Goal: Information Seeking & Learning: Find specific fact

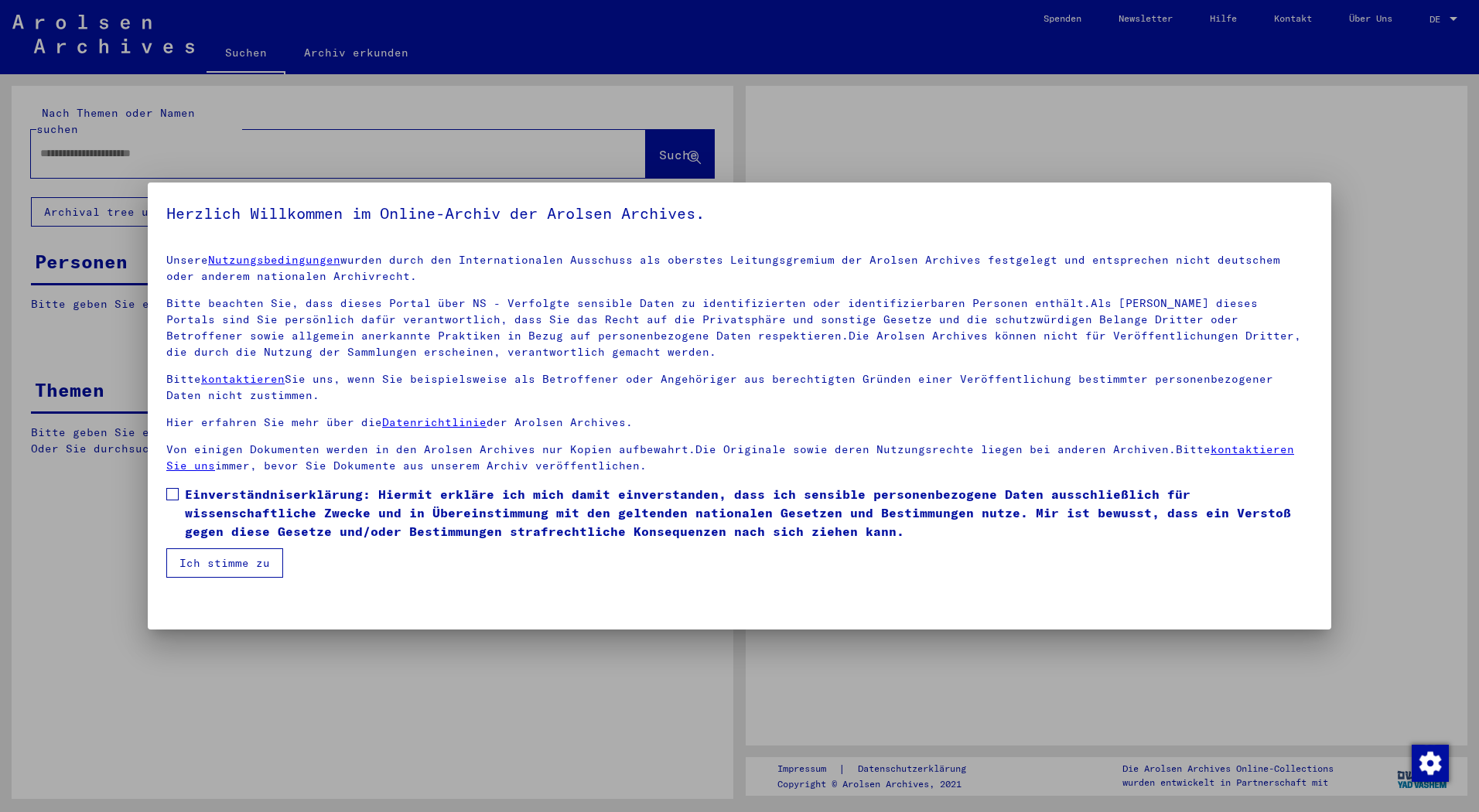
drag, startPoint x: 170, startPoint y: 102, endPoint x: 162, endPoint y: 124, distance: 23.4
click at [170, 102] on div at bounding box center [739, 406] width 1479 height 812
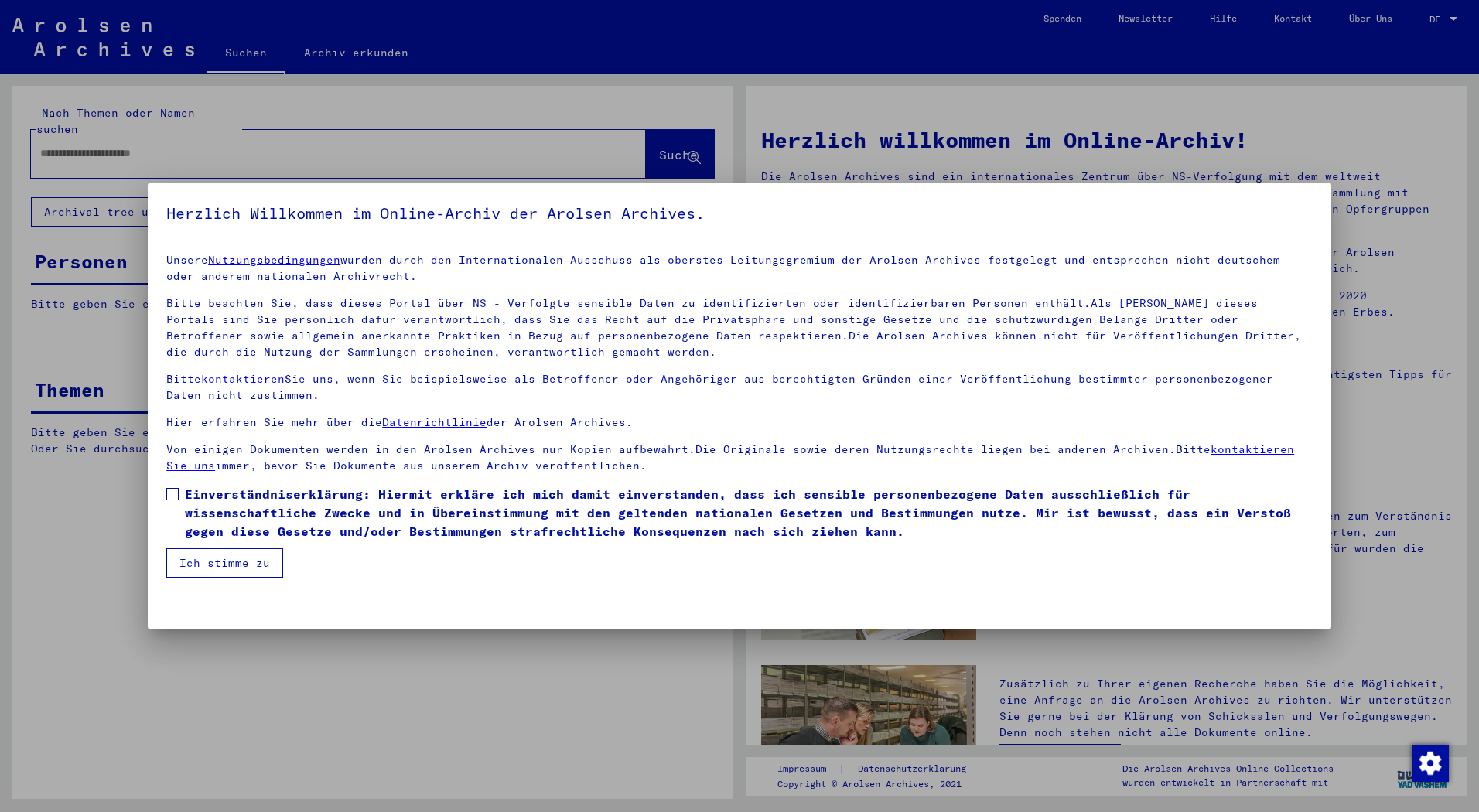
click at [205, 476] on mat-dialog-content "Unsere Nutzungsbedingungen wurden durch den Internationalen Ausschuss als obers…" at bounding box center [740, 409] width 1184 height 336
click at [227, 488] on span "Einverständniserklärung: Hiermit erkläre ich mich damit einverstanden, dass ich…" at bounding box center [748, 513] width 1127 height 55
click at [228, 565] on button "Ich stimme zu" at bounding box center [224, 563] width 117 height 30
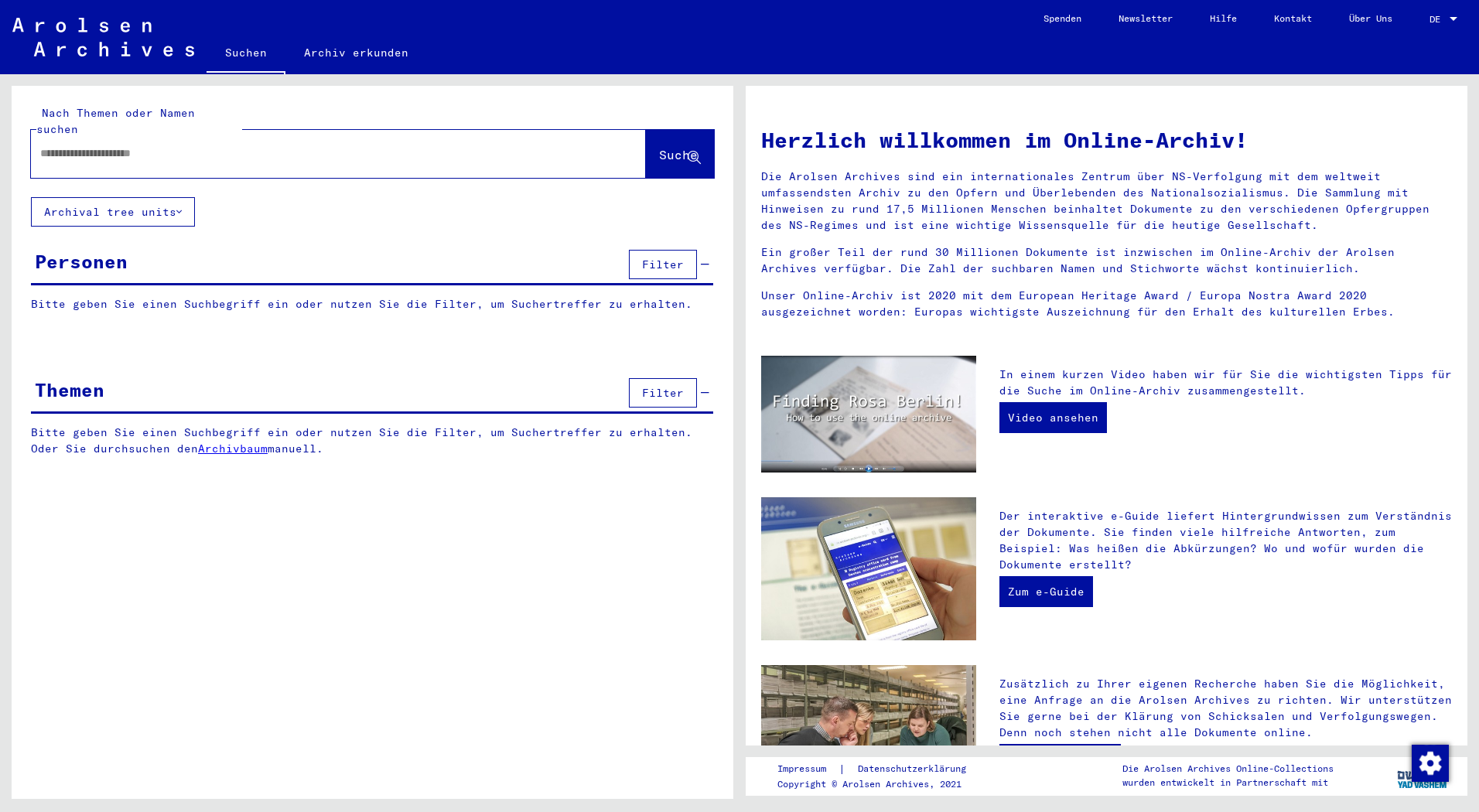
click at [207, 149] on div at bounding box center [314, 153] width 568 height 35
click at [131, 145] on input "text" at bounding box center [320, 153] width 559 height 16
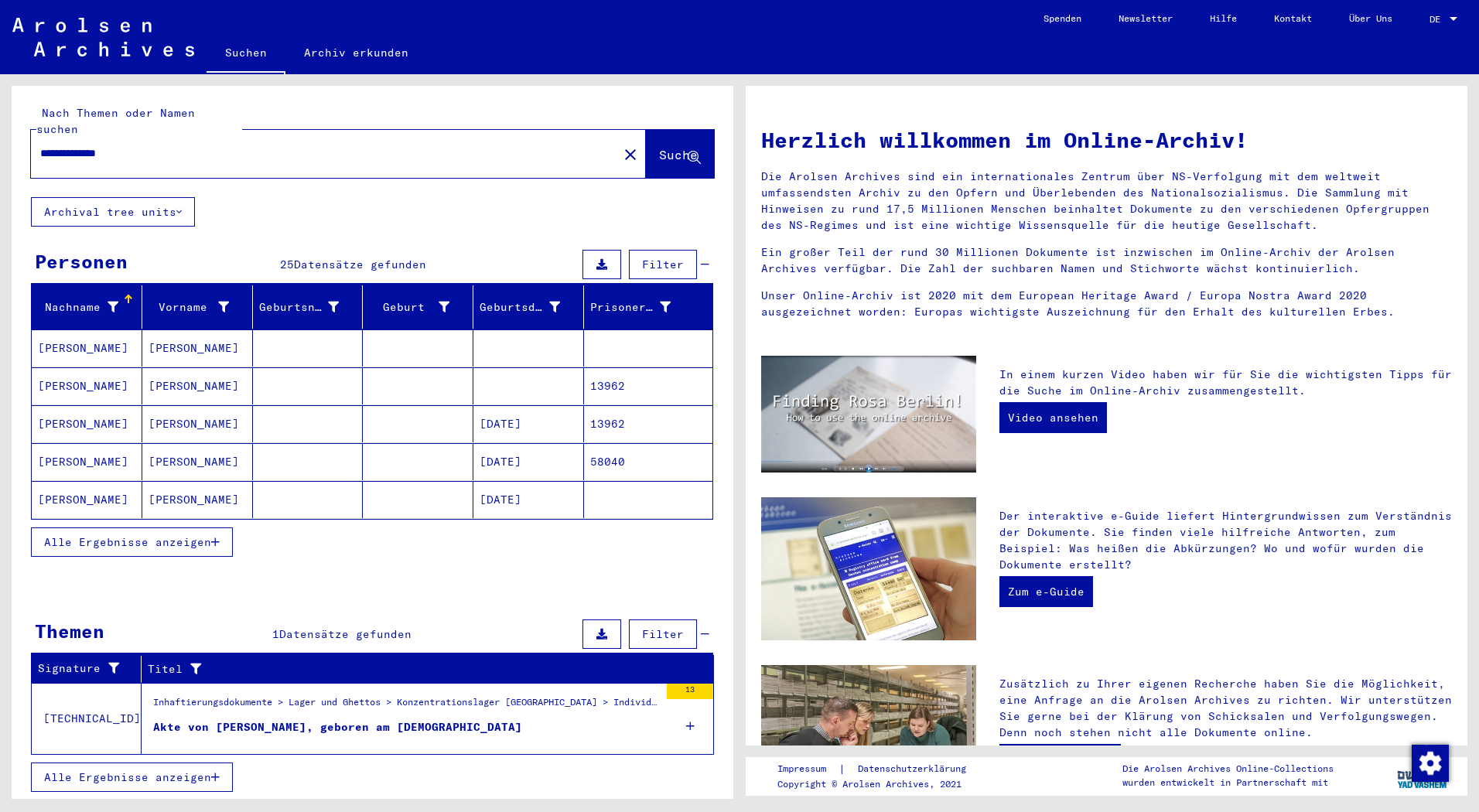
click at [170, 405] on mat-cell "[PERSON_NAME]" at bounding box center [198, 424] width 111 height 38
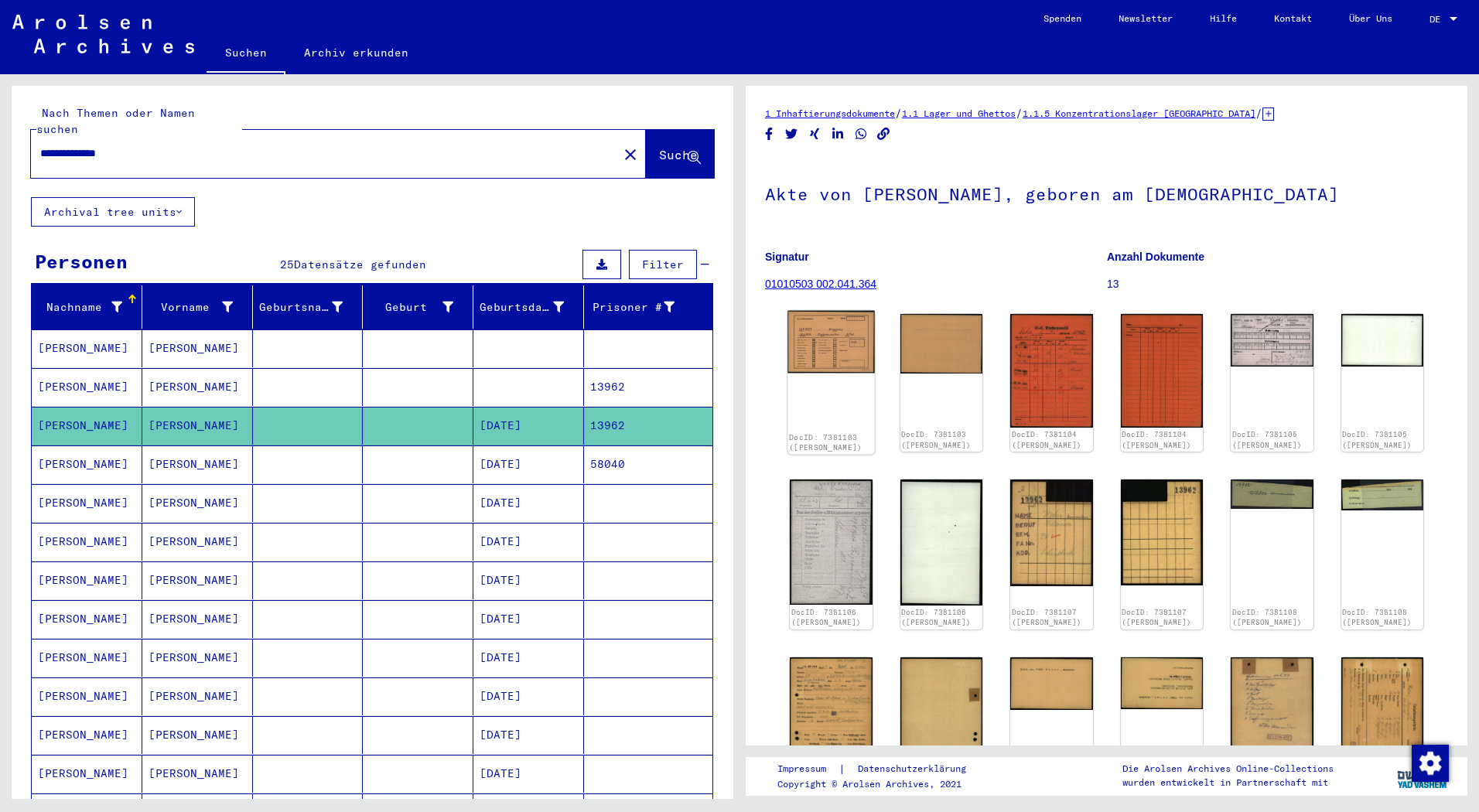
click at [804, 347] on img at bounding box center [831, 342] width 87 height 62
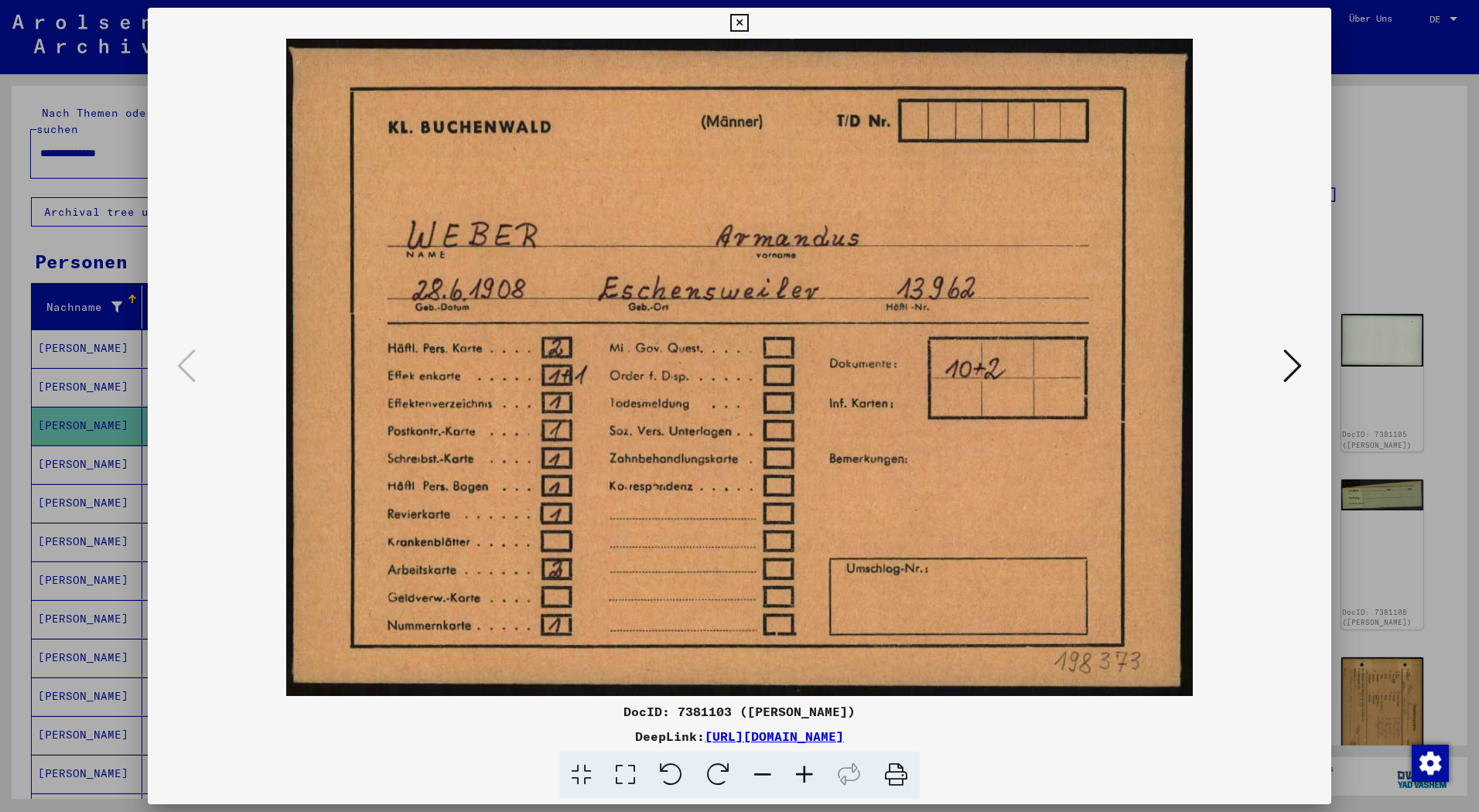
click at [1286, 378] on icon at bounding box center [1292, 365] width 19 height 38
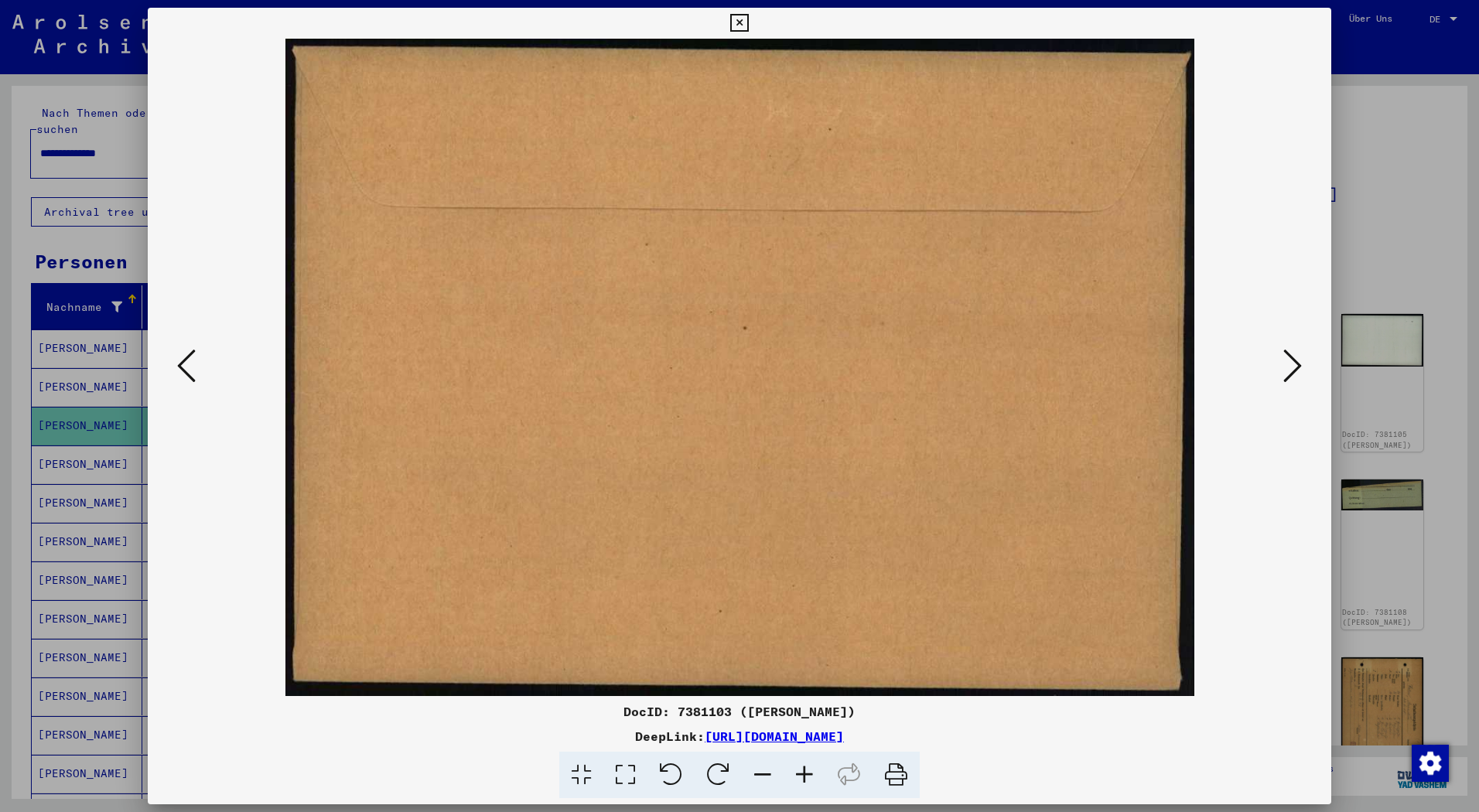
click at [1286, 377] on icon at bounding box center [1292, 365] width 19 height 38
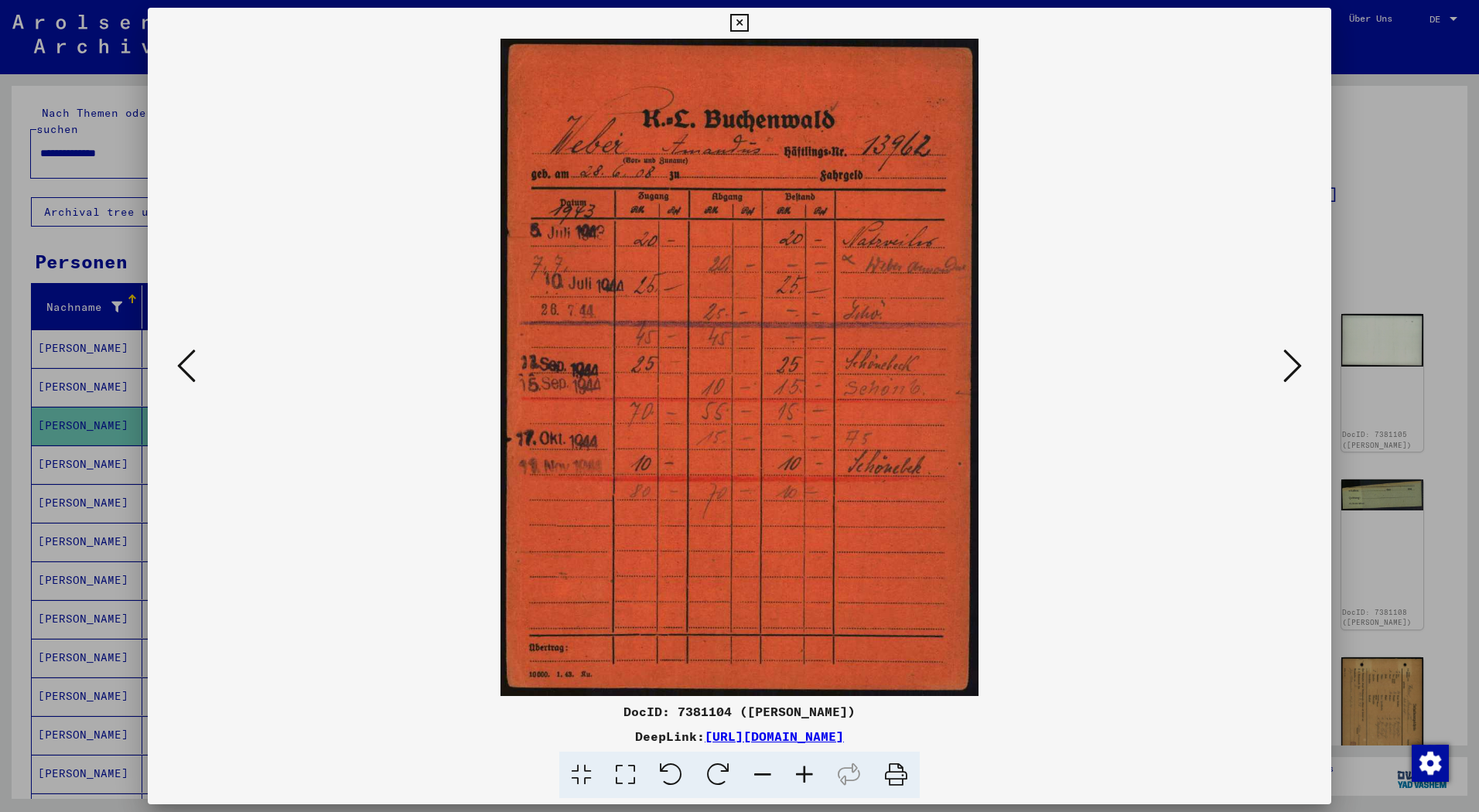
click at [1286, 377] on icon at bounding box center [1292, 365] width 19 height 38
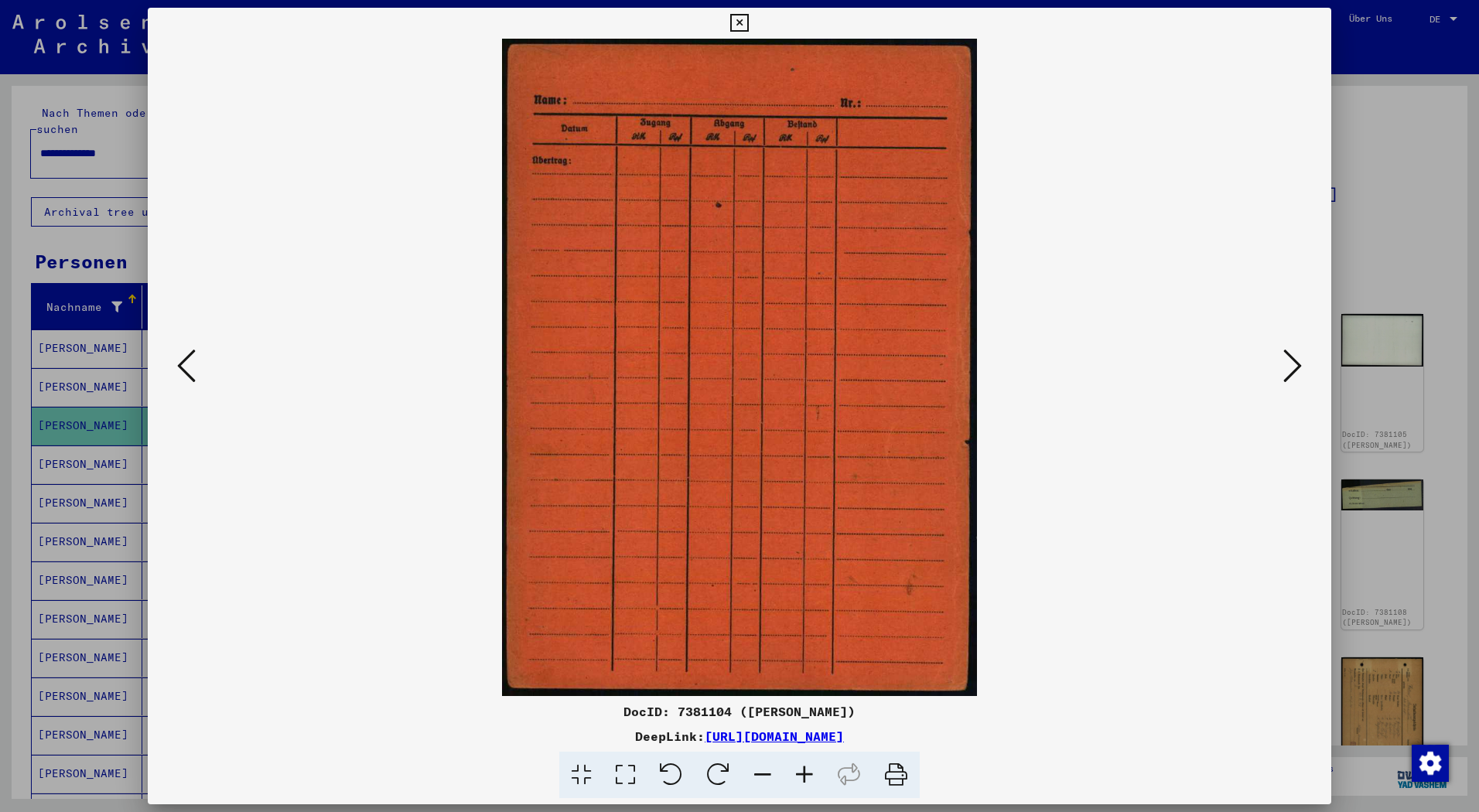
click at [1286, 377] on icon at bounding box center [1292, 365] width 19 height 38
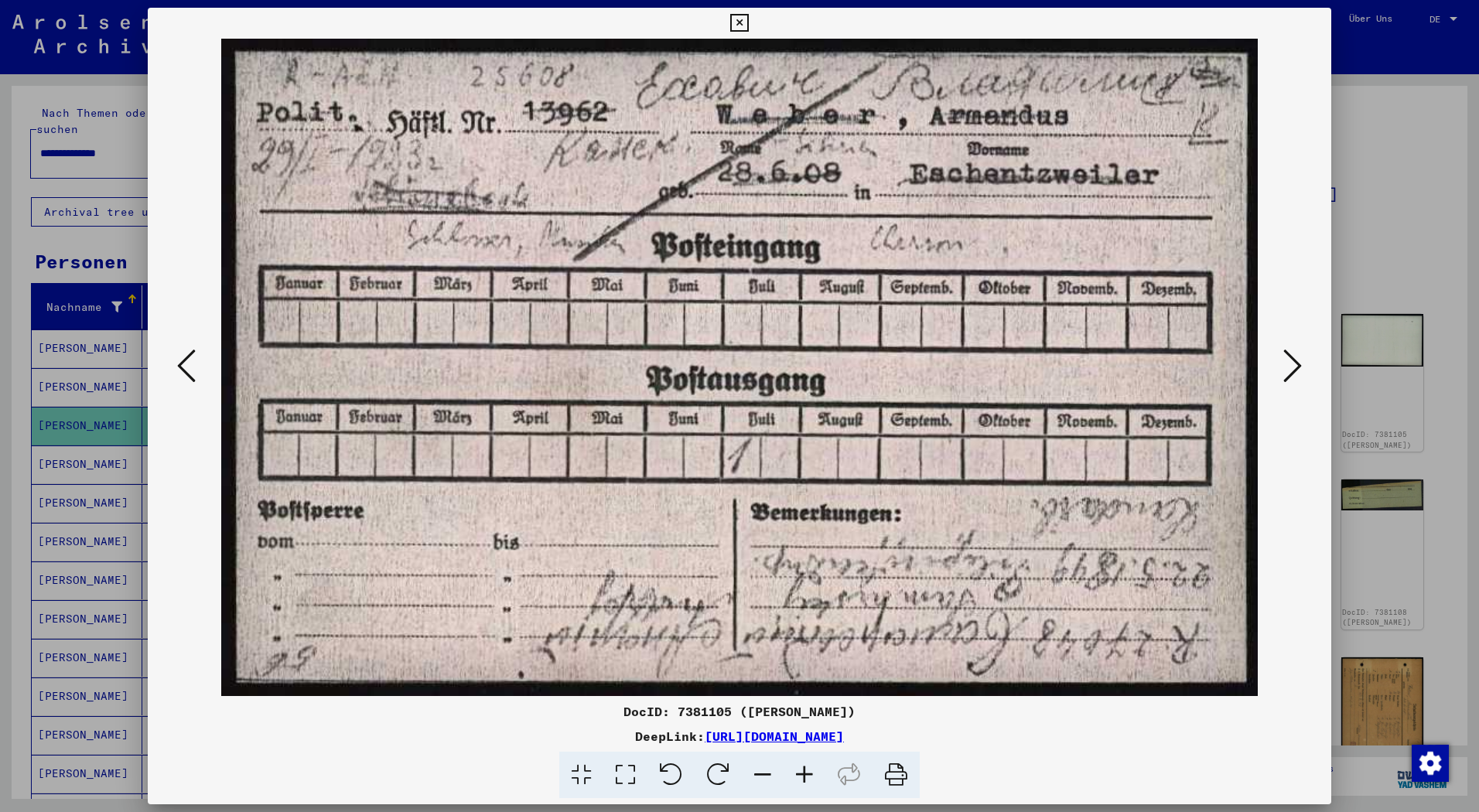
click at [1308, 357] on div at bounding box center [740, 366] width 1184 height 657
click at [1303, 364] on button at bounding box center [1292, 366] width 28 height 44
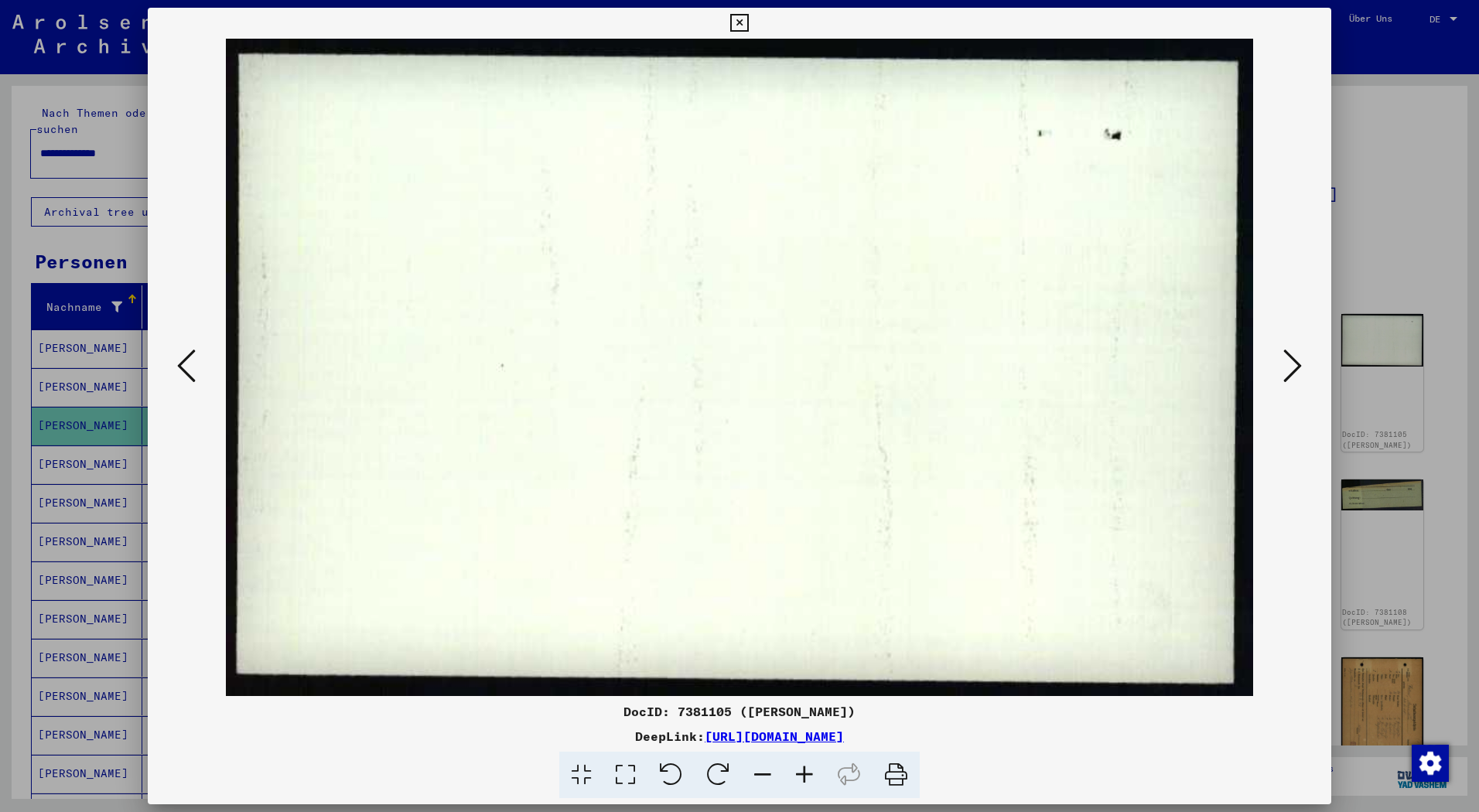
click at [160, 384] on div at bounding box center [740, 366] width 1184 height 657
click at [191, 368] on icon at bounding box center [186, 365] width 19 height 38
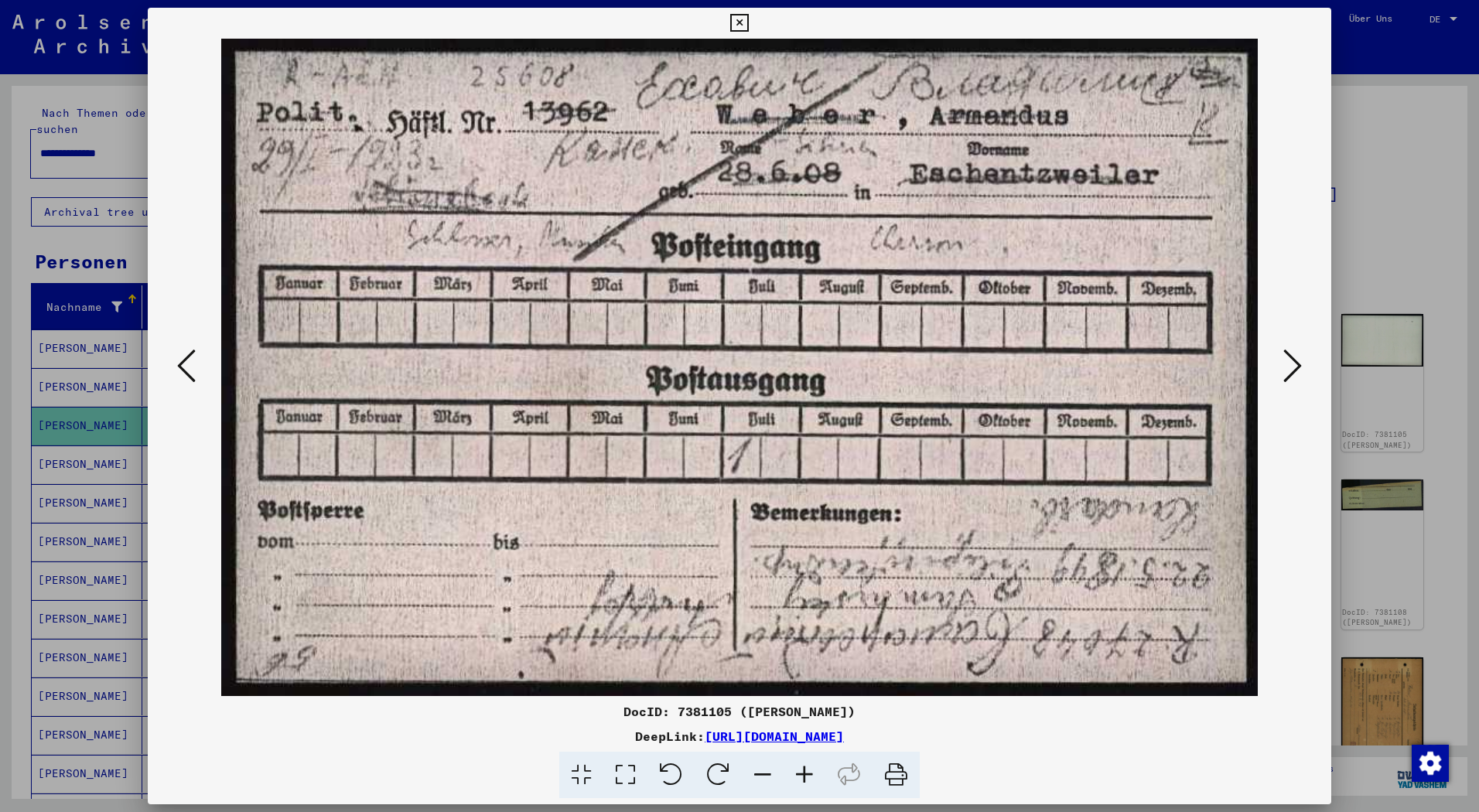
click at [1284, 371] on icon at bounding box center [1292, 365] width 19 height 38
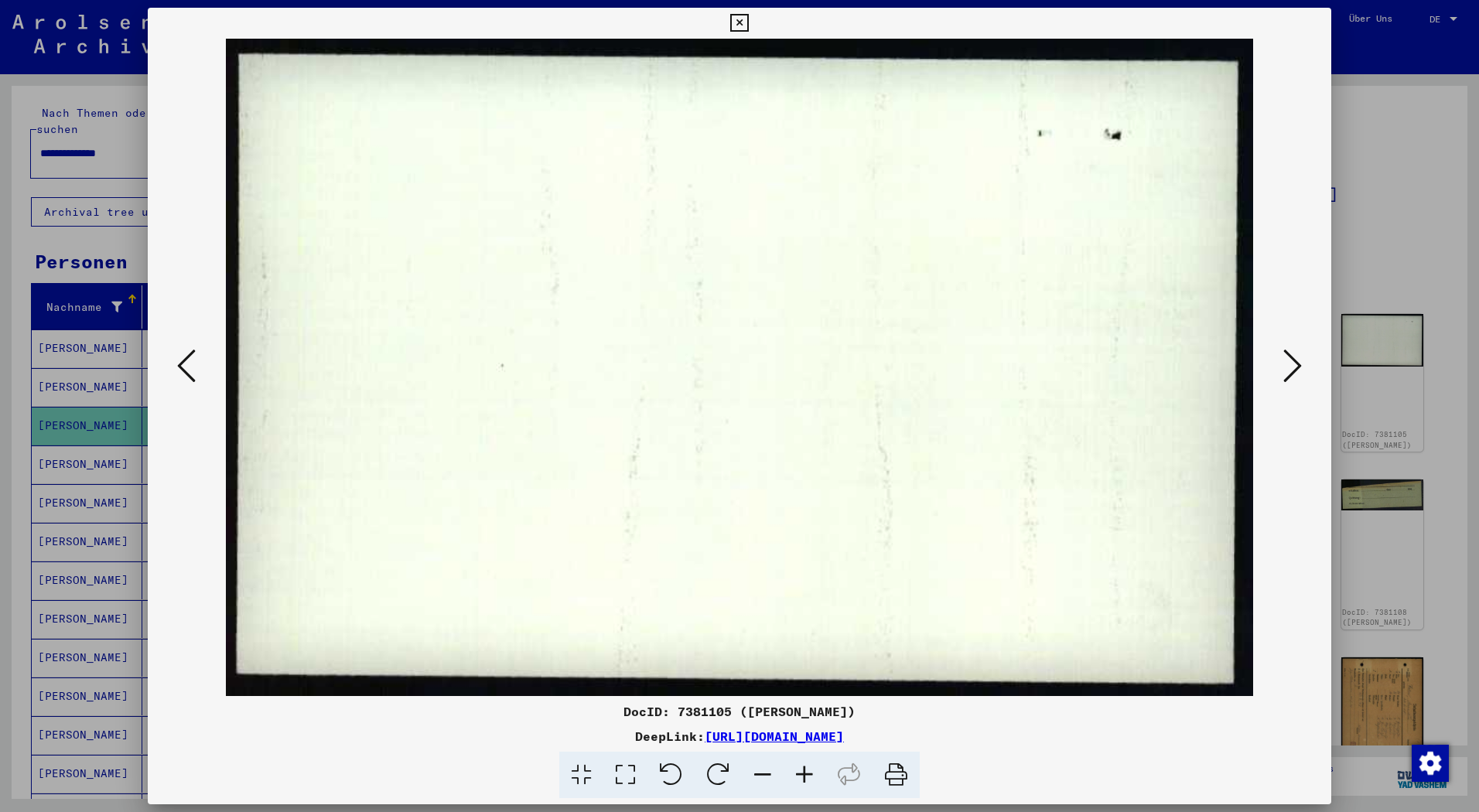
click at [1284, 371] on icon at bounding box center [1292, 365] width 19 height 38
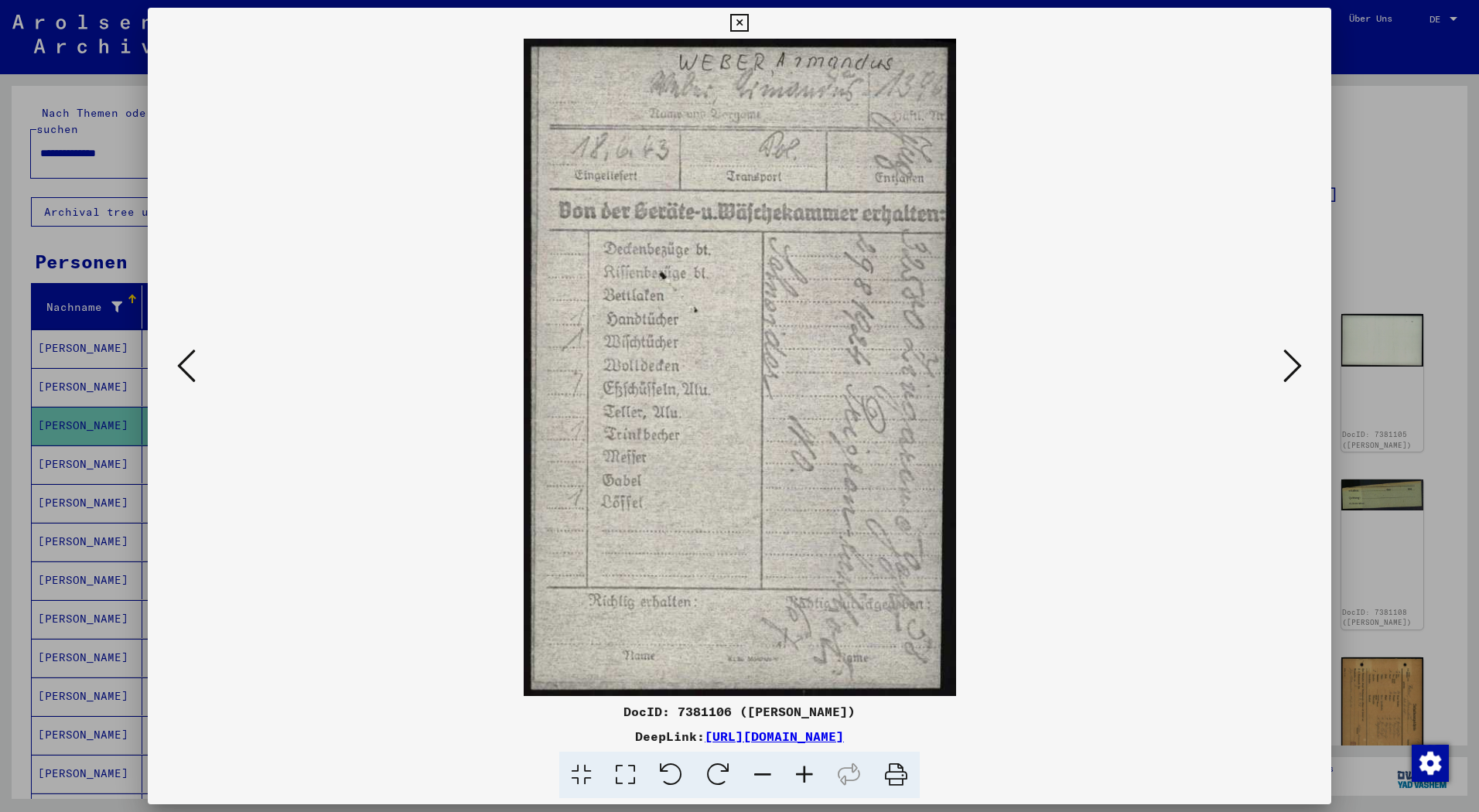
click at [1284, 371] on icon at bounding box center [1292, 365] width 19 height 38
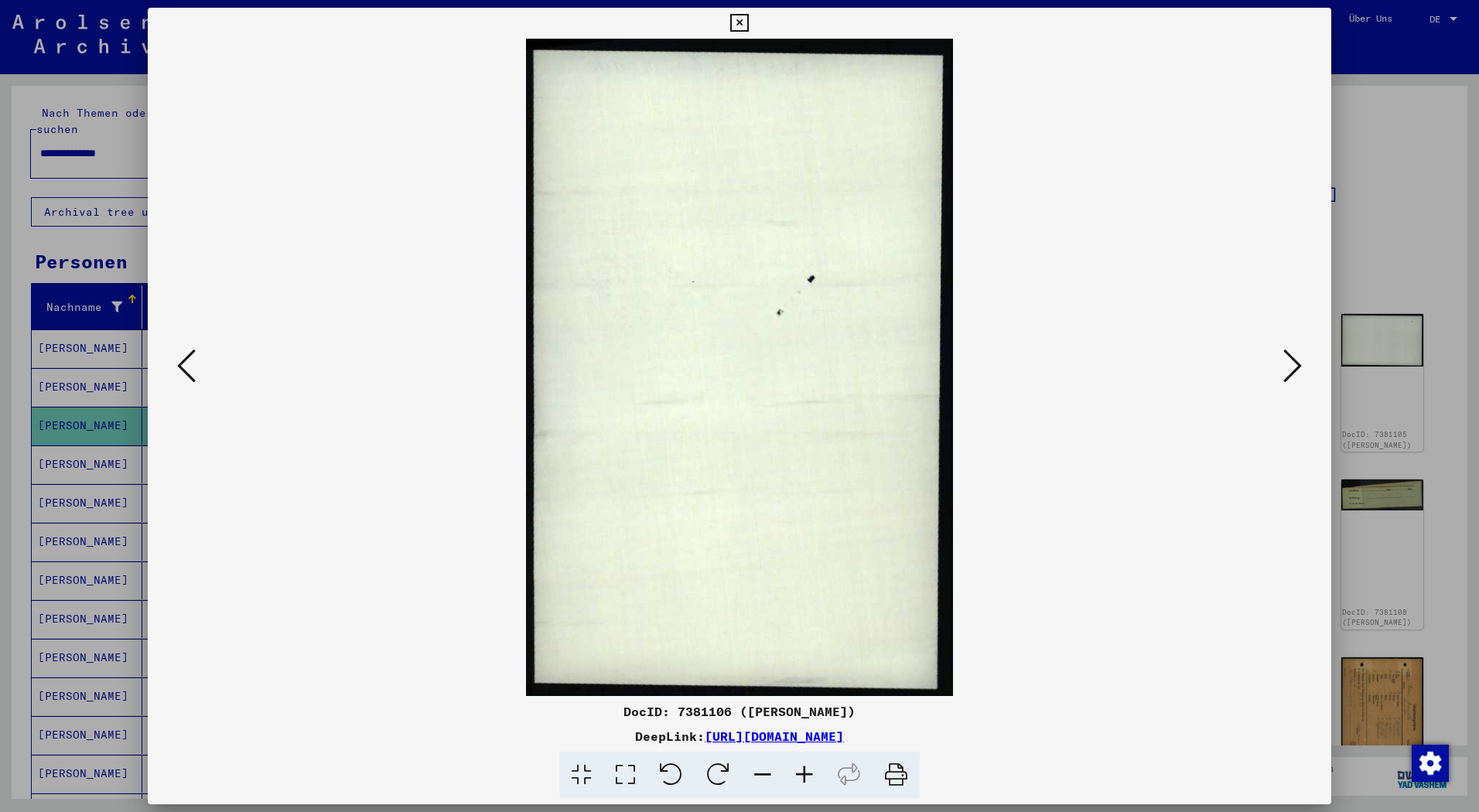
click at [1285, 373] on icon at bounding box center [1292, 365] width 19 height 38
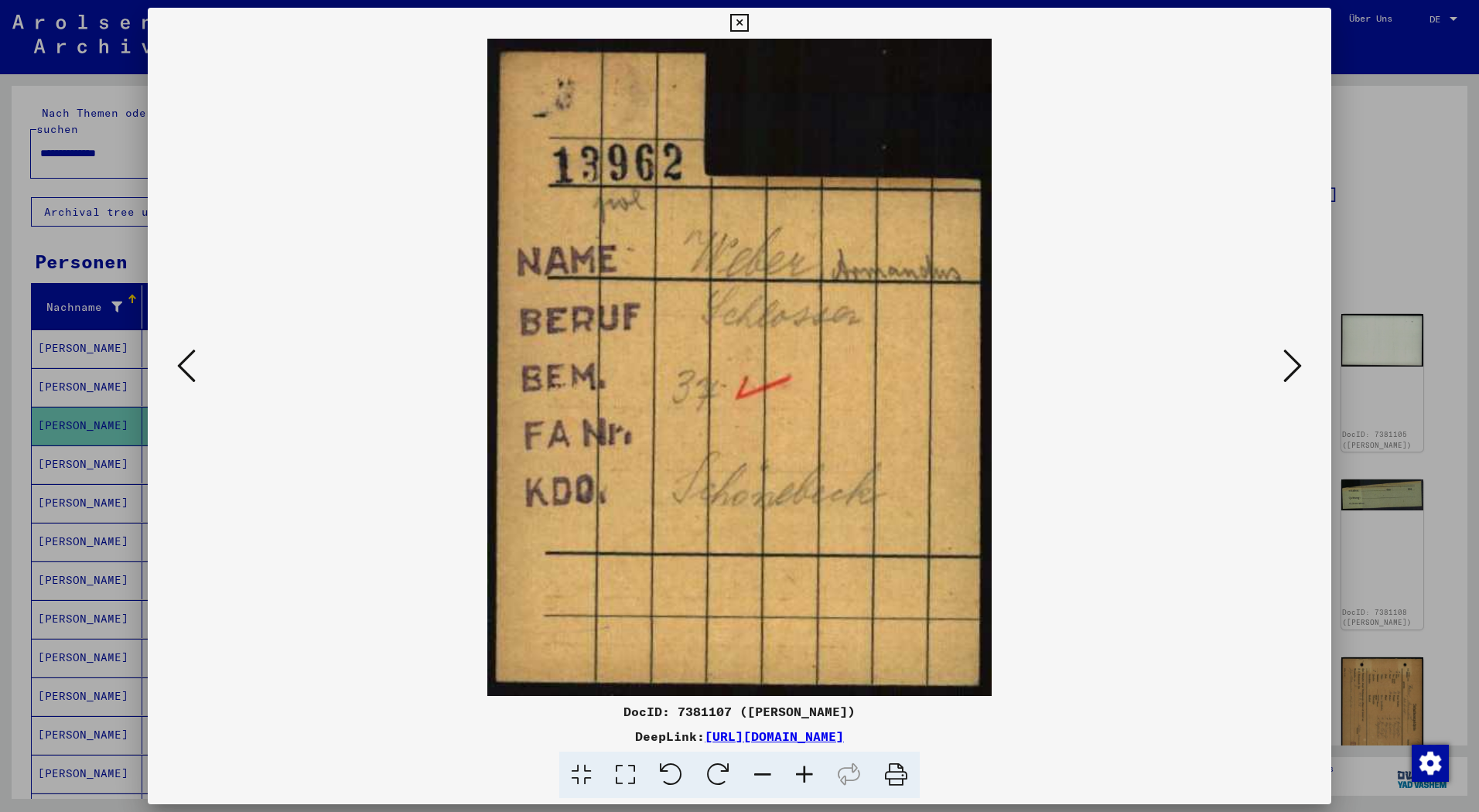
click at [1285, 376] on icon at bounding box center [1292, 365] width 19 height 38
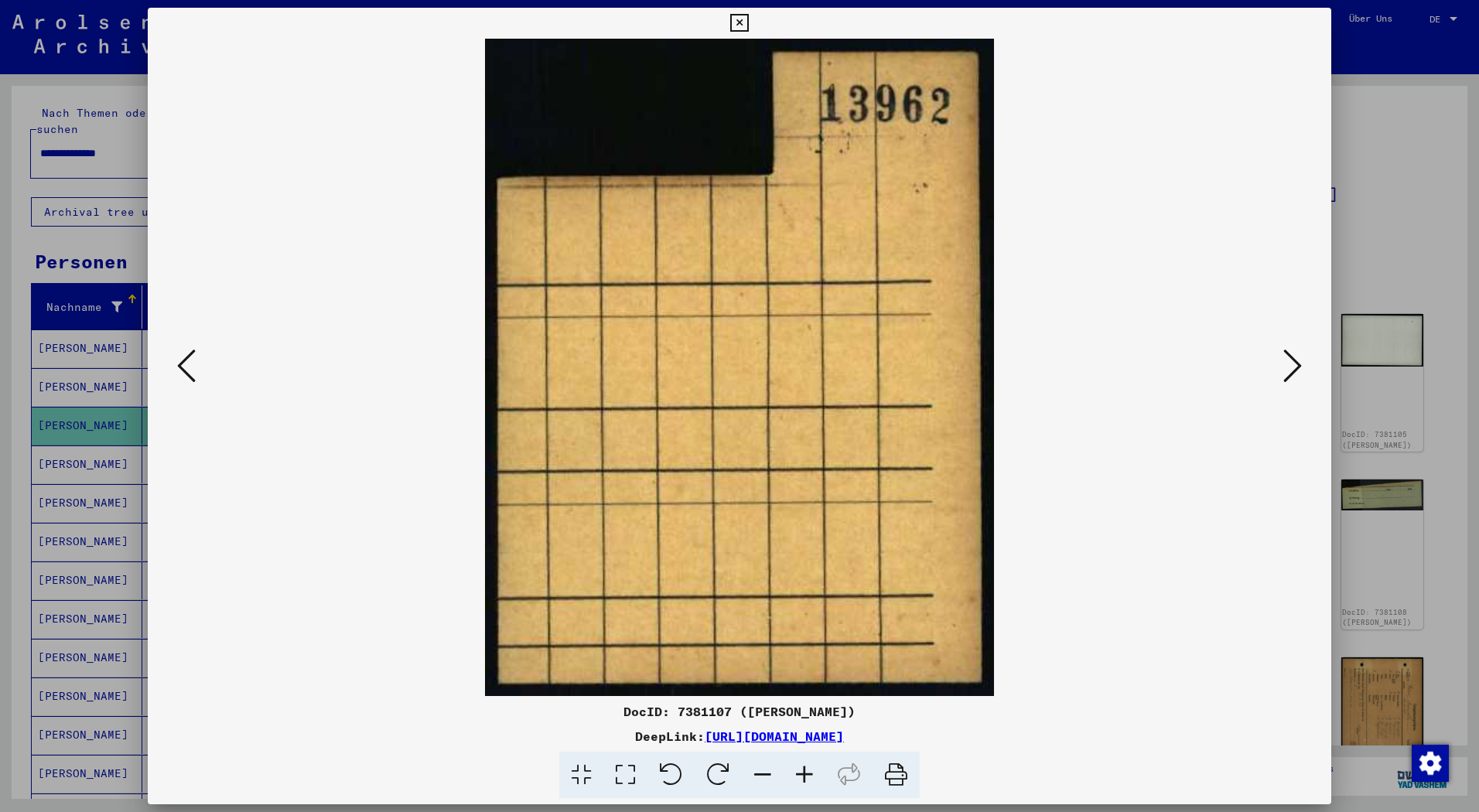
click at [1285, 376] on icon at bounding box center [1292, 365] width 19 height 38
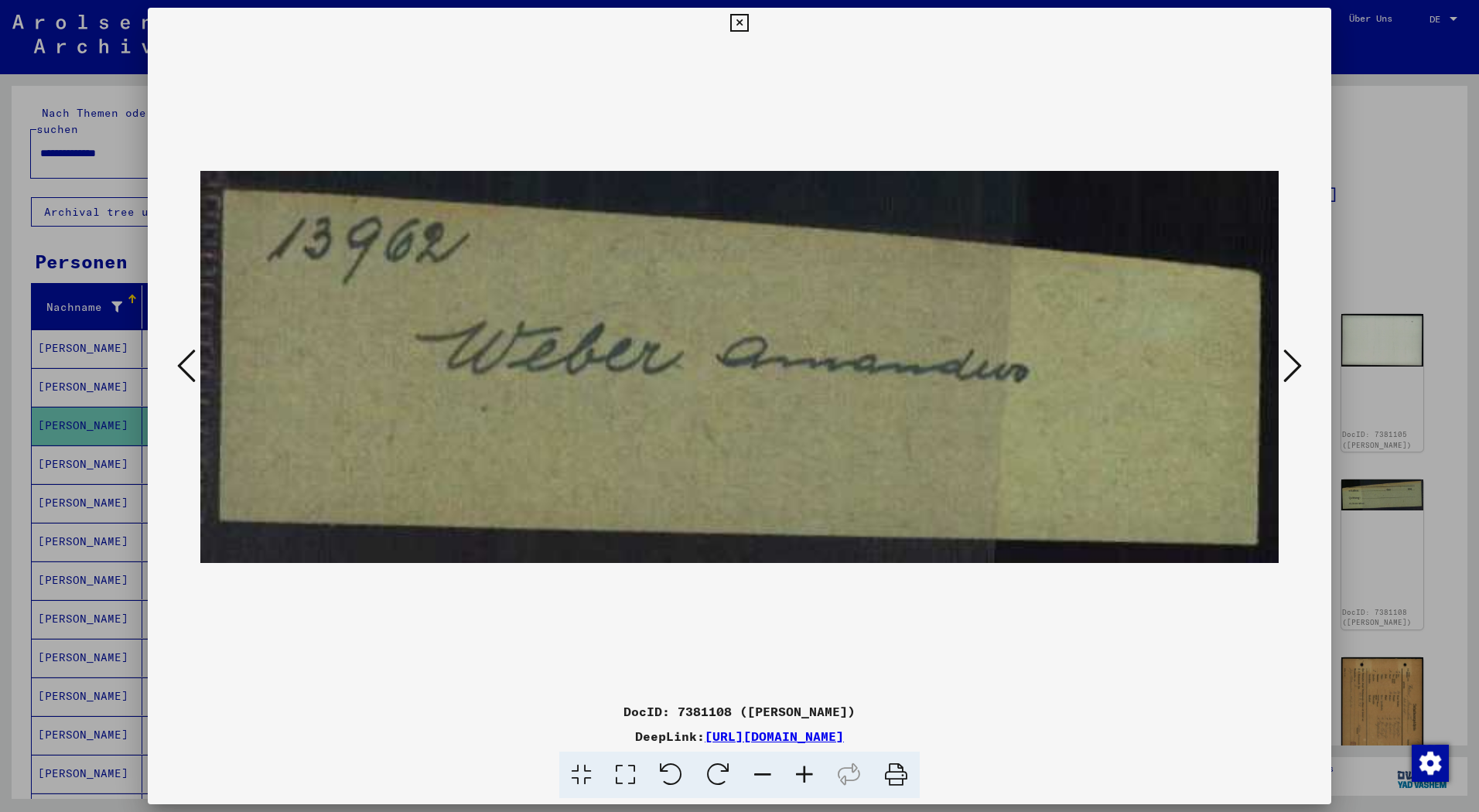
click at [1285, 376] on icon at bounding box center [1292, 365] width 19 height 38
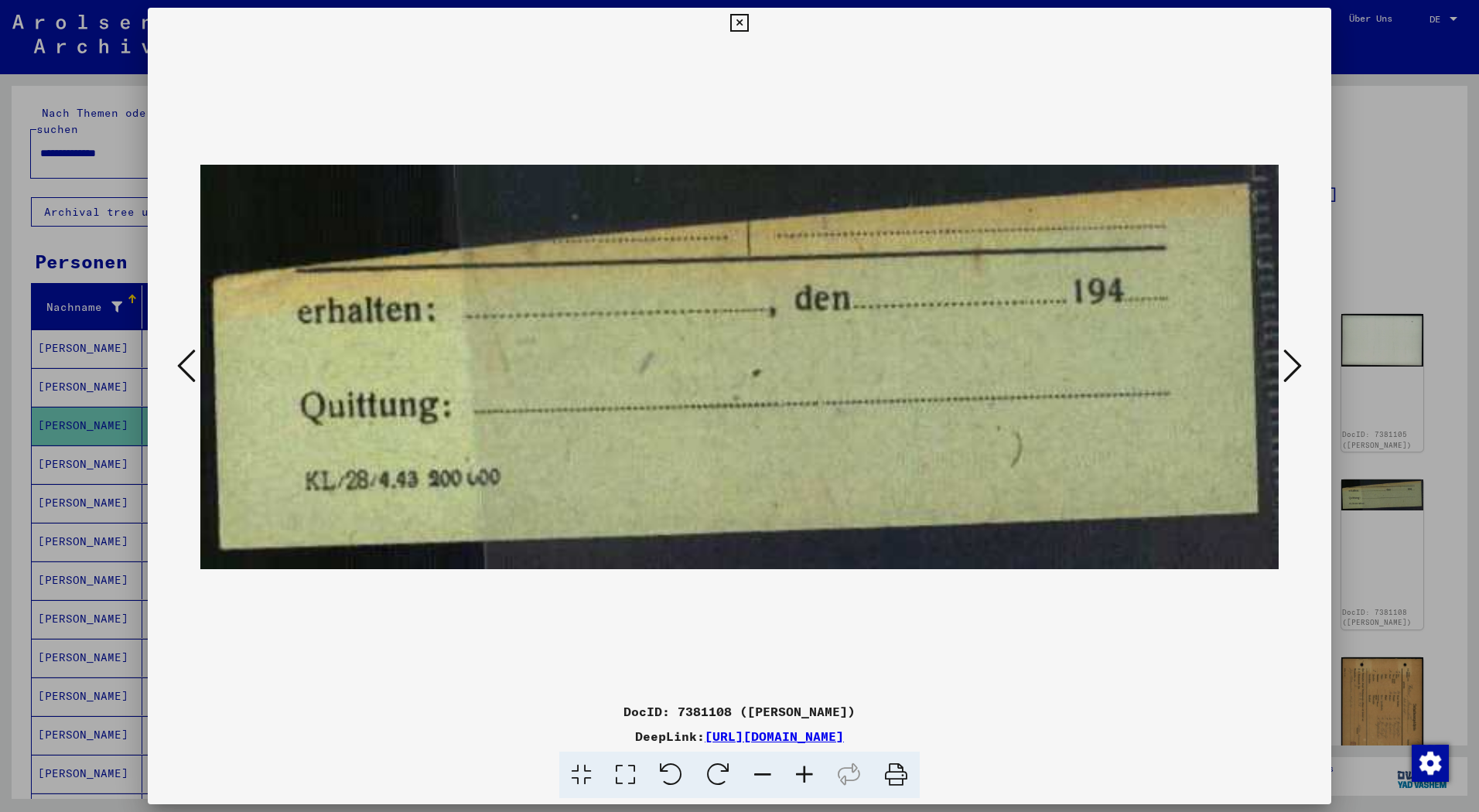
click at [1285, 376] on icon at bounding box center [1292, 365] width 19 height 38
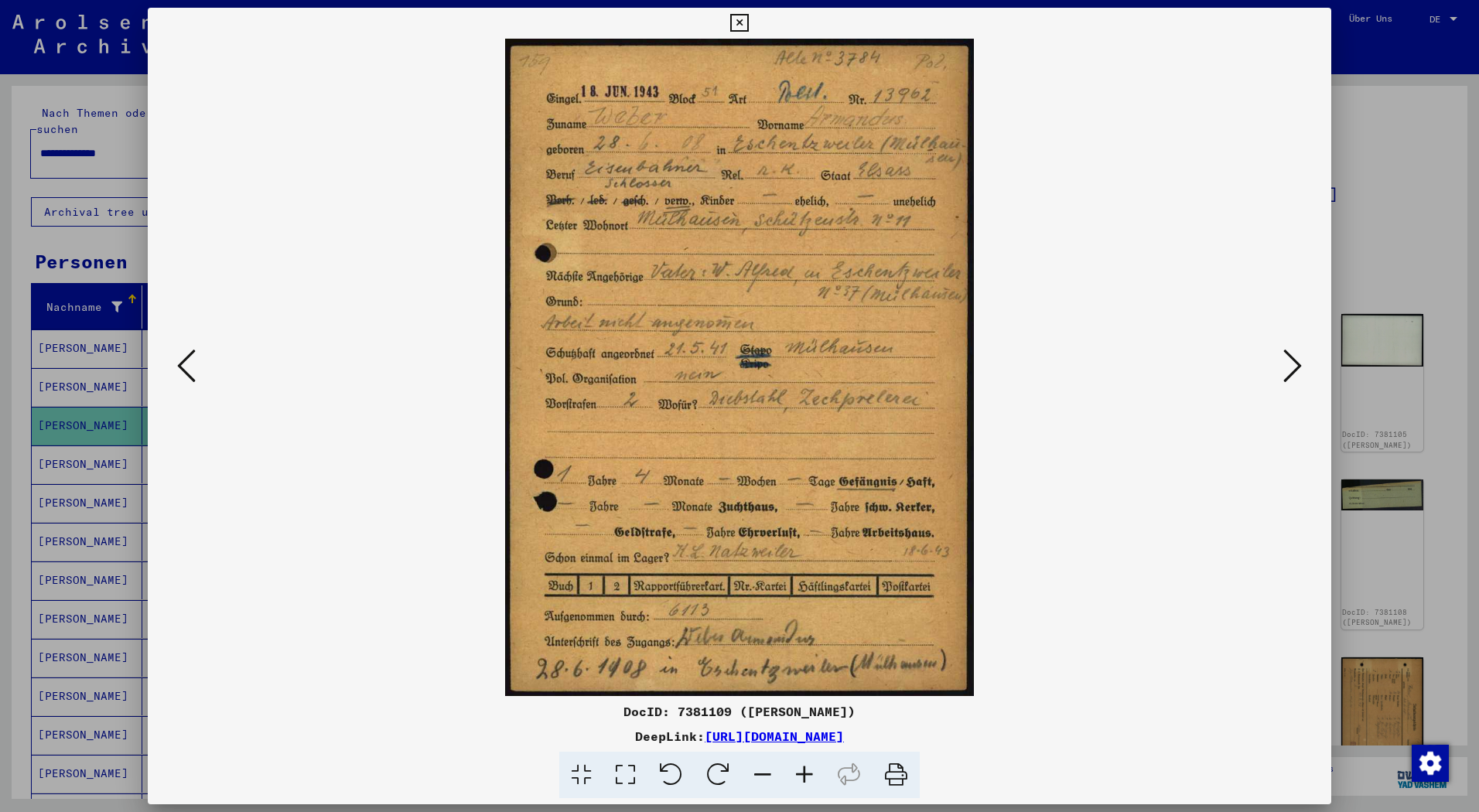
click at [1285, 376] on icon at bounding box center [1292, 365] width 19 height 38
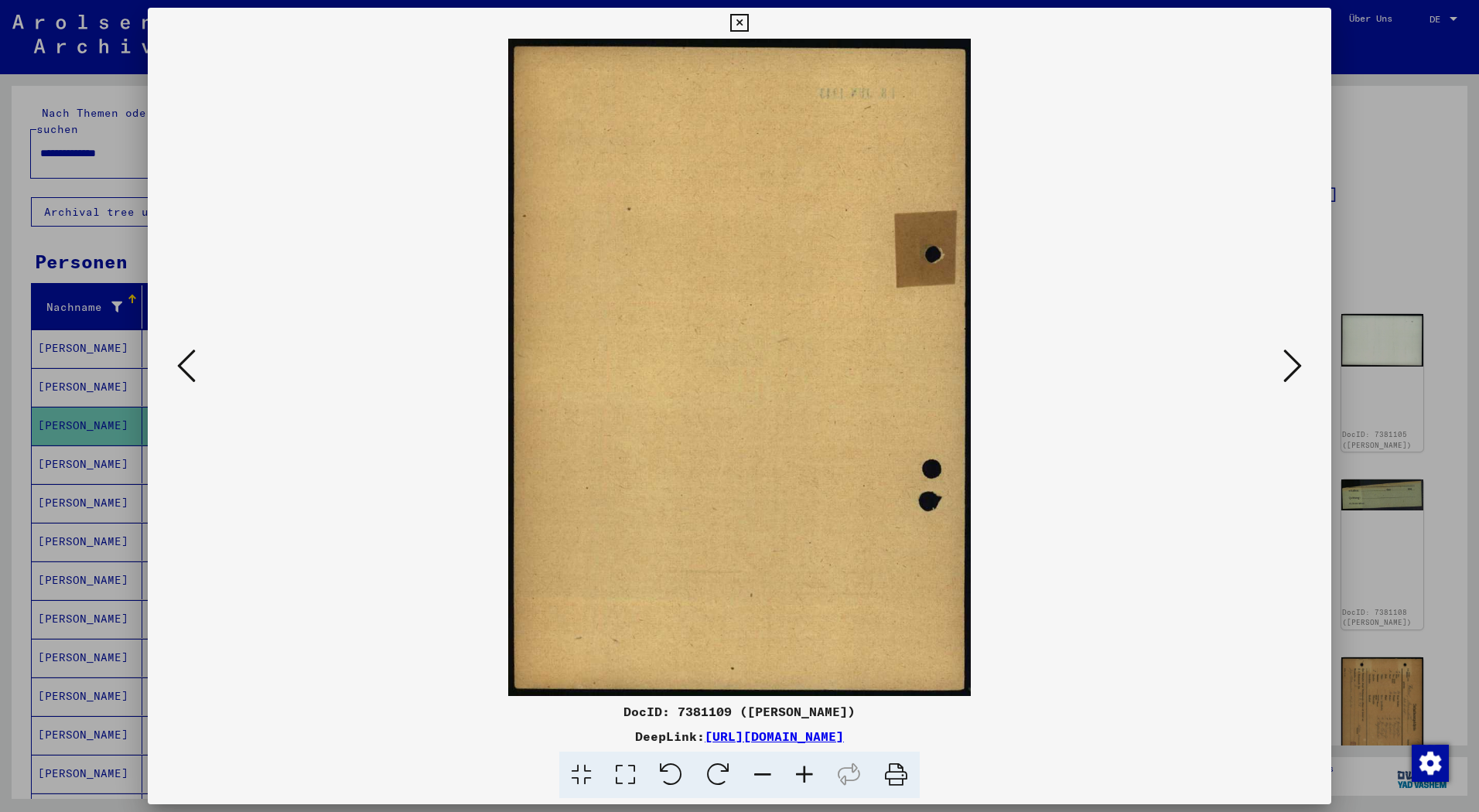
click at [1285, 376] on icon at bounding box center [1292, 365] width 19 height 38
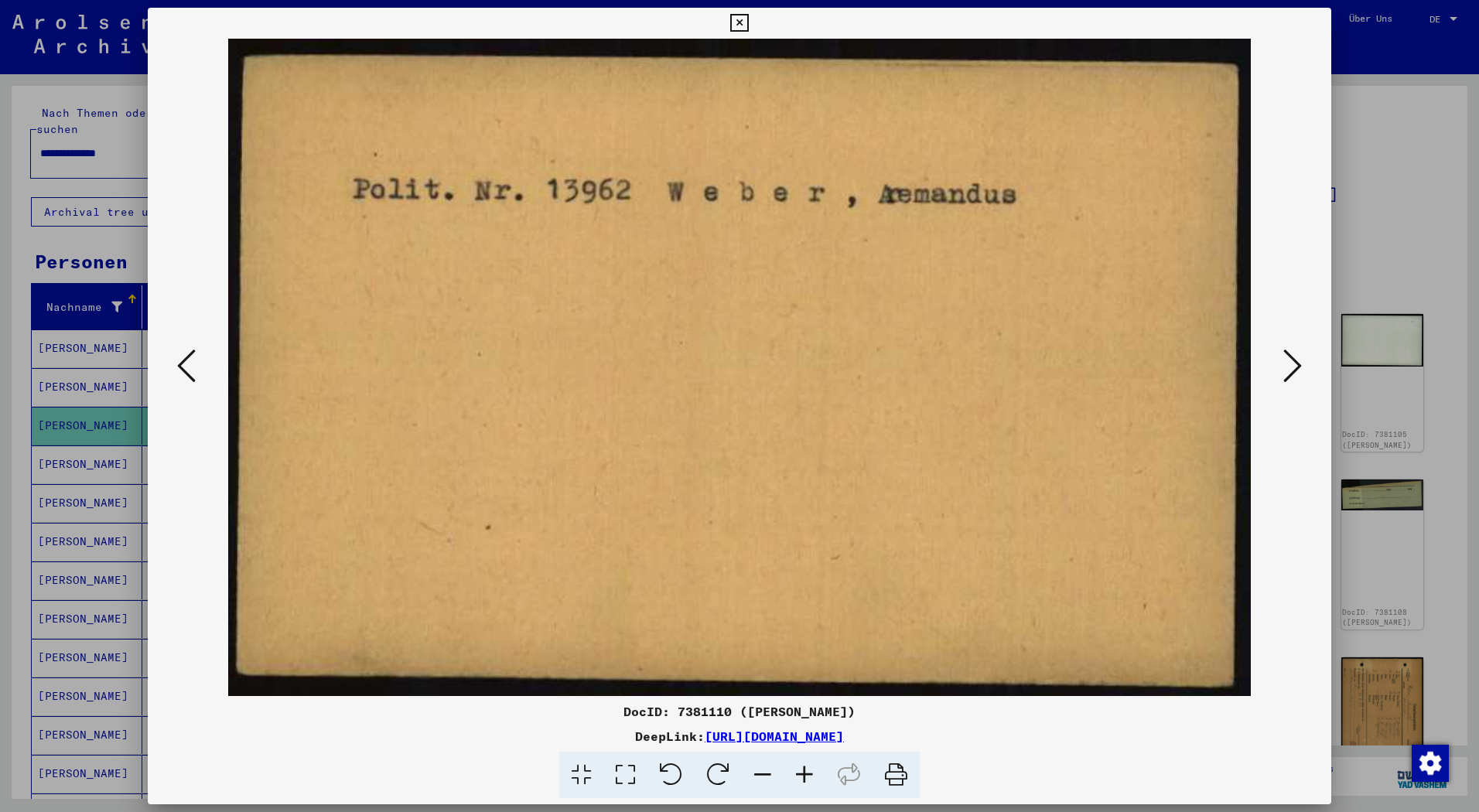
click at [1285, 384] on icon at bounding box center [1292, 365] width 19 height 38
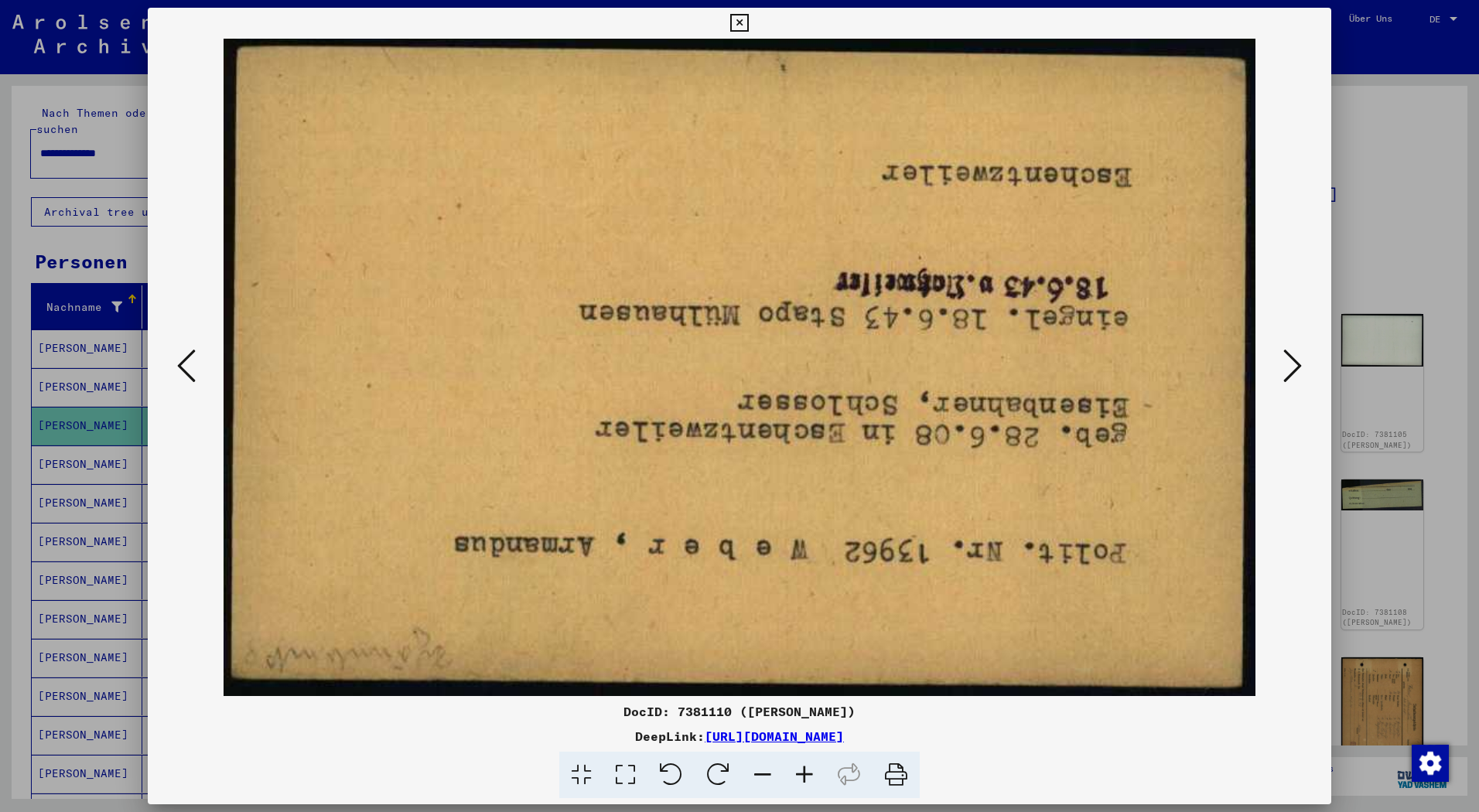
click at [1286, 385] on button at bounding box center [1292, 366] width 28 height 44
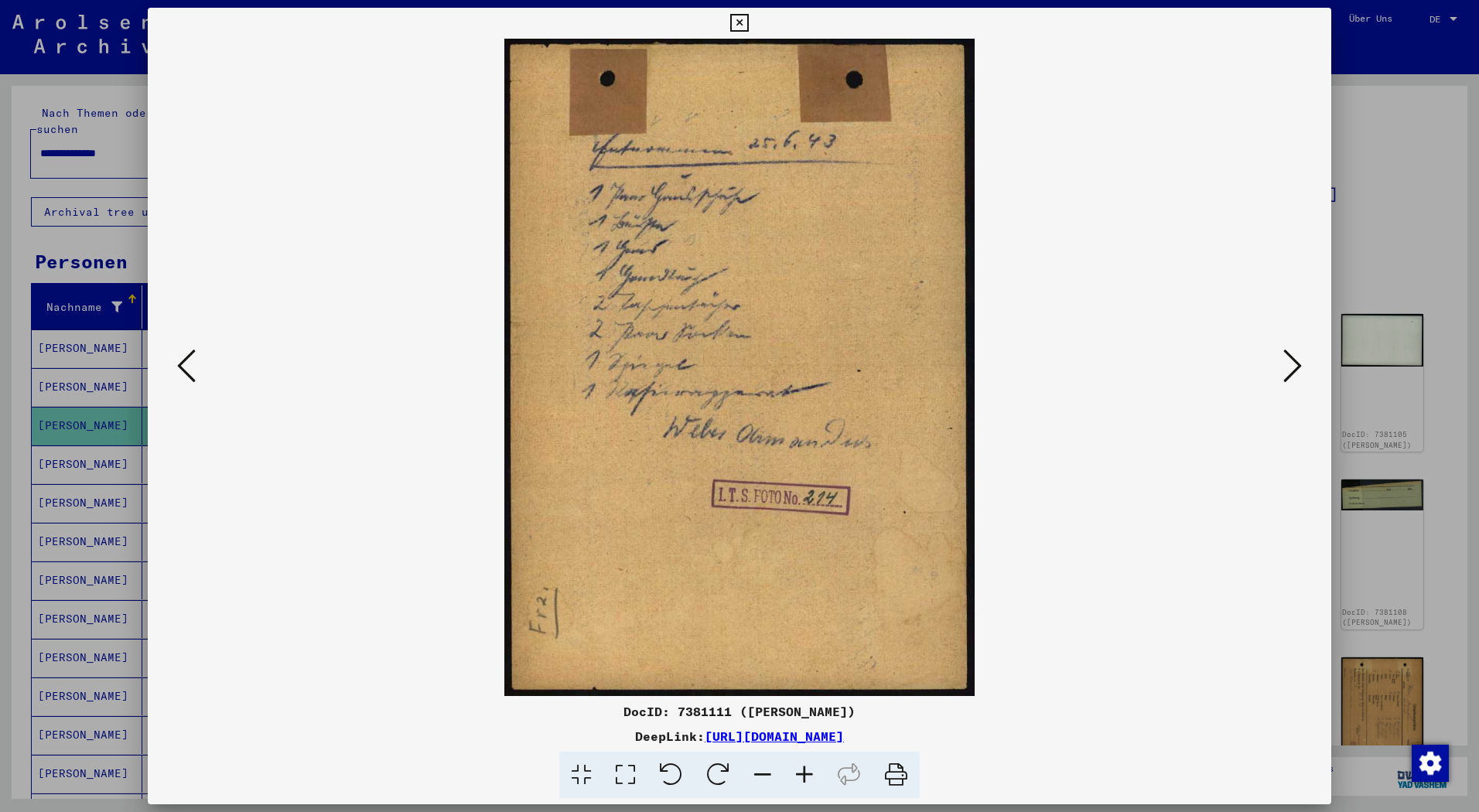
click at [1288, 387] on button at bounding box center [1292, 366] width 28 height 44
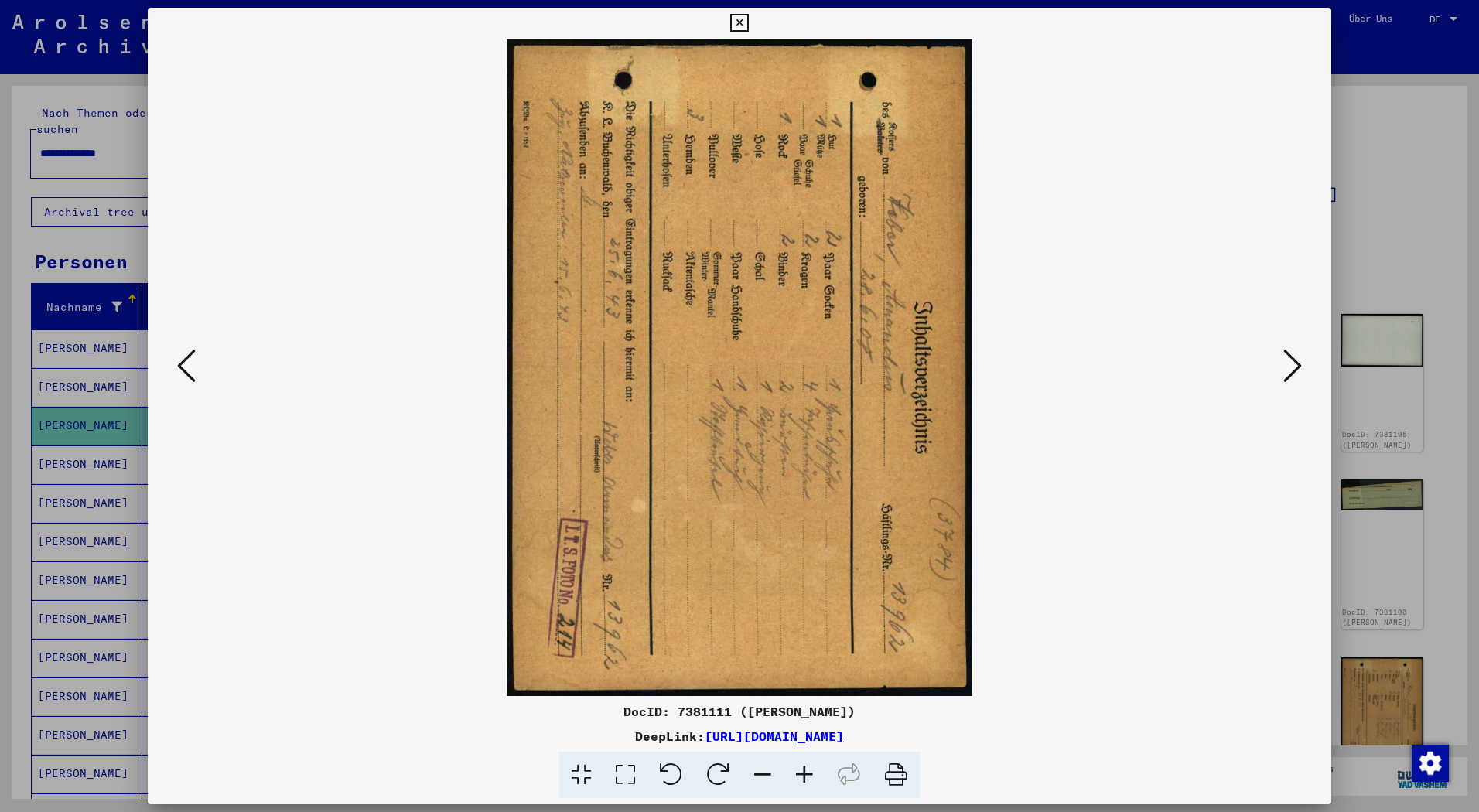
click at [1288, 387] on button at bounding box center [1292, 366] width 28 height 44
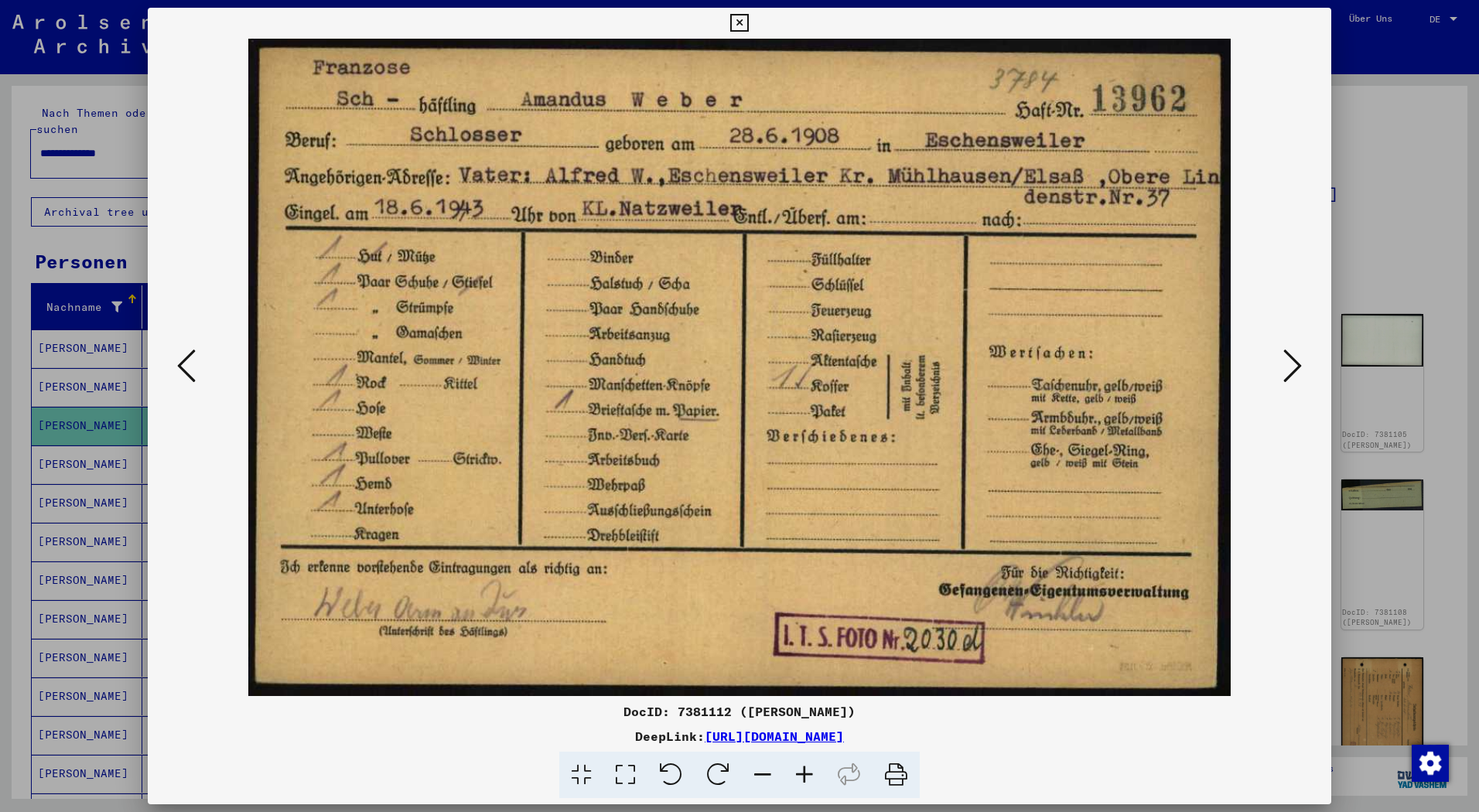
click at [1290, 385] on button at bounding box center [1292, 366] width 28 height 44
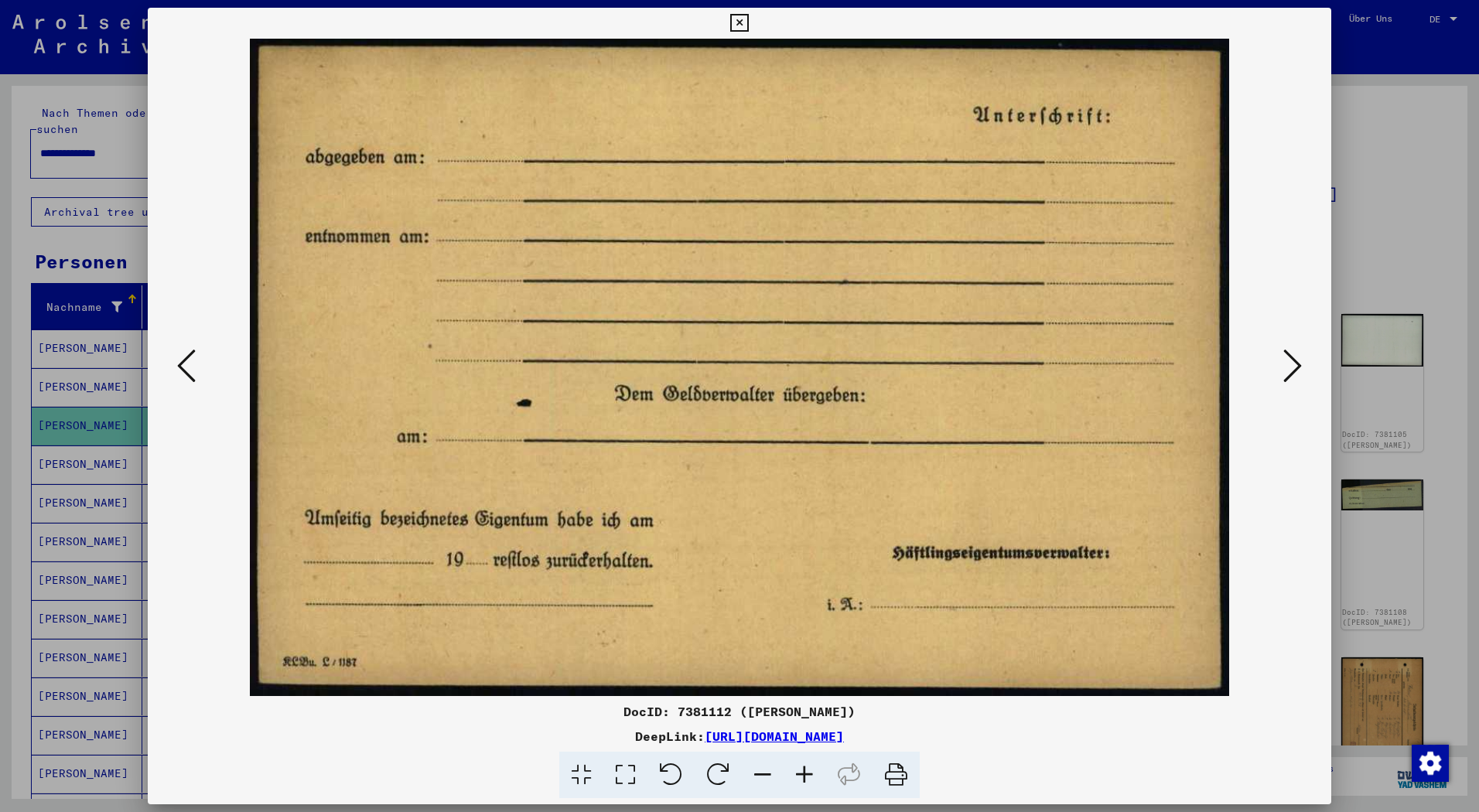
click at [1290, 385] on button at bounding box center [1292, 366] width 28 height 44
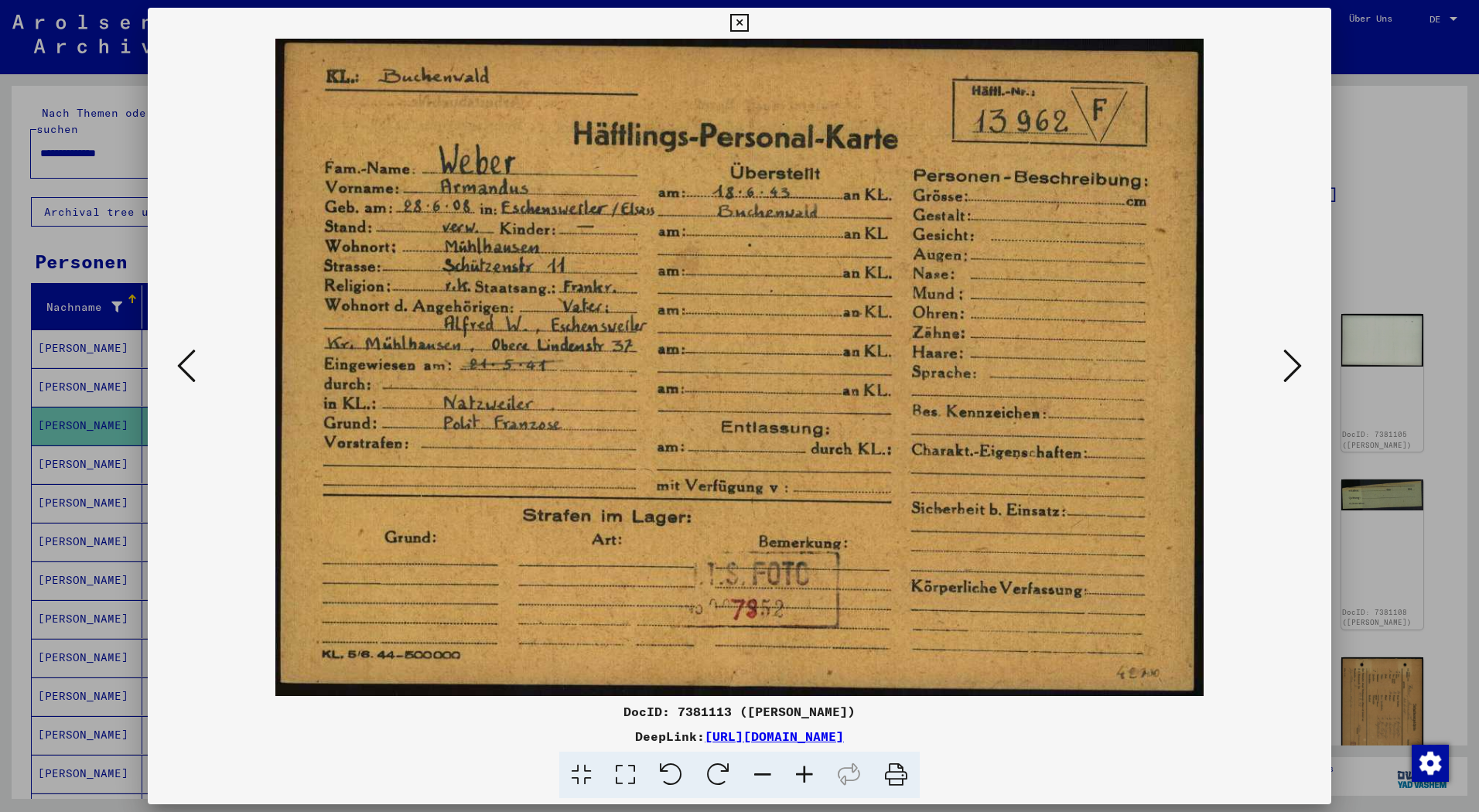
click at [1297, 362] on icon at bounding box center [1292, 365] width 19 height 38
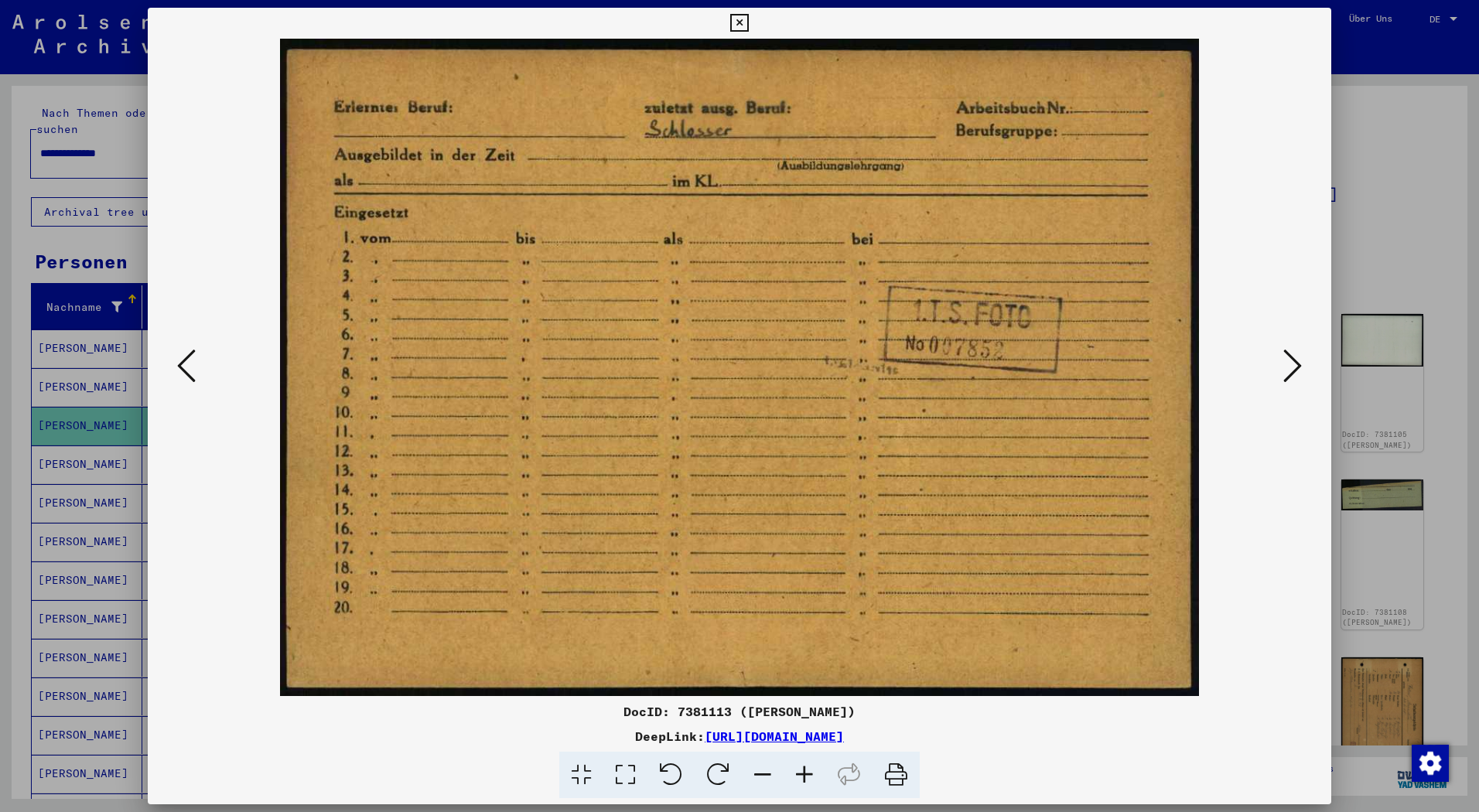
click at [1298, 366] on icon at bounding box center [1292, 365] width 19 height 38
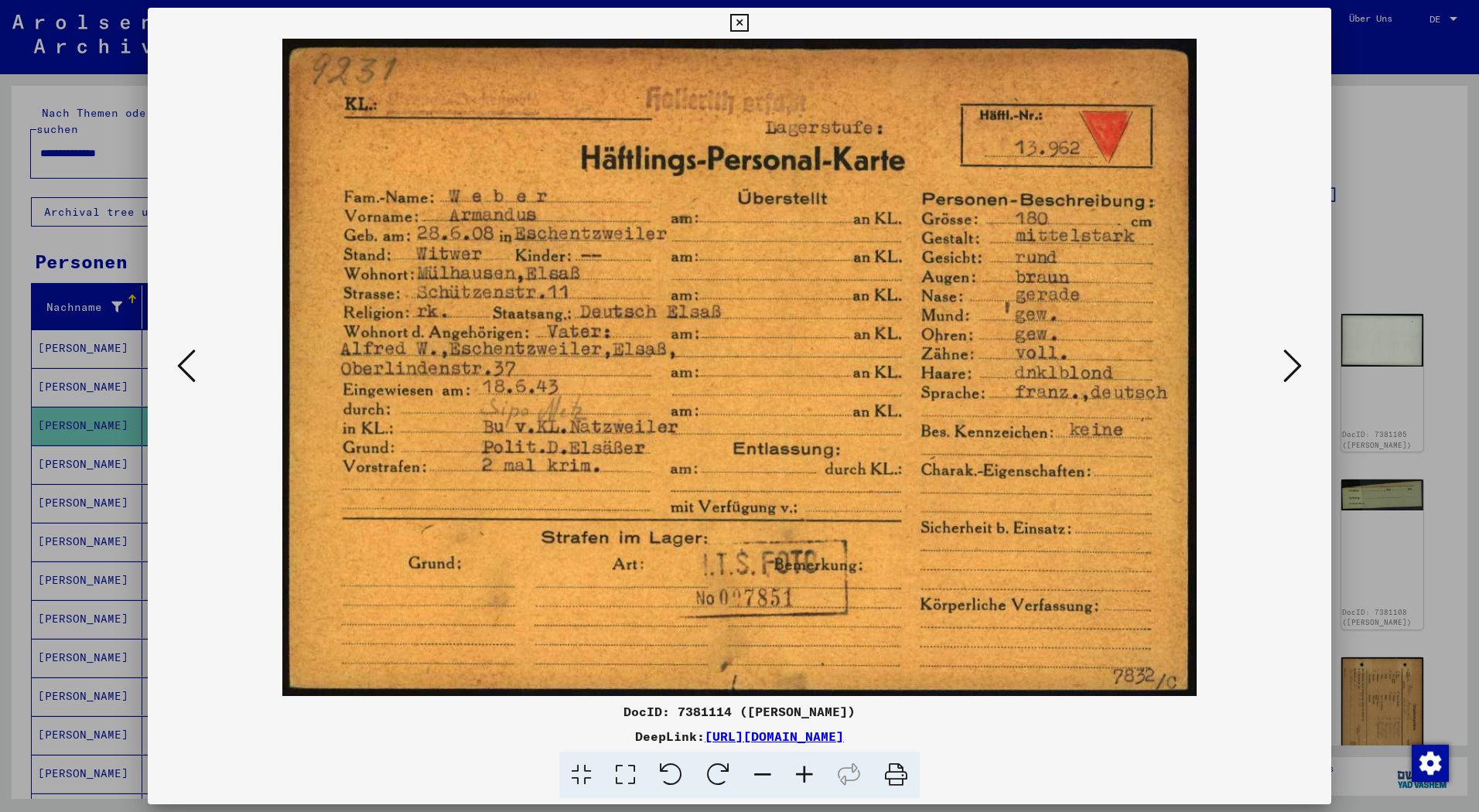
click at [1299, 371] on icon at bounding box center [1292, 365] width 19 height 38
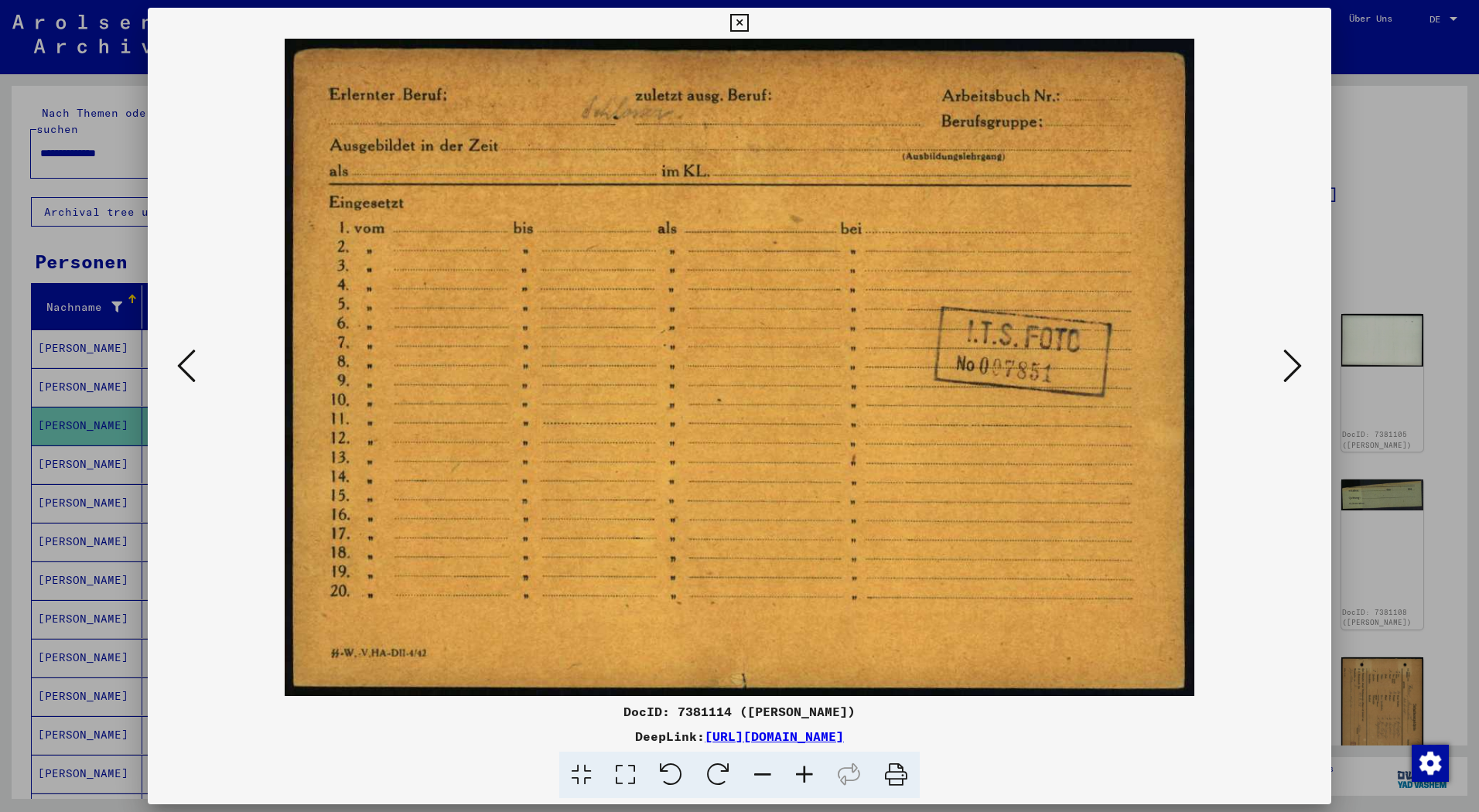
click at [1301, 373] on button at bounding box center [1292, 366] width 28 height 44
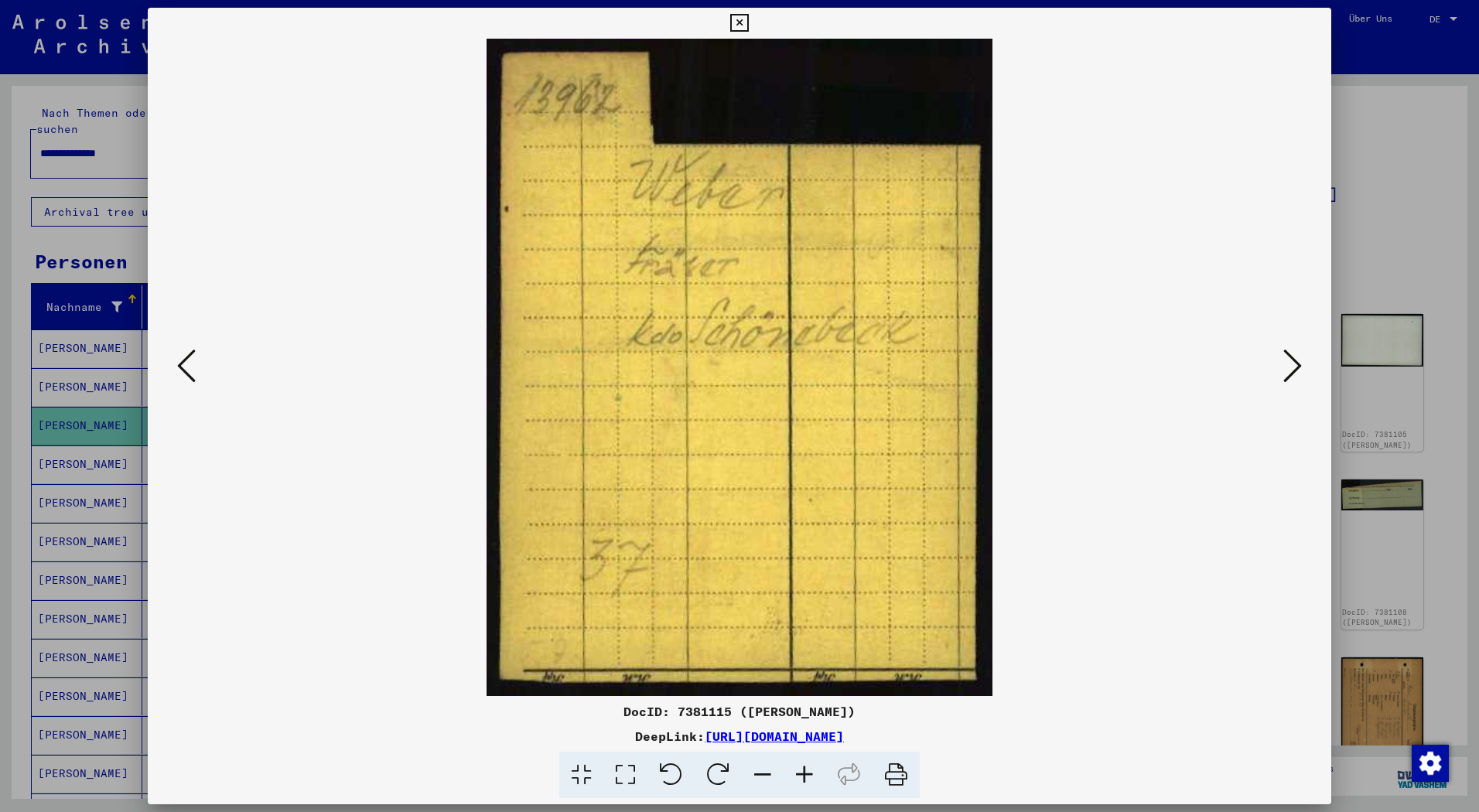
click at [1301, 373] on button at bounding box center [1292, 366] width 28 height 44
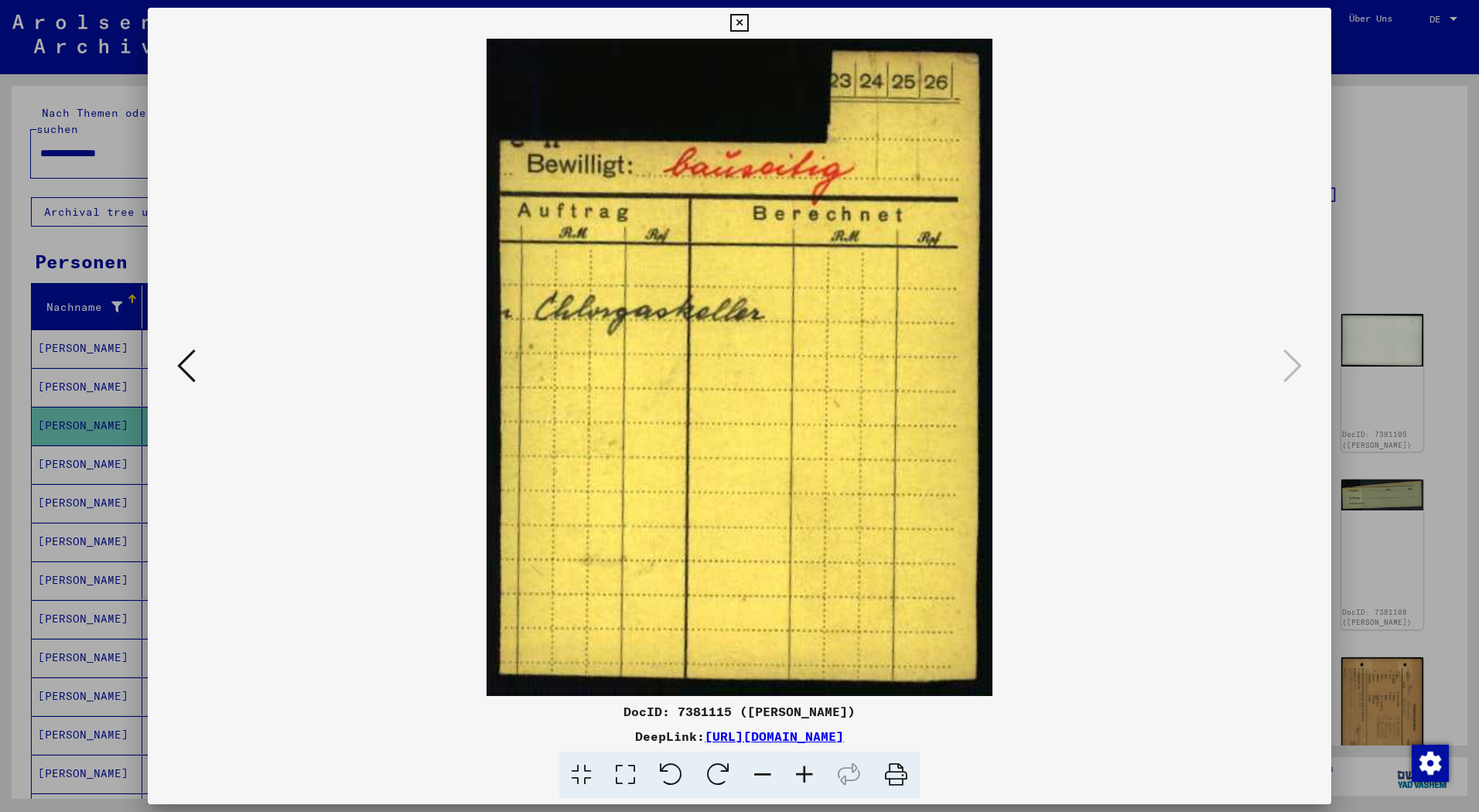
click at [1396, 199] on div at bounding box center [739, 406] width 1479 height 812
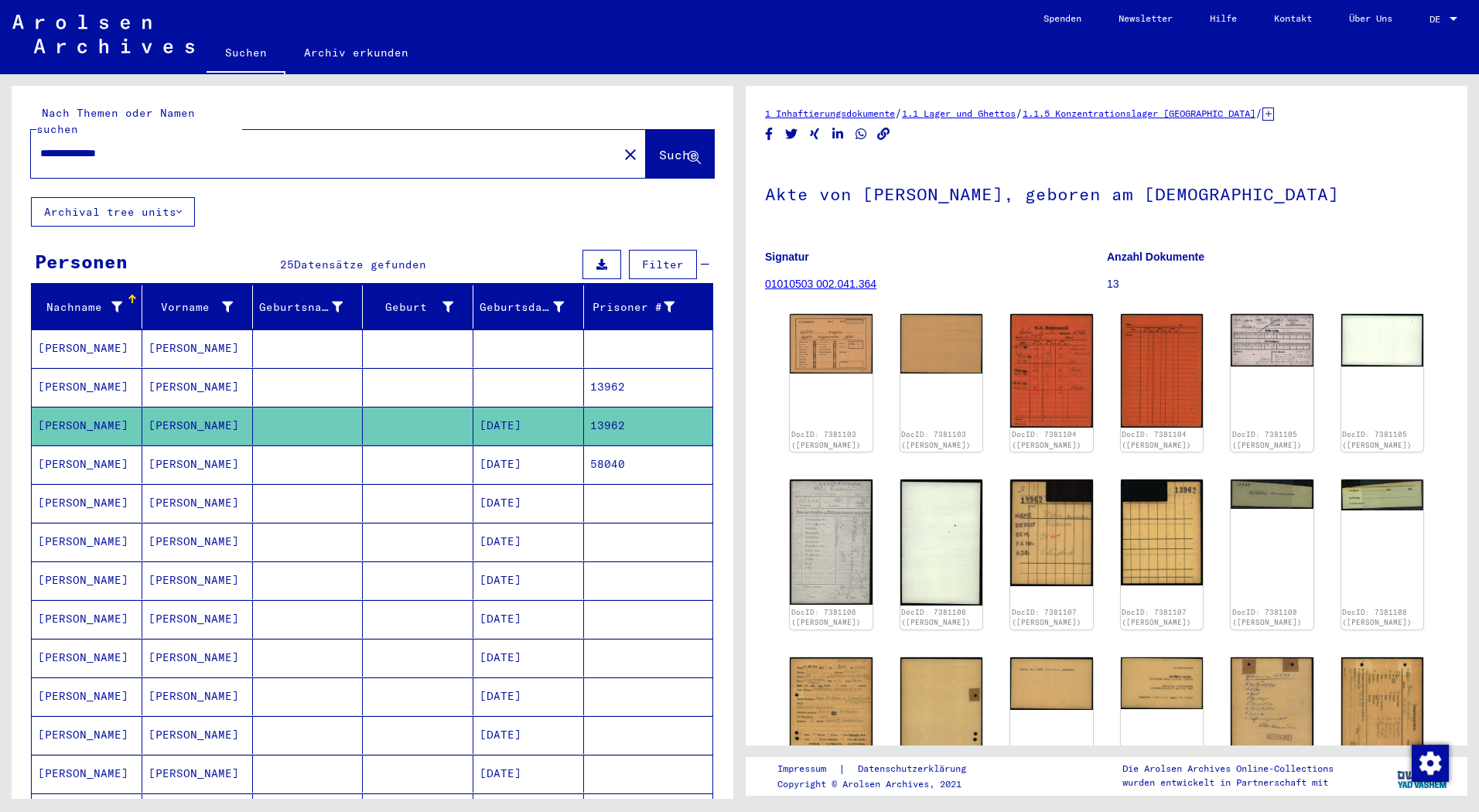
drag, startPoint x: 148, startPoint y: 134, endPoint x: 0, endPoint y: 205, distance: 164.1
click at [0, 206] on html "**********" at bounding box center [739, 406] width 1479 height 812
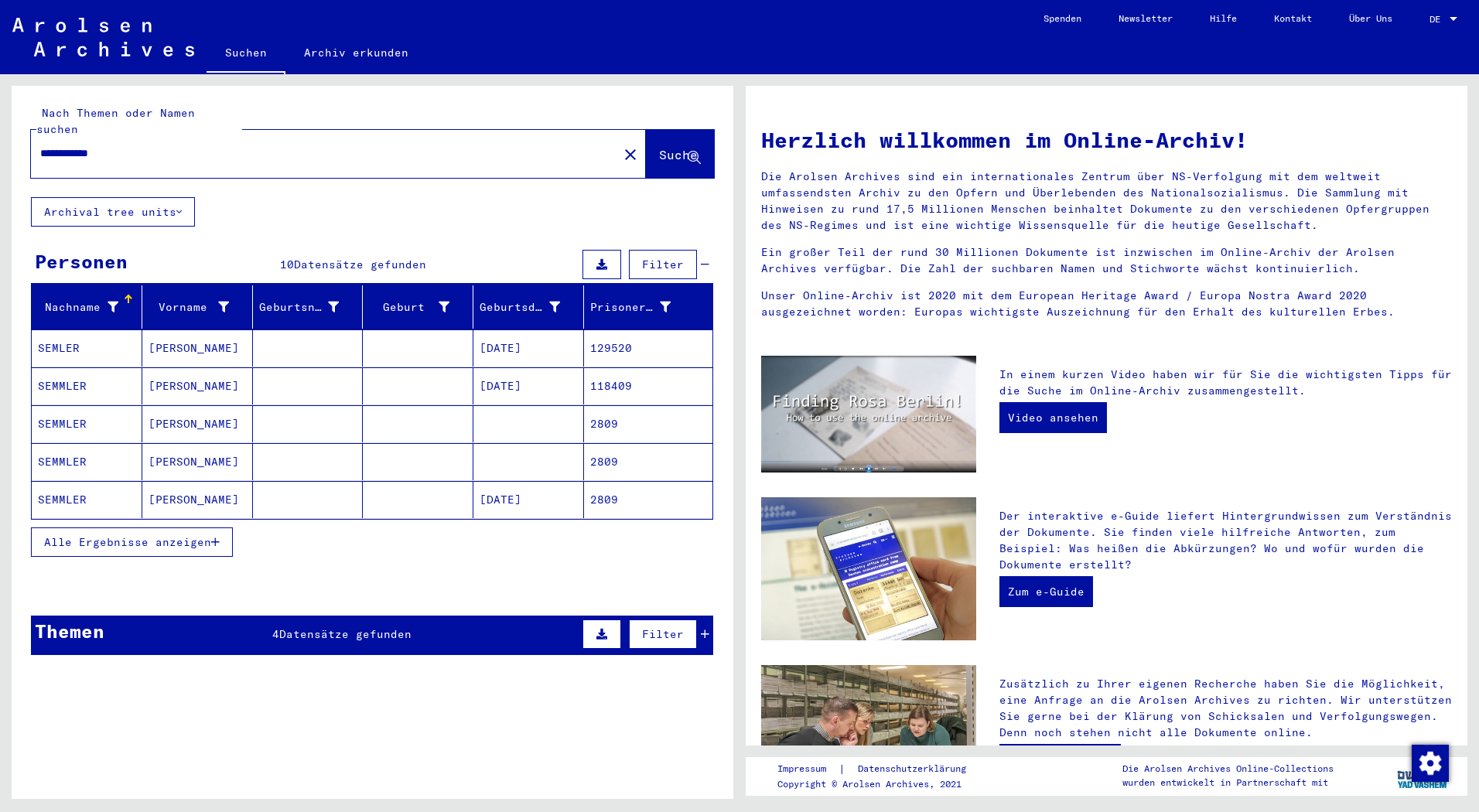
click at [231, 481] on mat-cell "[PERSON_NAME]" at bounding box center [198, 500] width 111 height 38
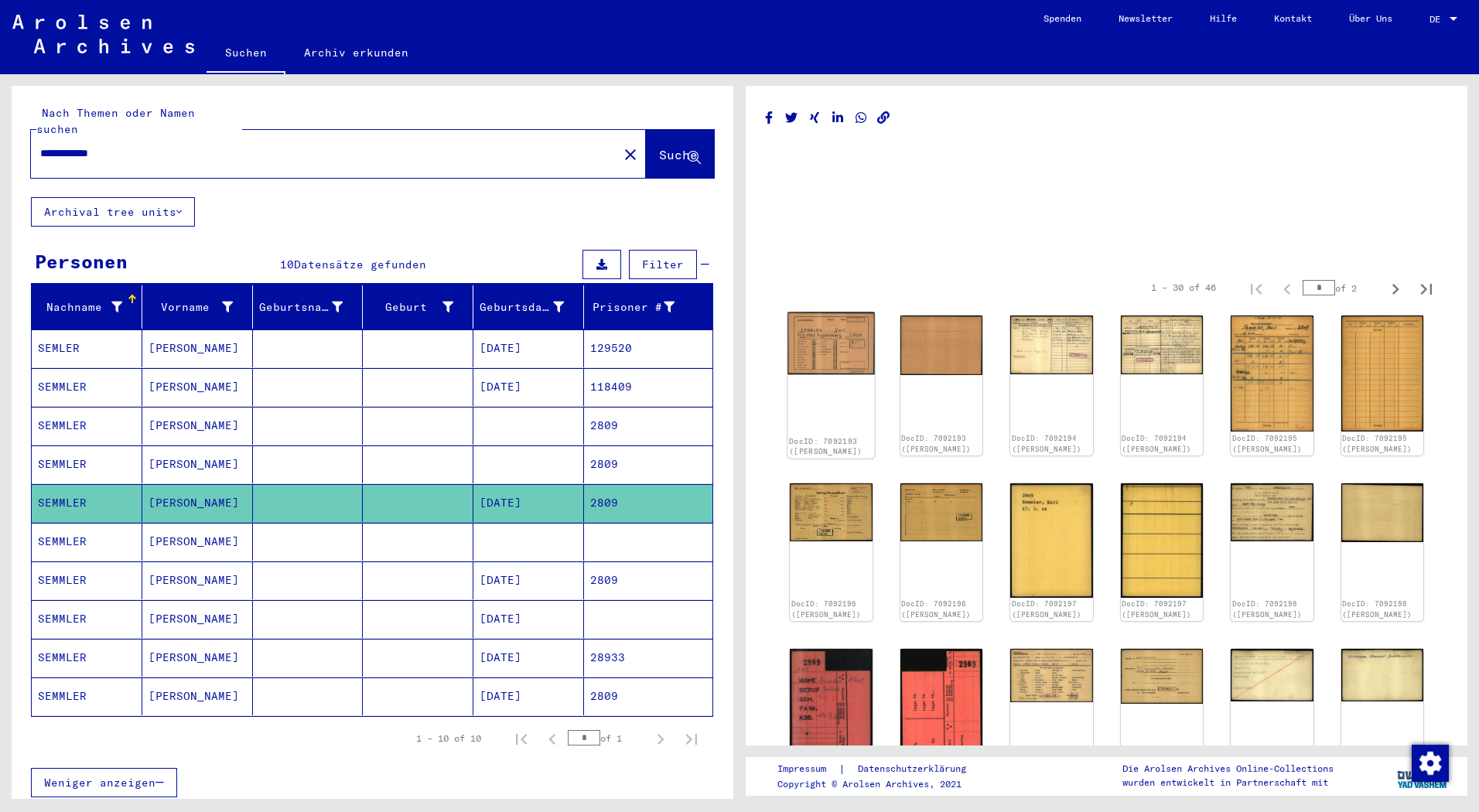
click at [816, 351] on img at bounding box center [831, 343] width 87 height 62
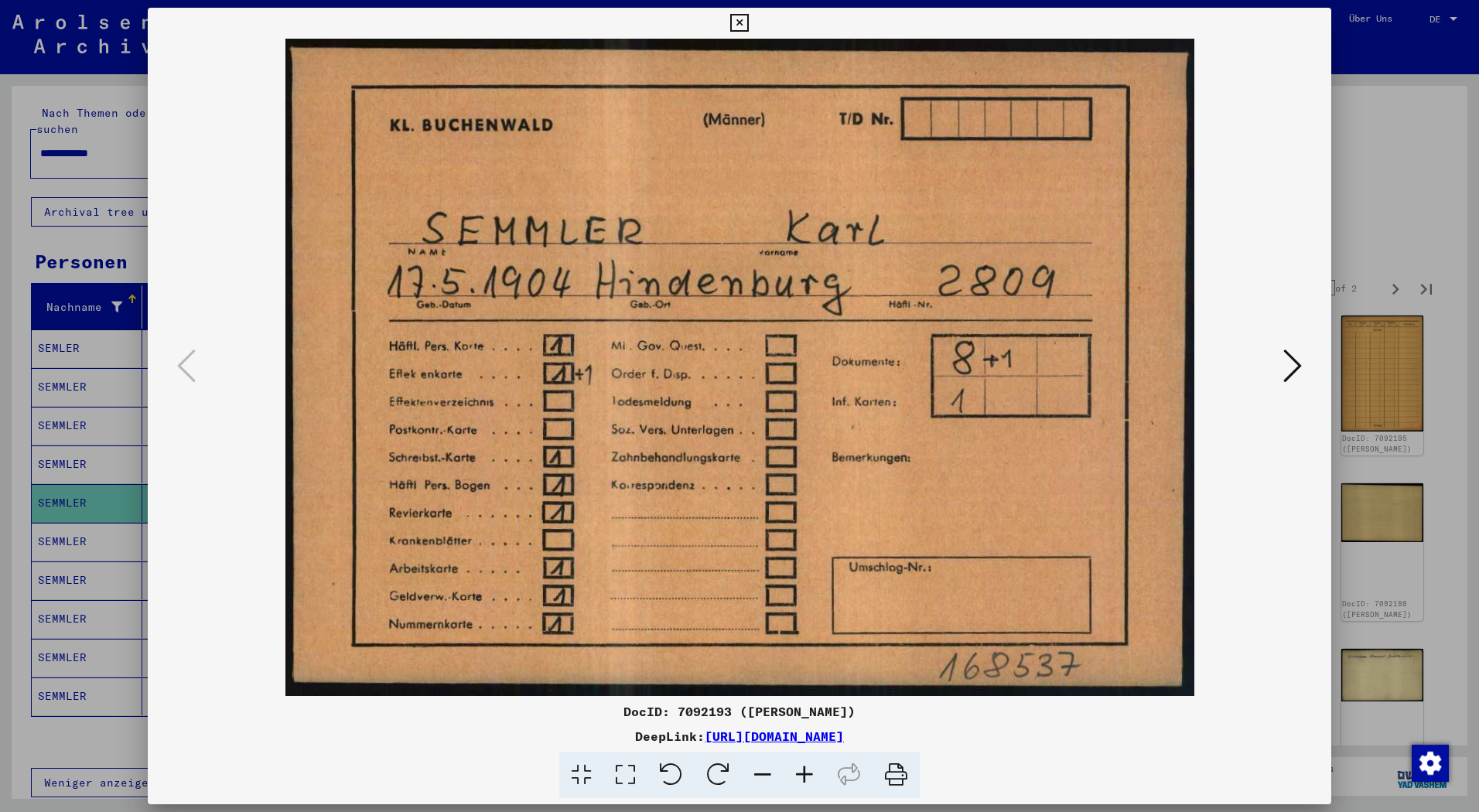
click at [1300, 363] on icon at bounding box center [1292, 365] width 19 height 38
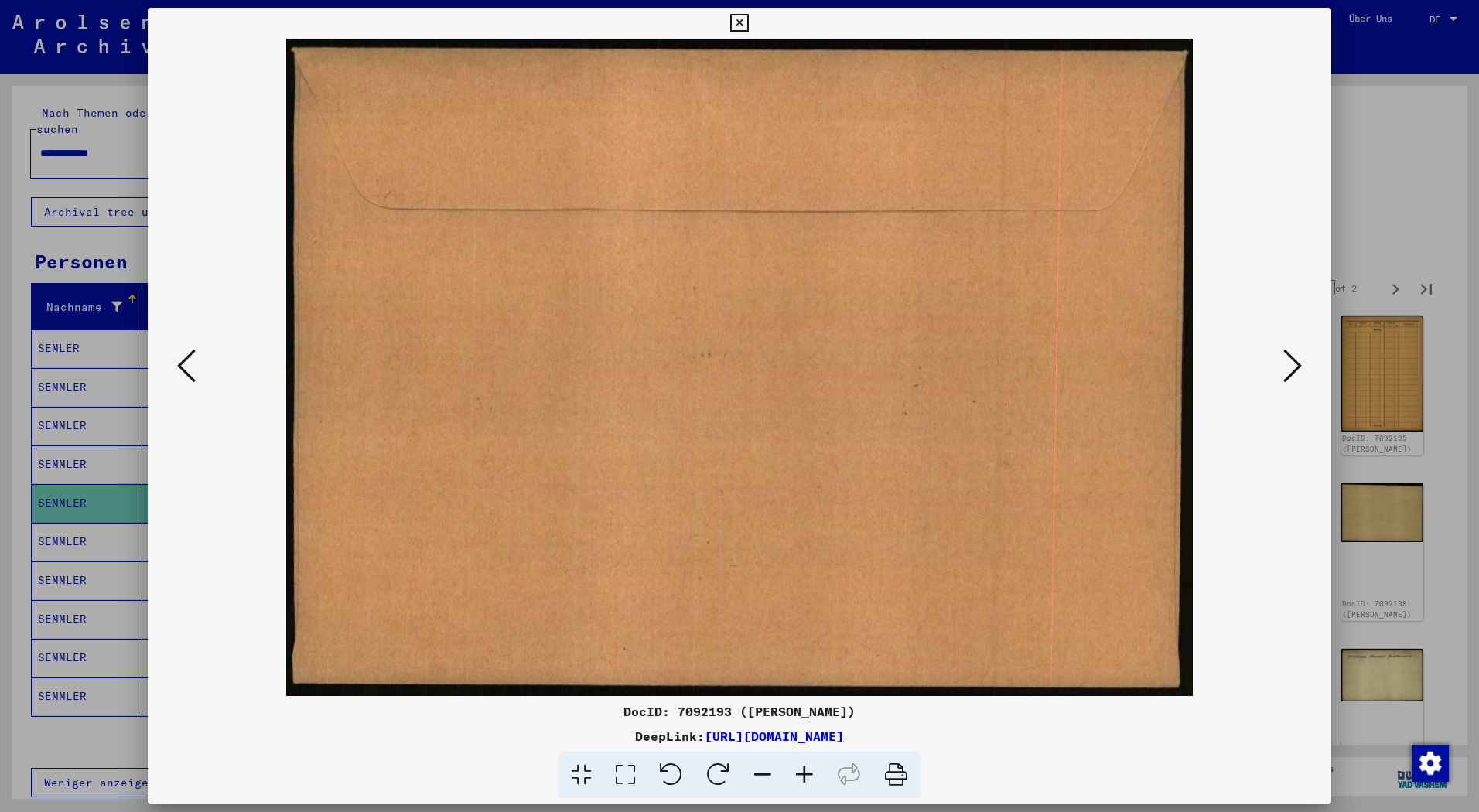
click at [1283, 370] on icon at bounding box center [1292, 365] width 19 height 38
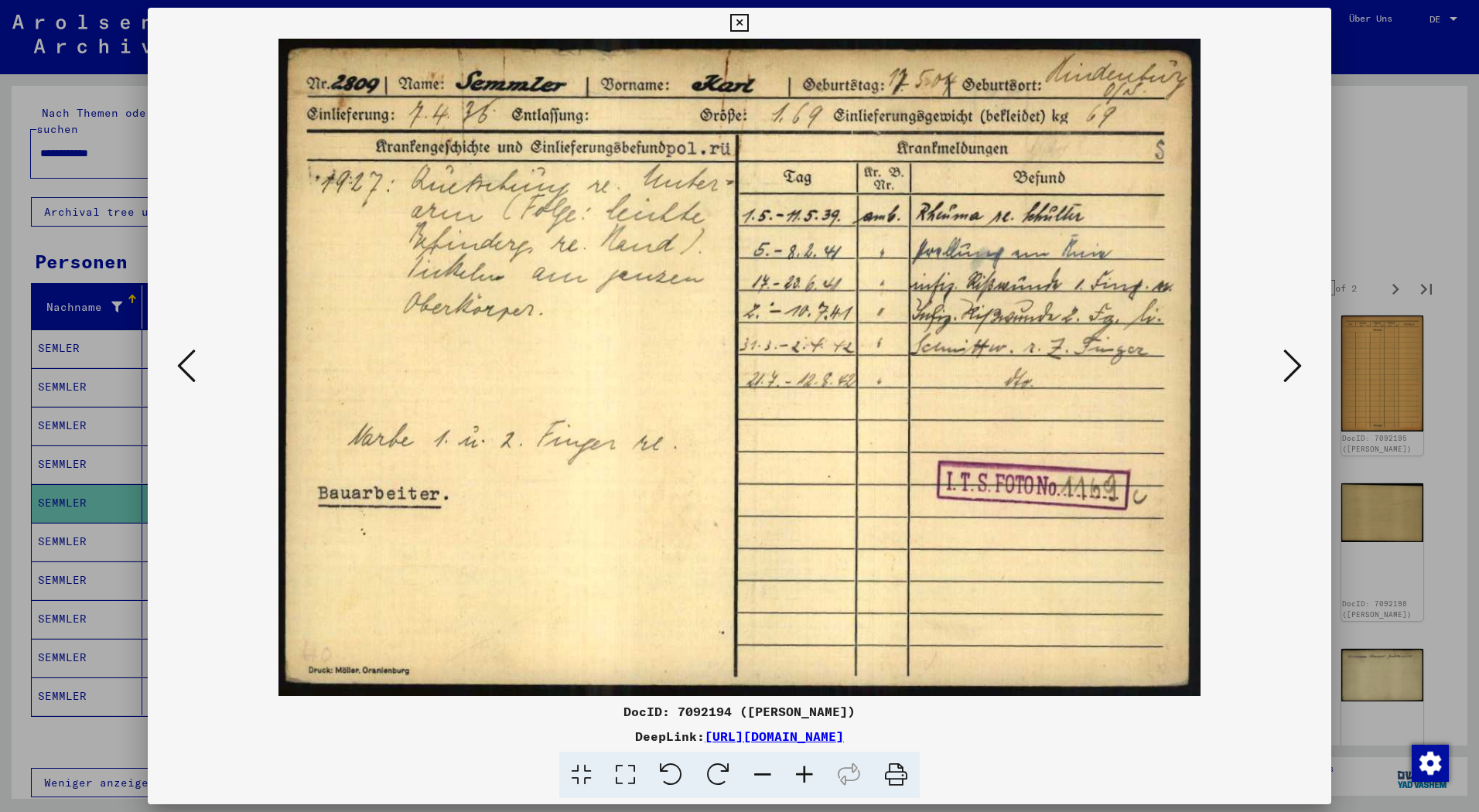
drag, startPoint x: 1308, startPoint y: 353, endPoint x: 1276, endPoint y: 376, distance: 39.4
click at [1306, 353] on div at bounding box center [740, 366] width 1184 height 657
click at [1279, 375] on button at bounding box center [1292, 366] width 28 height 44
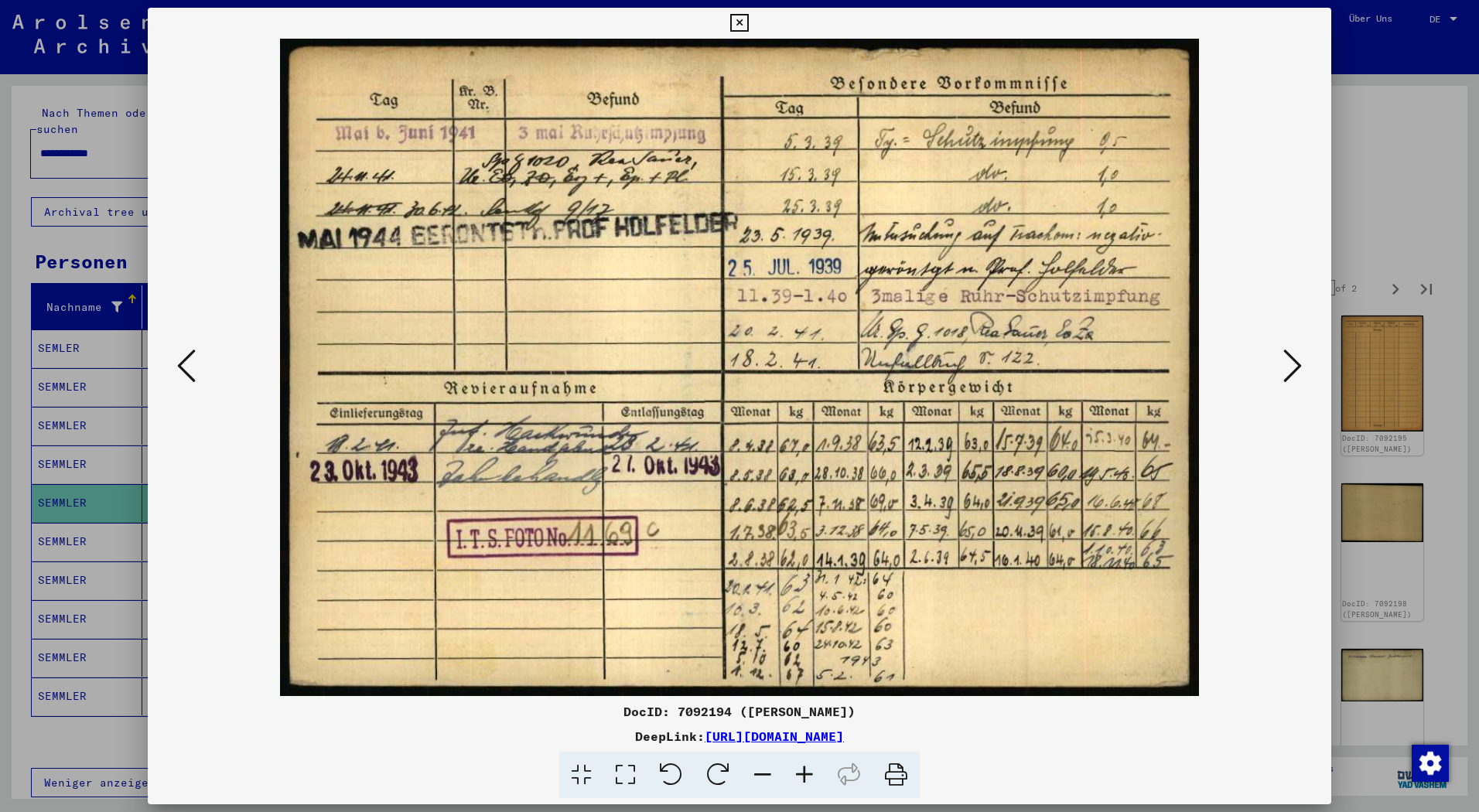
click at [1386, 215] on div at bounding box center [739, 406] width 1479 height 812
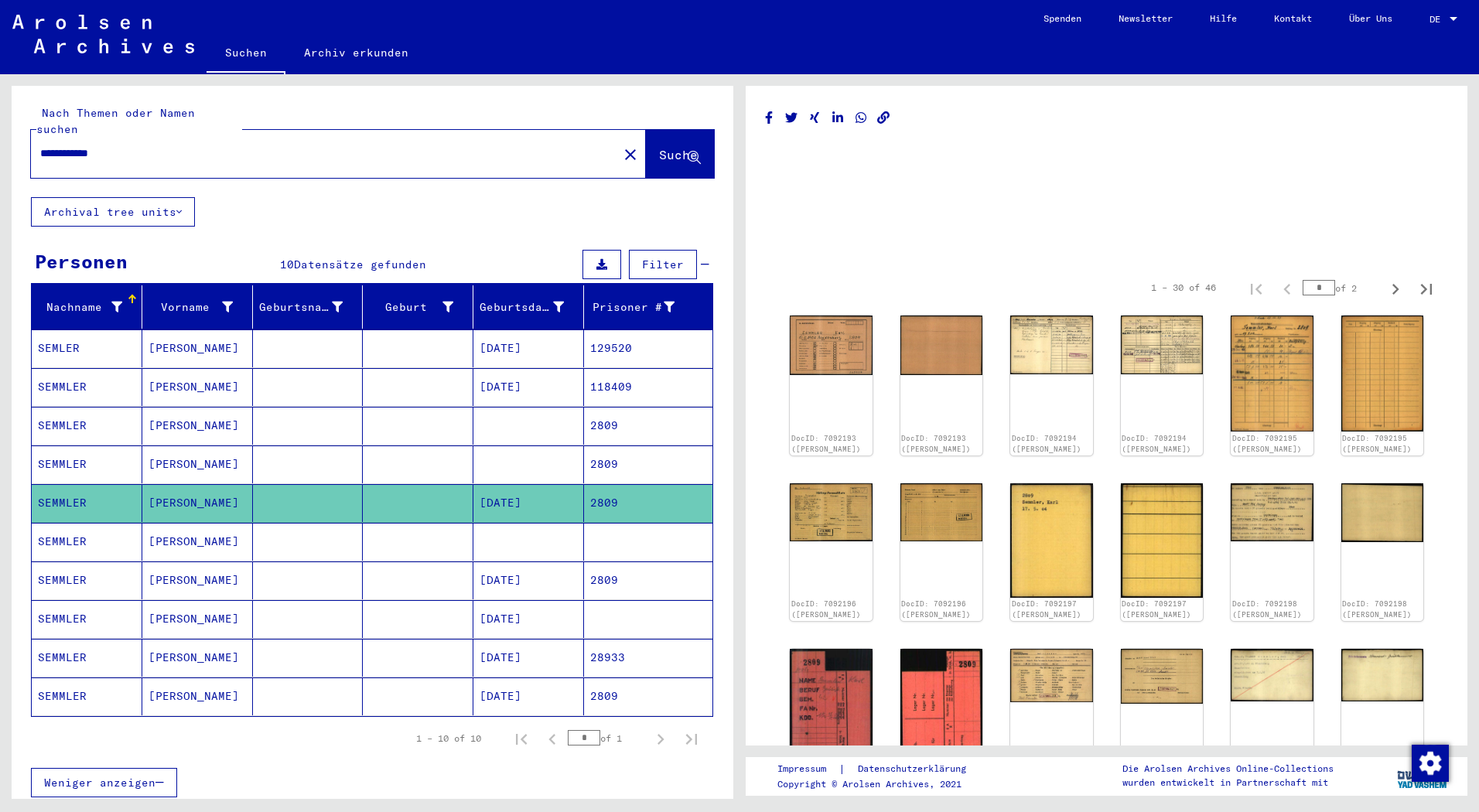
click at [11, 135] on div "**********" at bounding box center [370, 436] width 739 height 724
click at [197, 121] on div "Nach Themen oder Namen suchen" at bounding box center [139, 121] width 205 height 33
click at [149, 151] on div "**********" at bounding box center [319, 153] width 578 height 35
drag, startPoint x: 149, startPoint y: 151, endPoint x: 124, endPoint y: 122, distance: 38.3
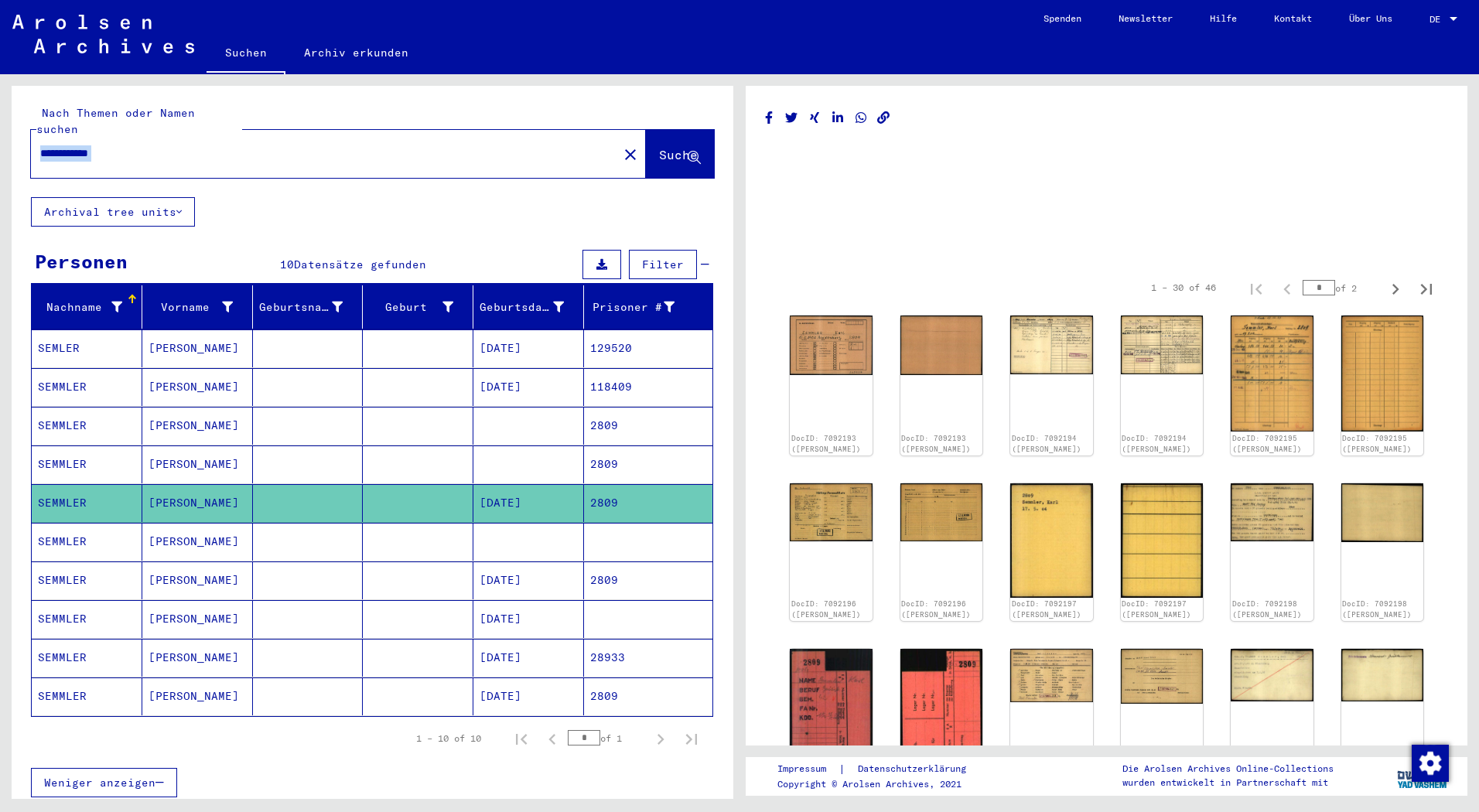
click at [124, 136] on div "**********" at bounding box center [319, 153] width 578 height 35
click at [115, 145] on input "**********" at bounding box center [324, 153] width 568 height 16
type input "*"
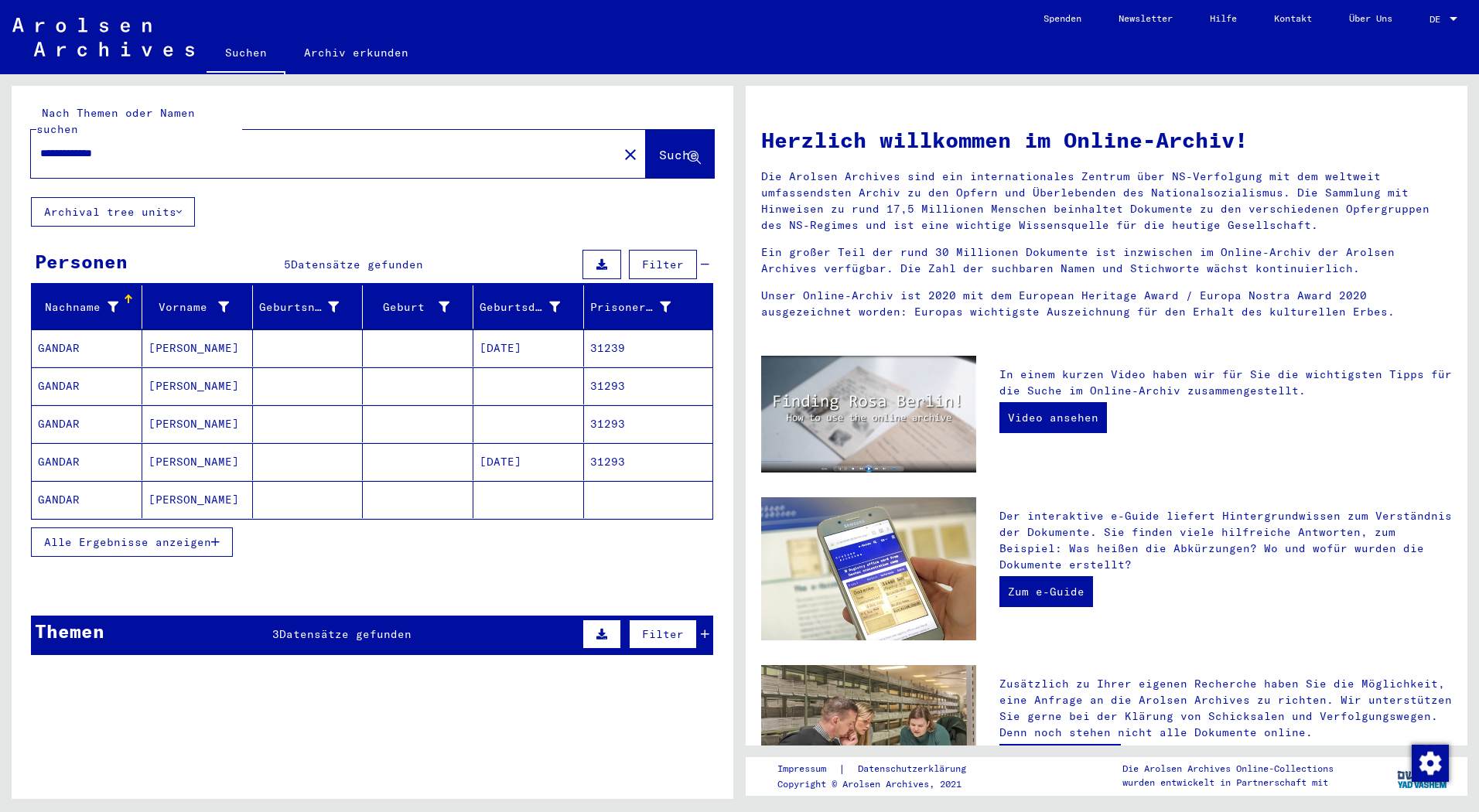
click at [174, 342] on mat-cell "[PERSON_NAME]" at bounding box center [198, 348] width 111 height 38
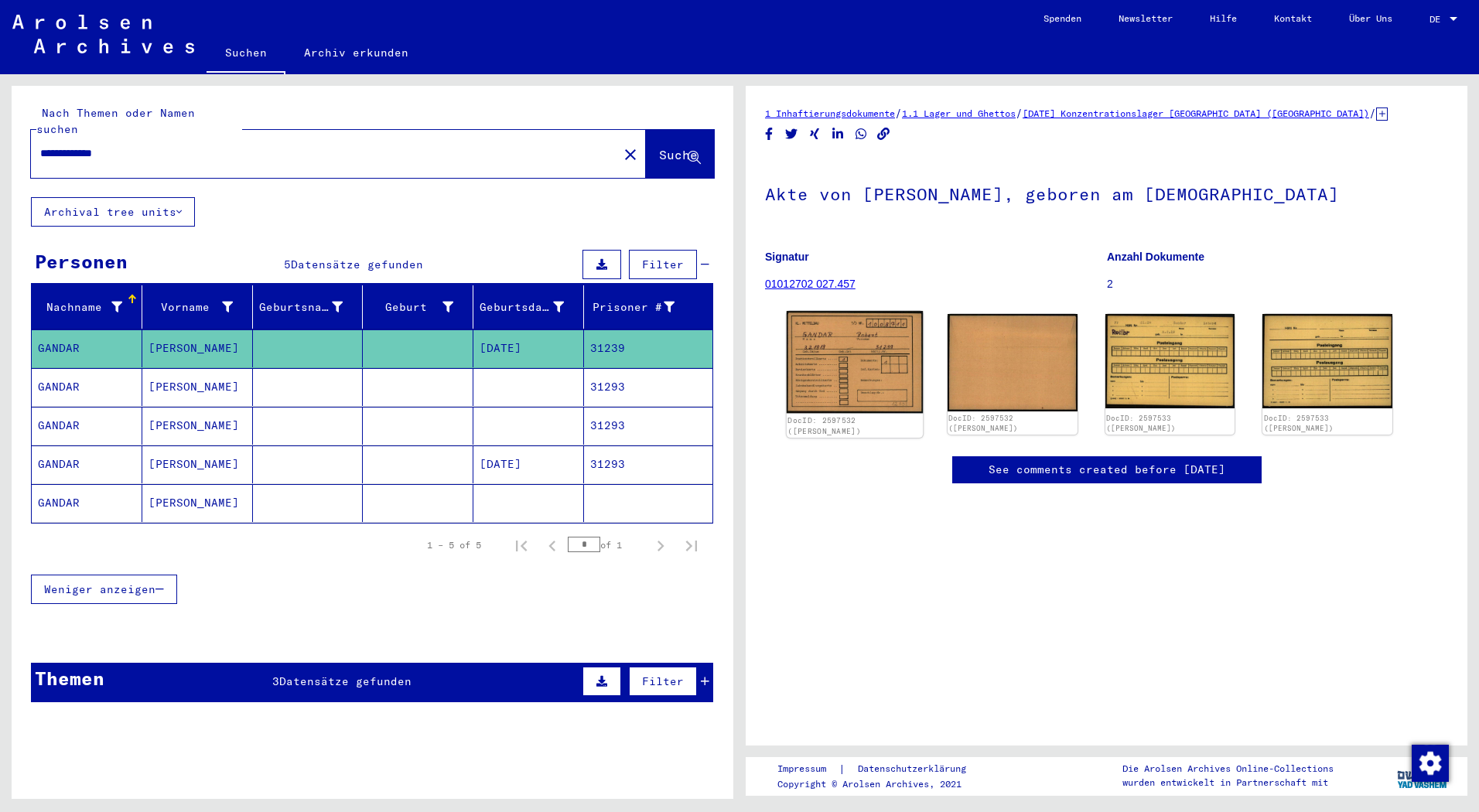
click at [908, 353] on img at bounding box center [855, 362] width 136 height 102
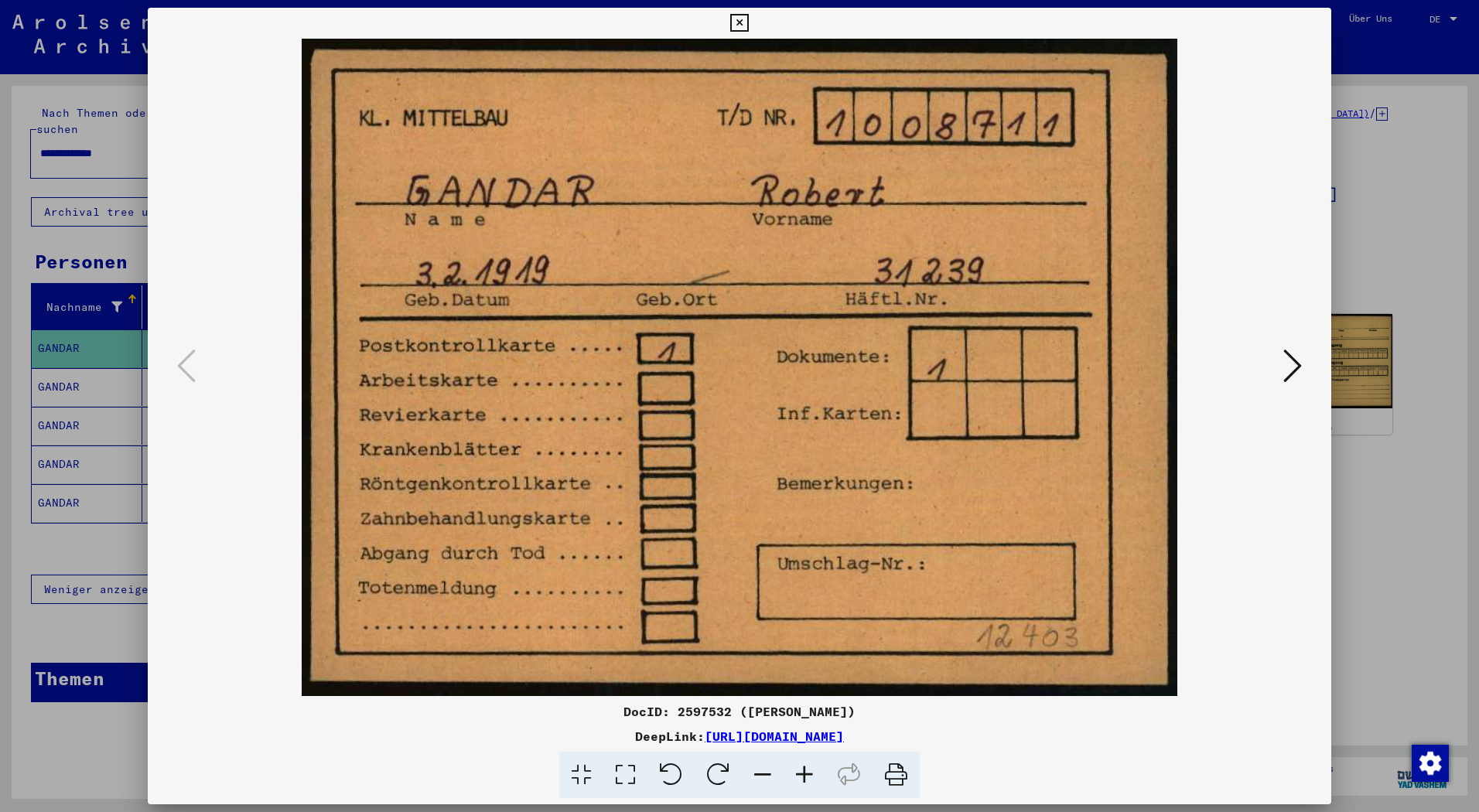
click at [1292, 365] on icon at bounding box center [1292, 365] width 19 height 38
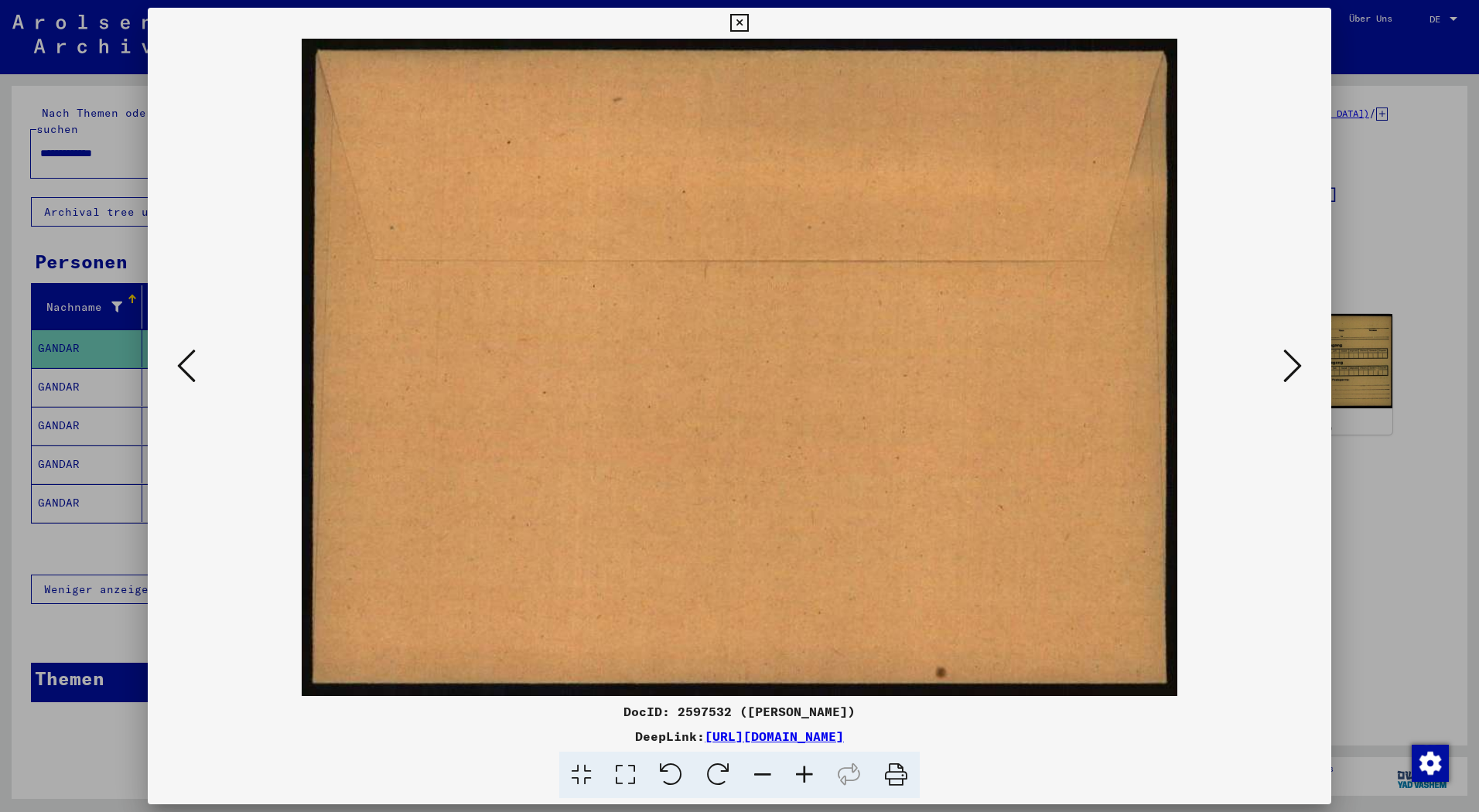
click at [1292, 365] on icon at bounding box center [1292, 365] width 19 height 38
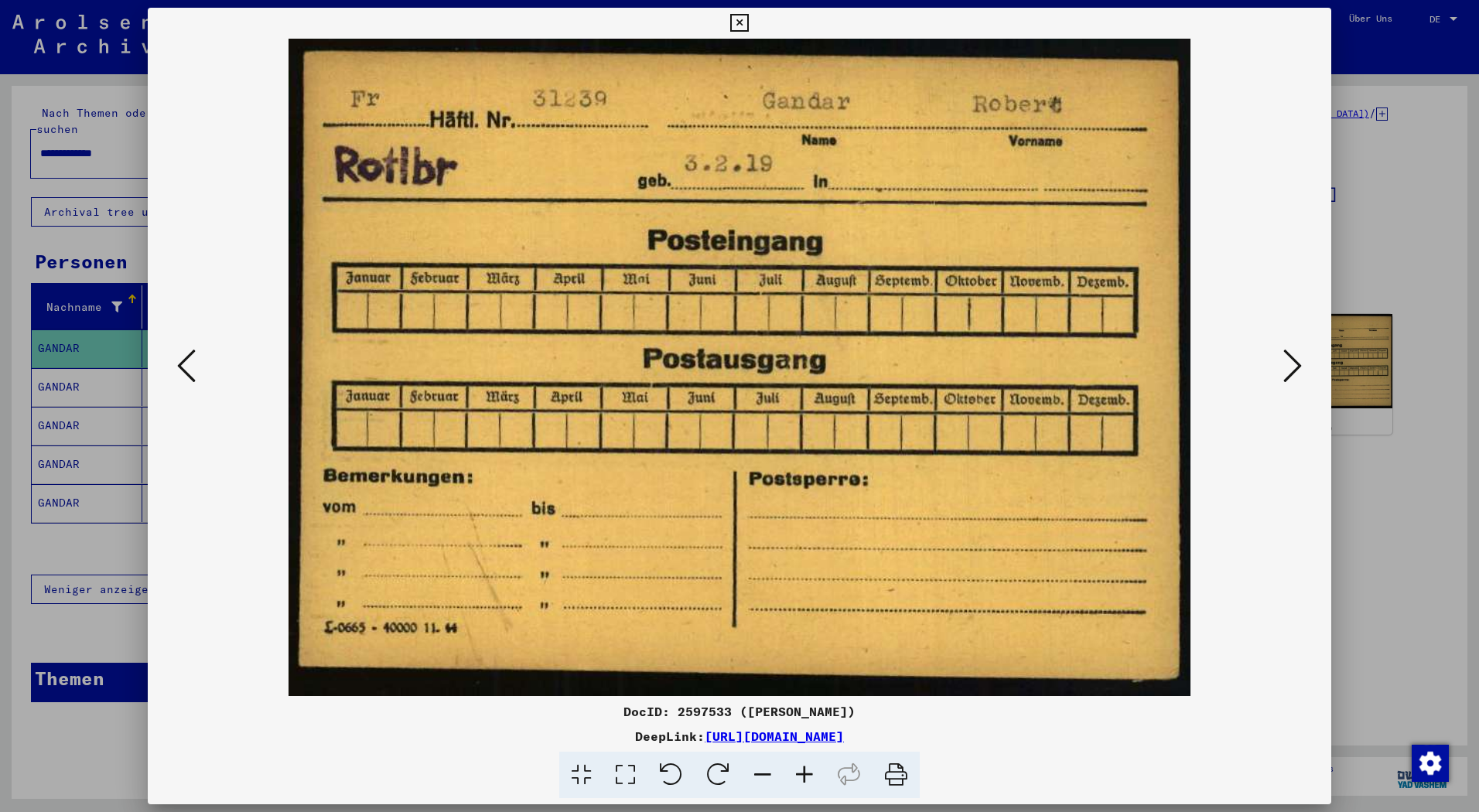
click at [1292, 365] on icon at bounding box center [1292, 365] width 19 height 38
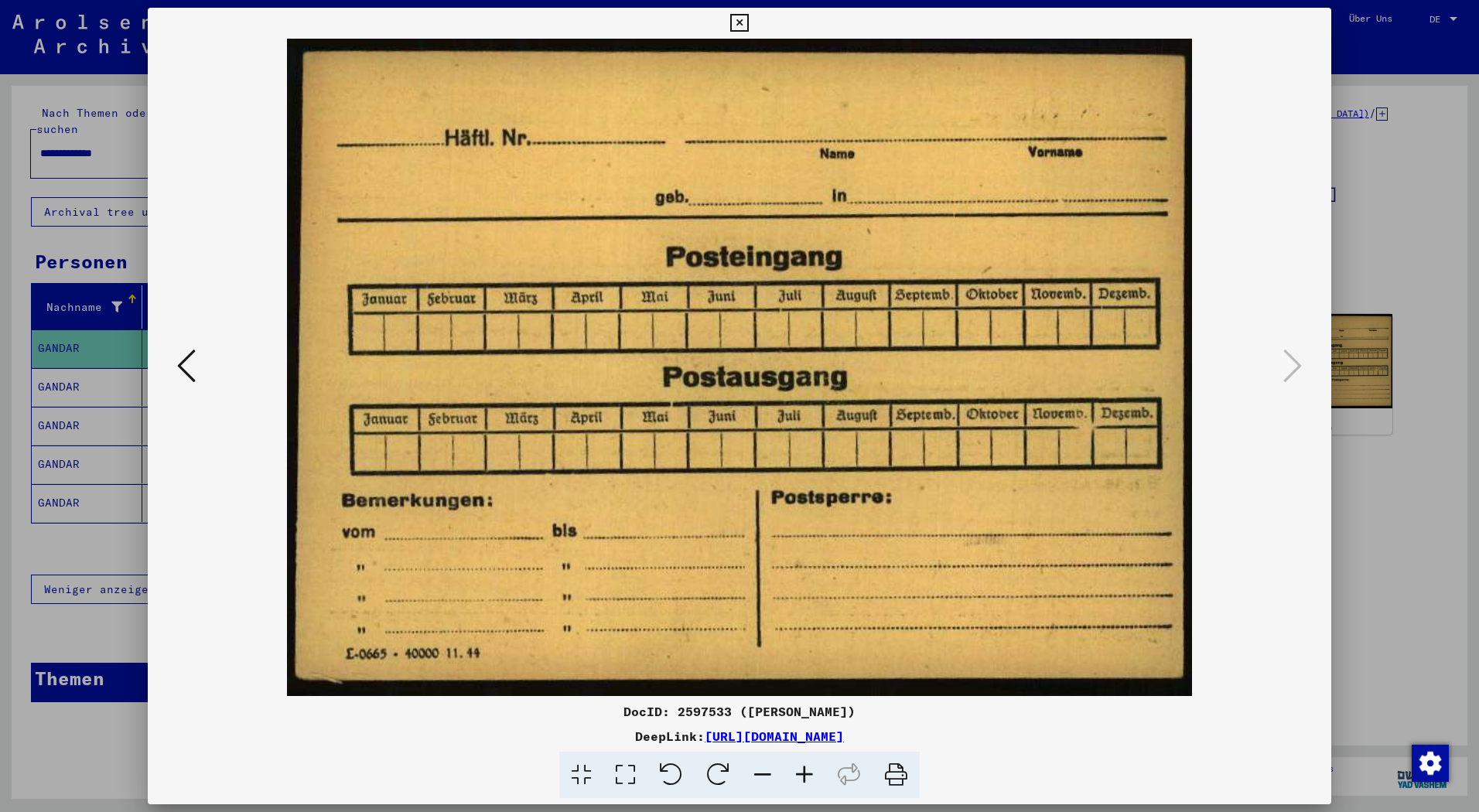
click at [1369, 179] on div at bounding box center [739, 406] width 1479 height 812
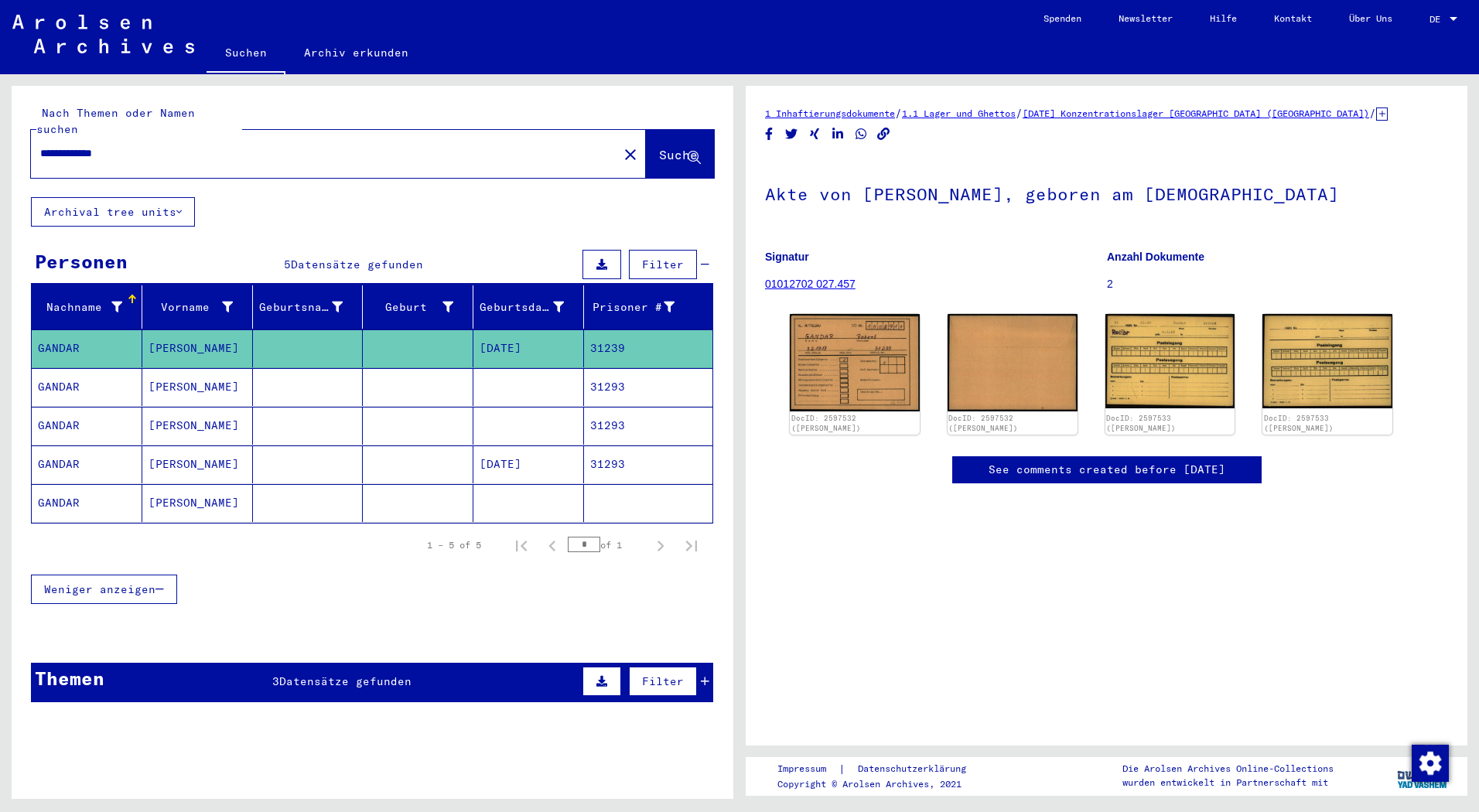
click at [187, 368] on mat-cell "[PERSON_NAME]" at bounding box center [198, 387] width 111 height 38
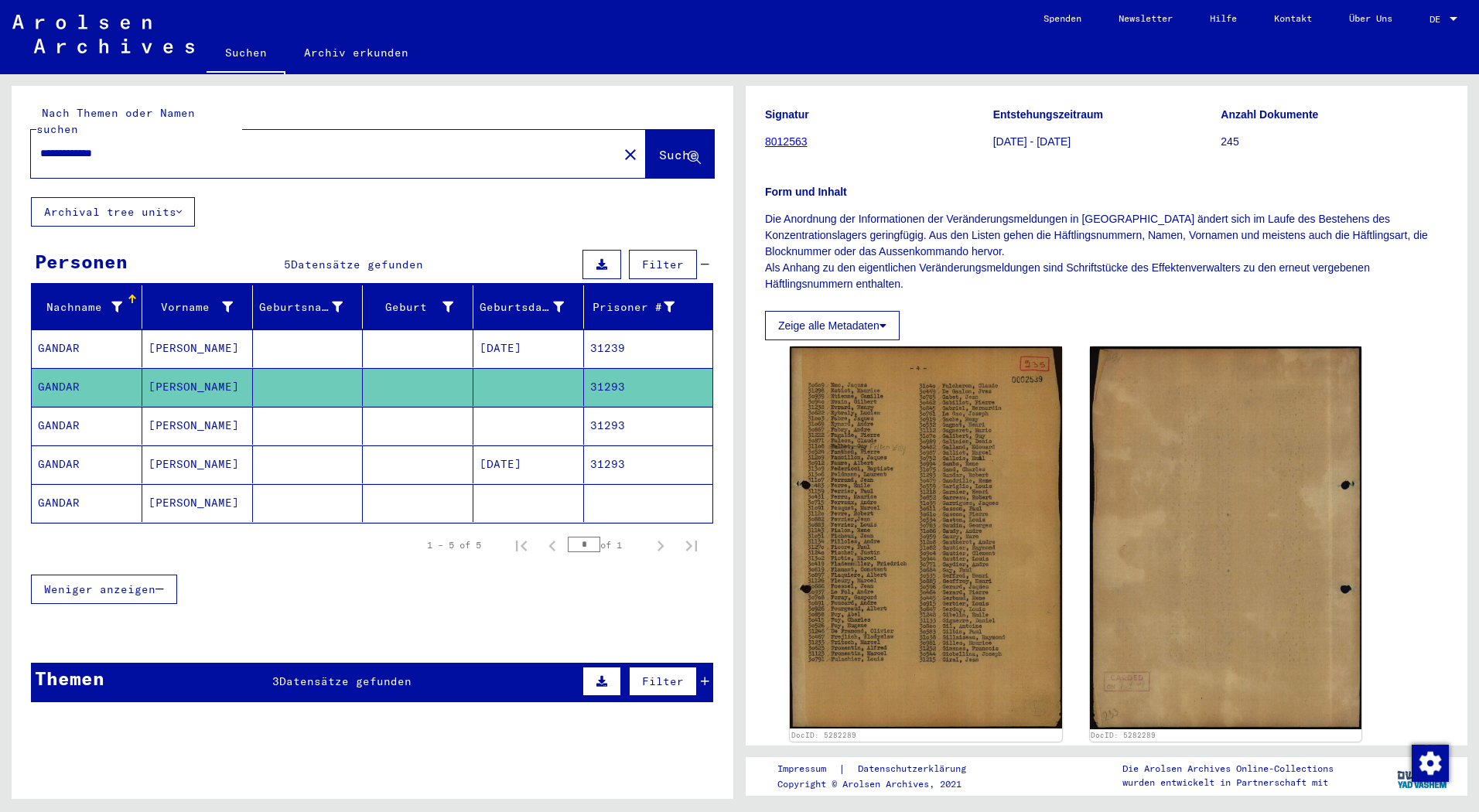
scroll to position [464, 0]
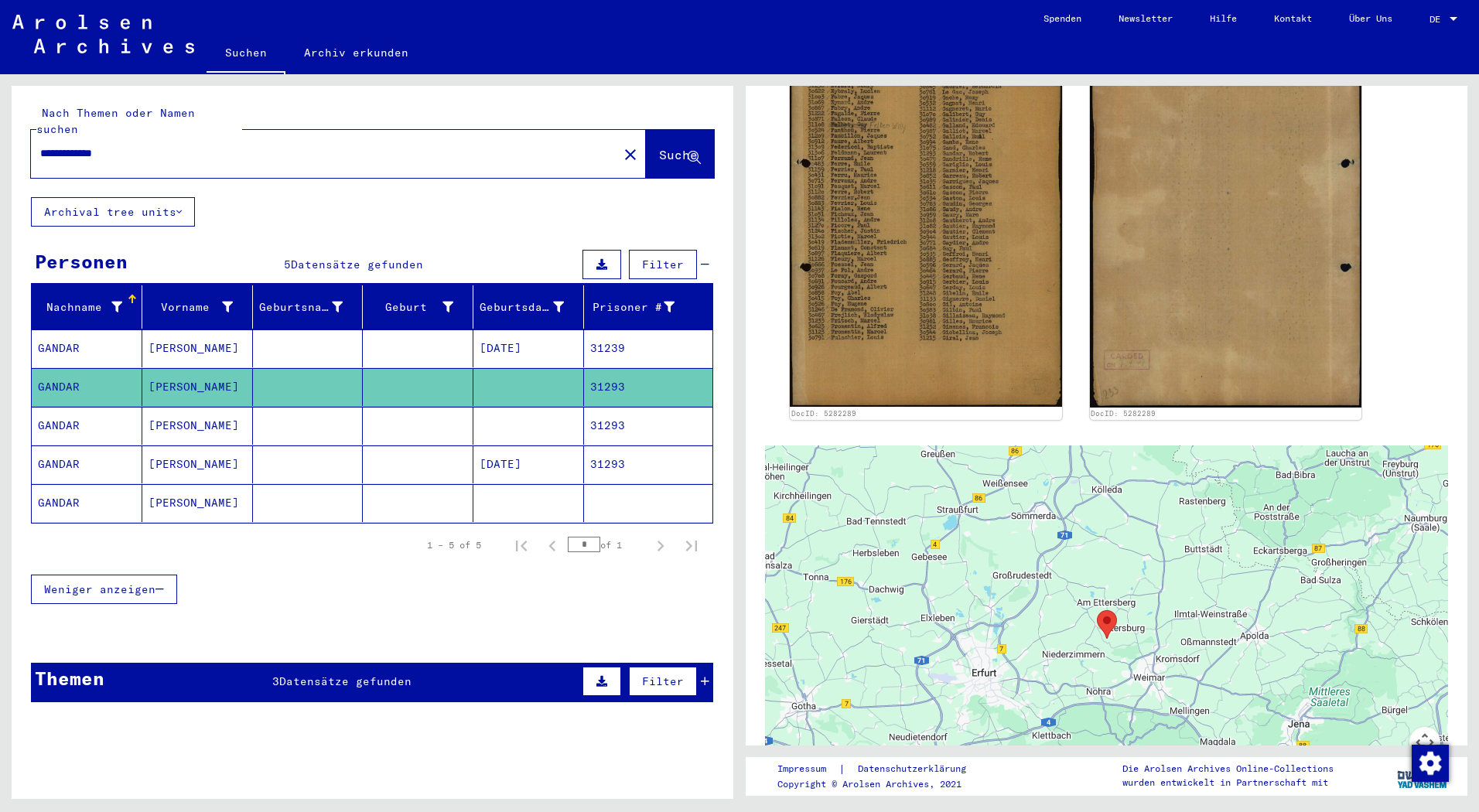
click at [191, 418] on mat-cell "[PERSON_NAME]" at bounding box center [198, 426] width 111 height 38
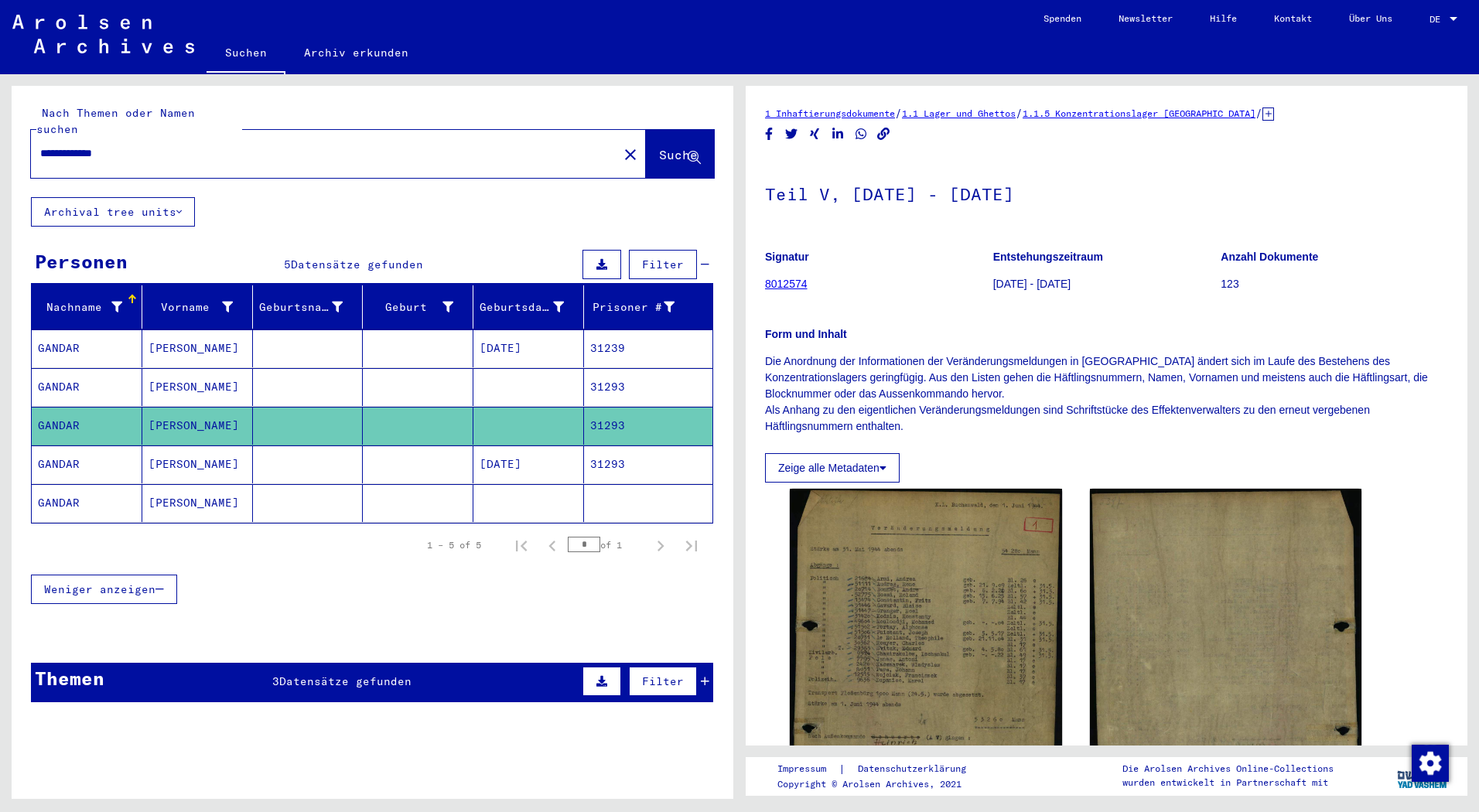
scroll to position [309, 0]
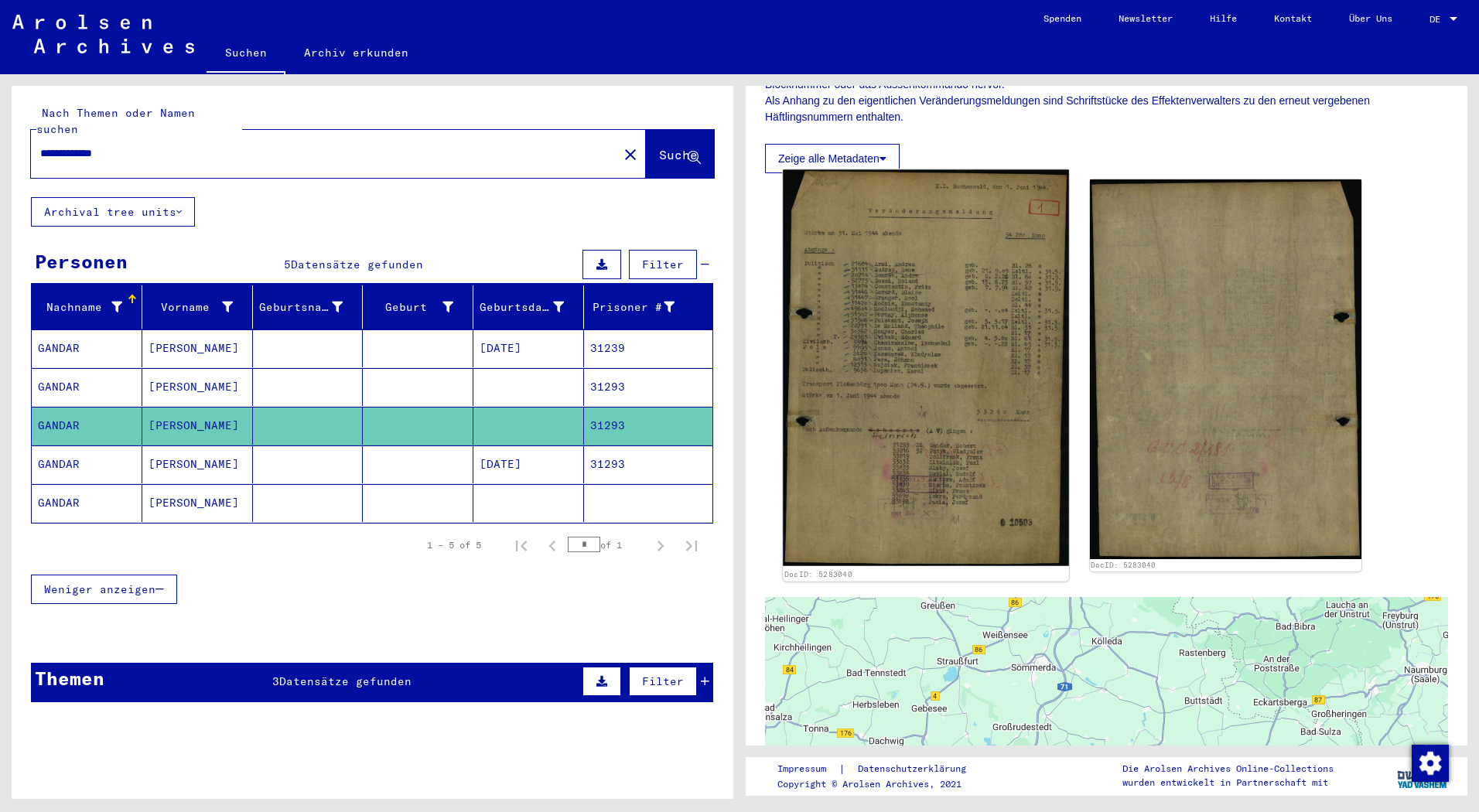
click at [932, 358] on img at bounding box center [925, 367] width 286 height 396
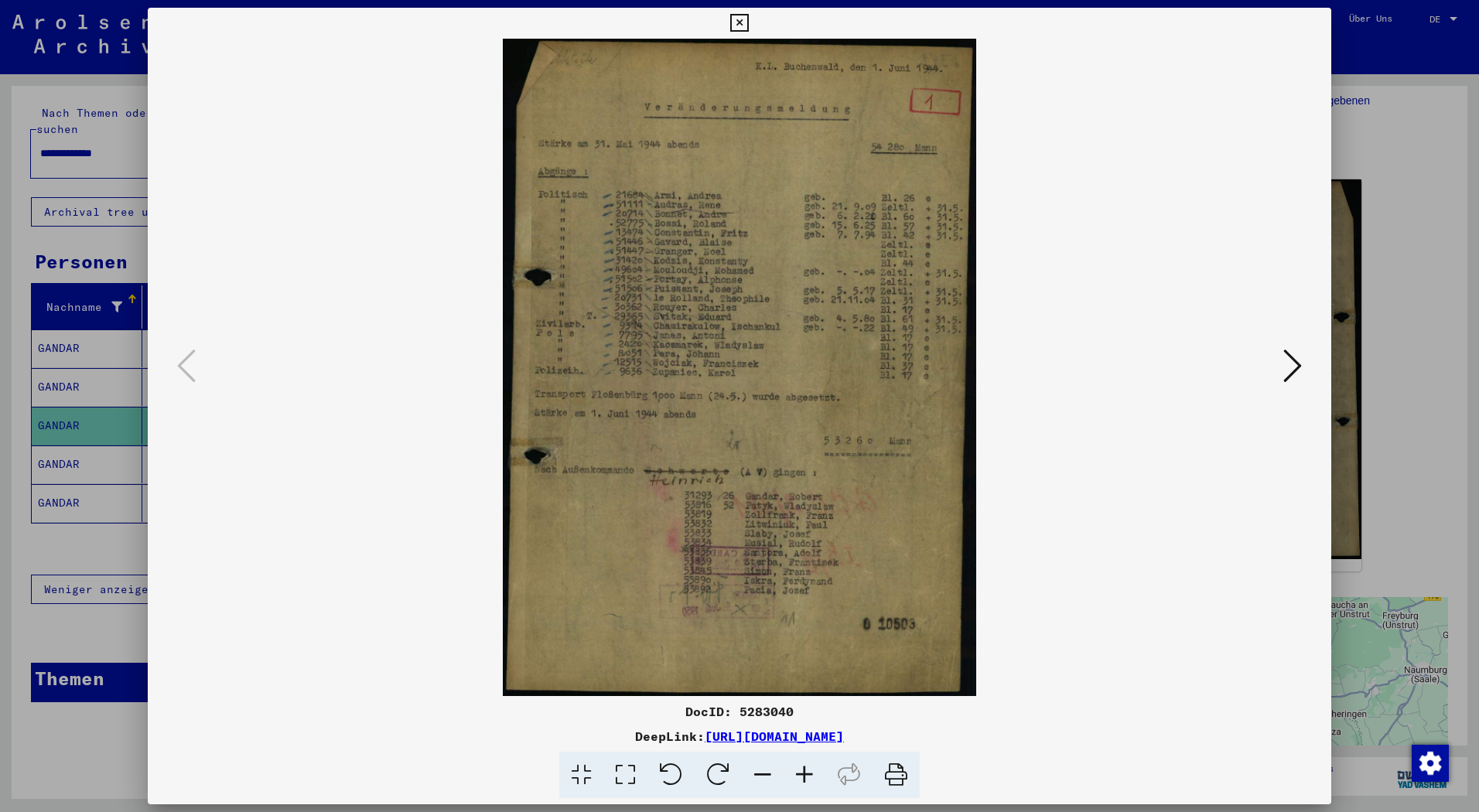
click at [1411, 152] on div at bounding box center [739, 406] width 1479 height 812
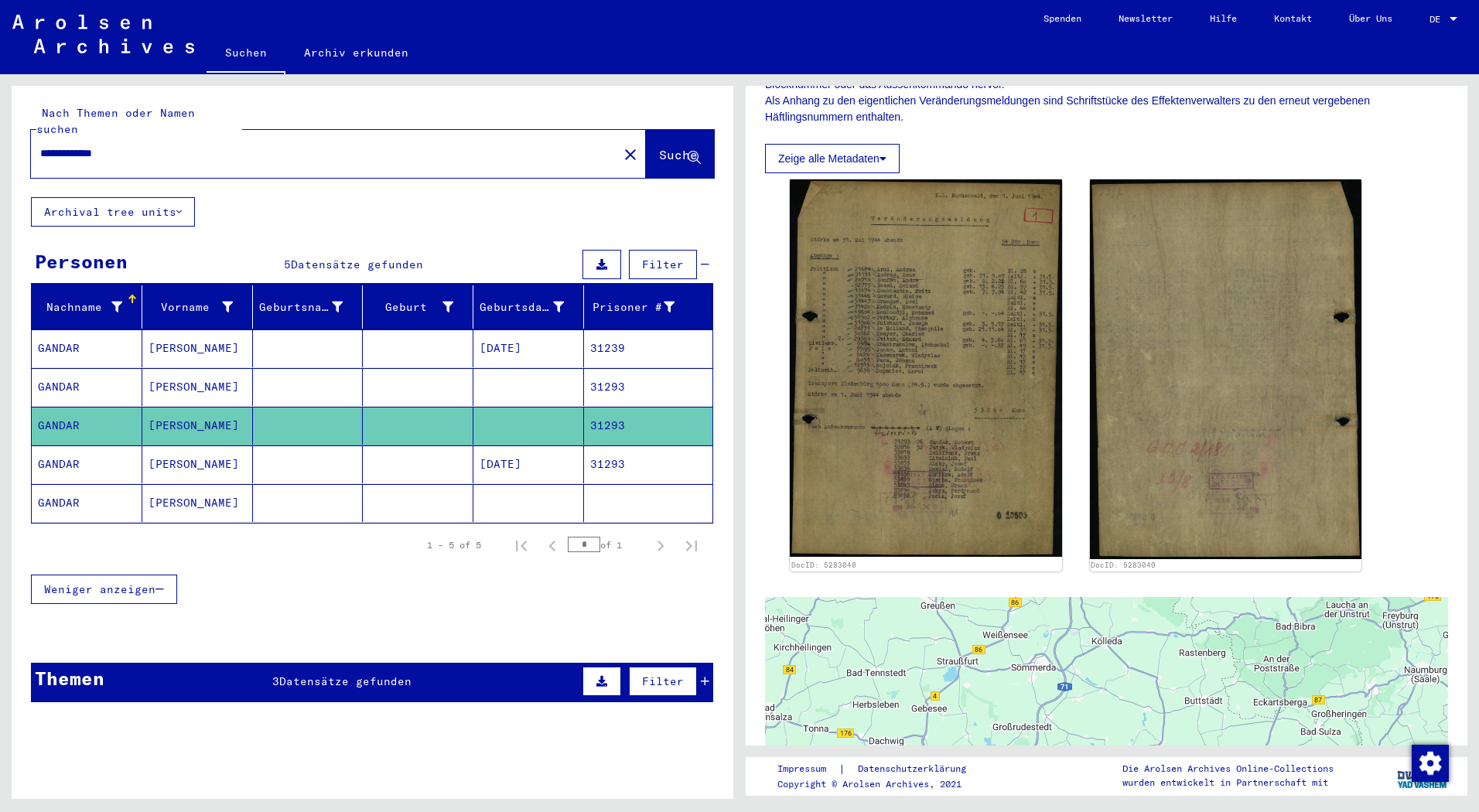
click at [170, 426] on mat-cell "[PERSON_NAME]" at bounding box center [198, 426] width 111 height 38
click at [186, 446] on mat-cell "[PERSON_NAME]" at bounding box center [198, 464] width 111 height 38
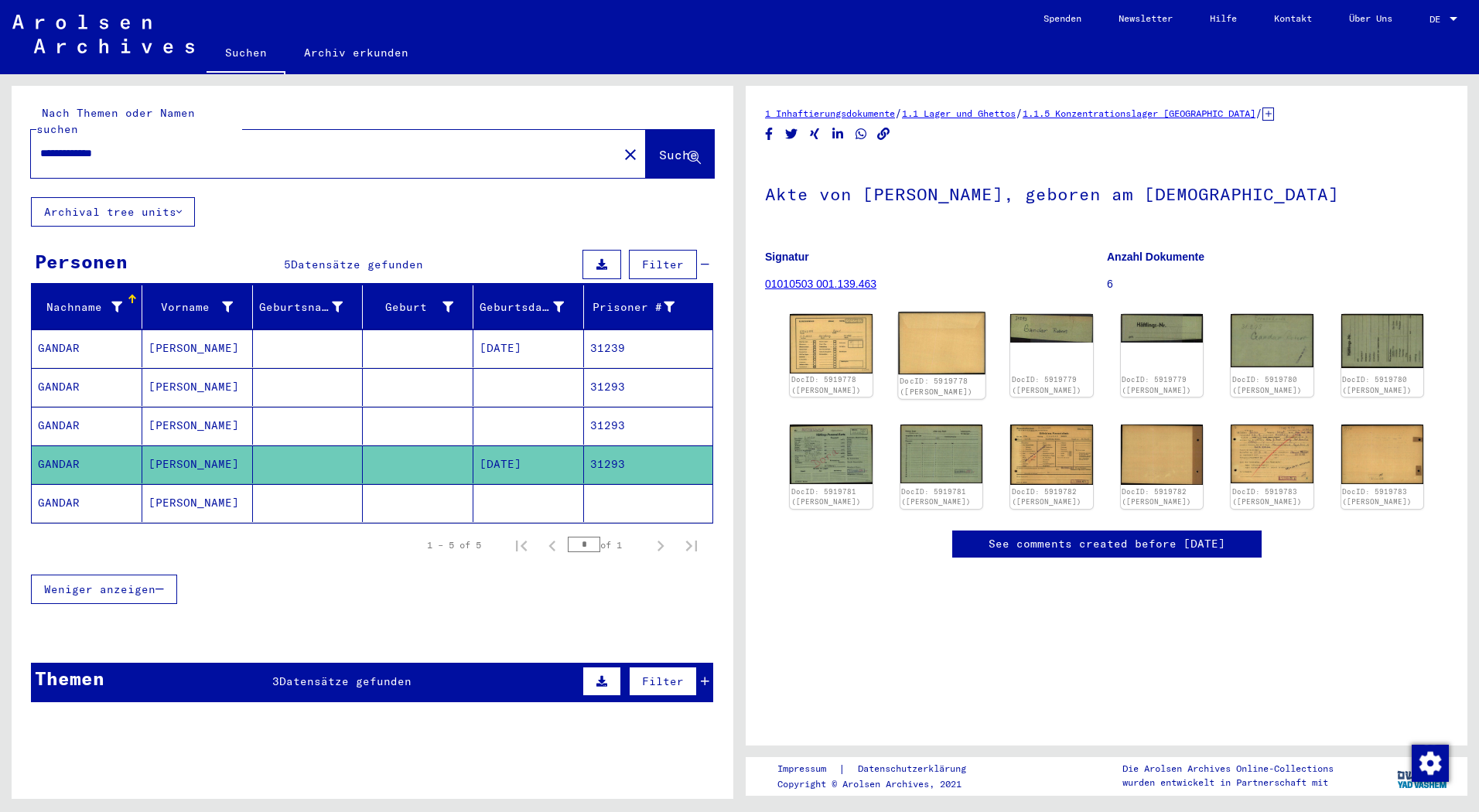
click at [902, 335] on img at bounding box center [942, 343] width 87 height 62
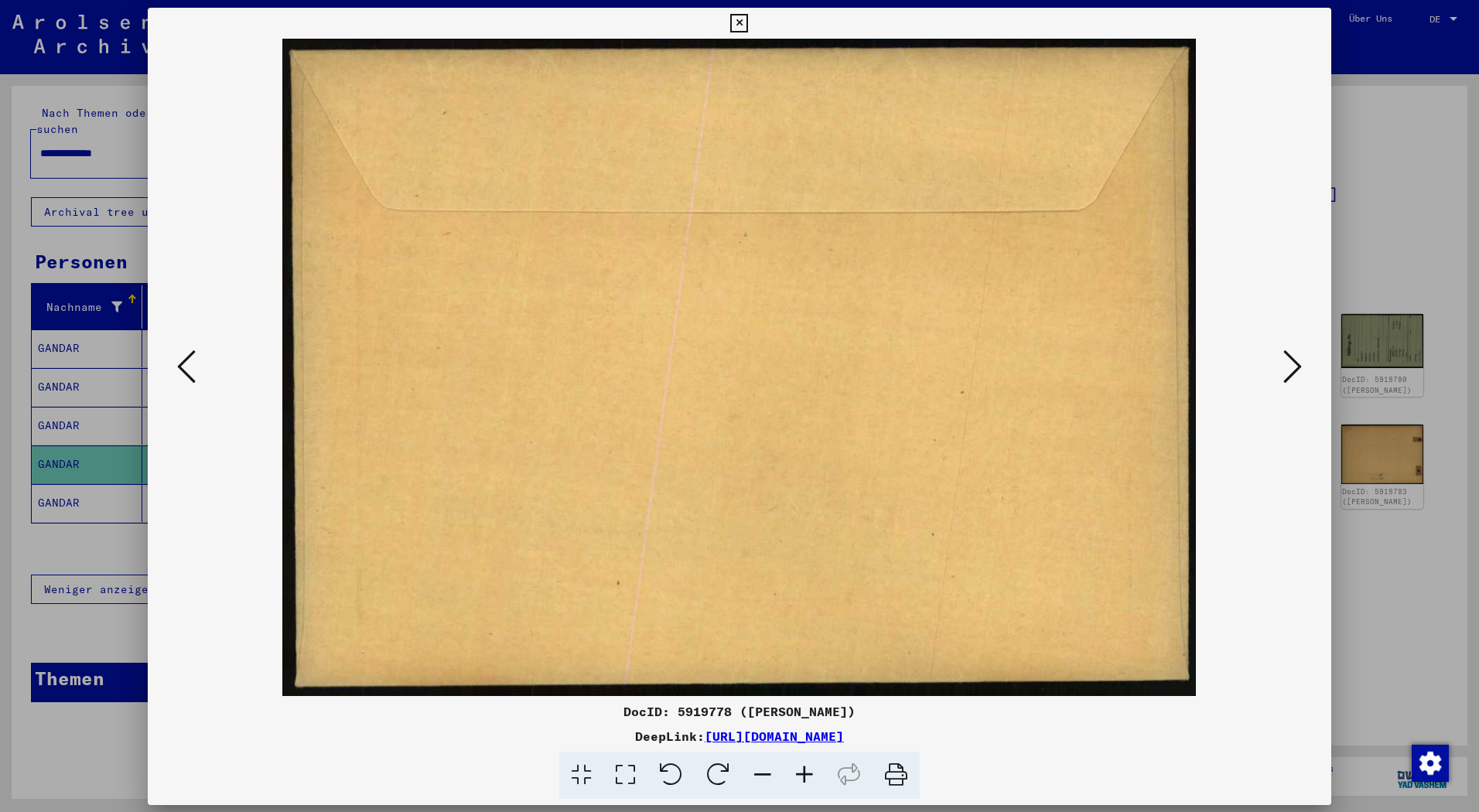
click at [853, 332] on img at bounding box center [739, 366] width 1078 height 657
click at [1276, 362] on img at bounding box center [739, 366] width 1078 height 657
click at [1299, 365] on icon at bounding box center [1292, 365] width 19 height 38
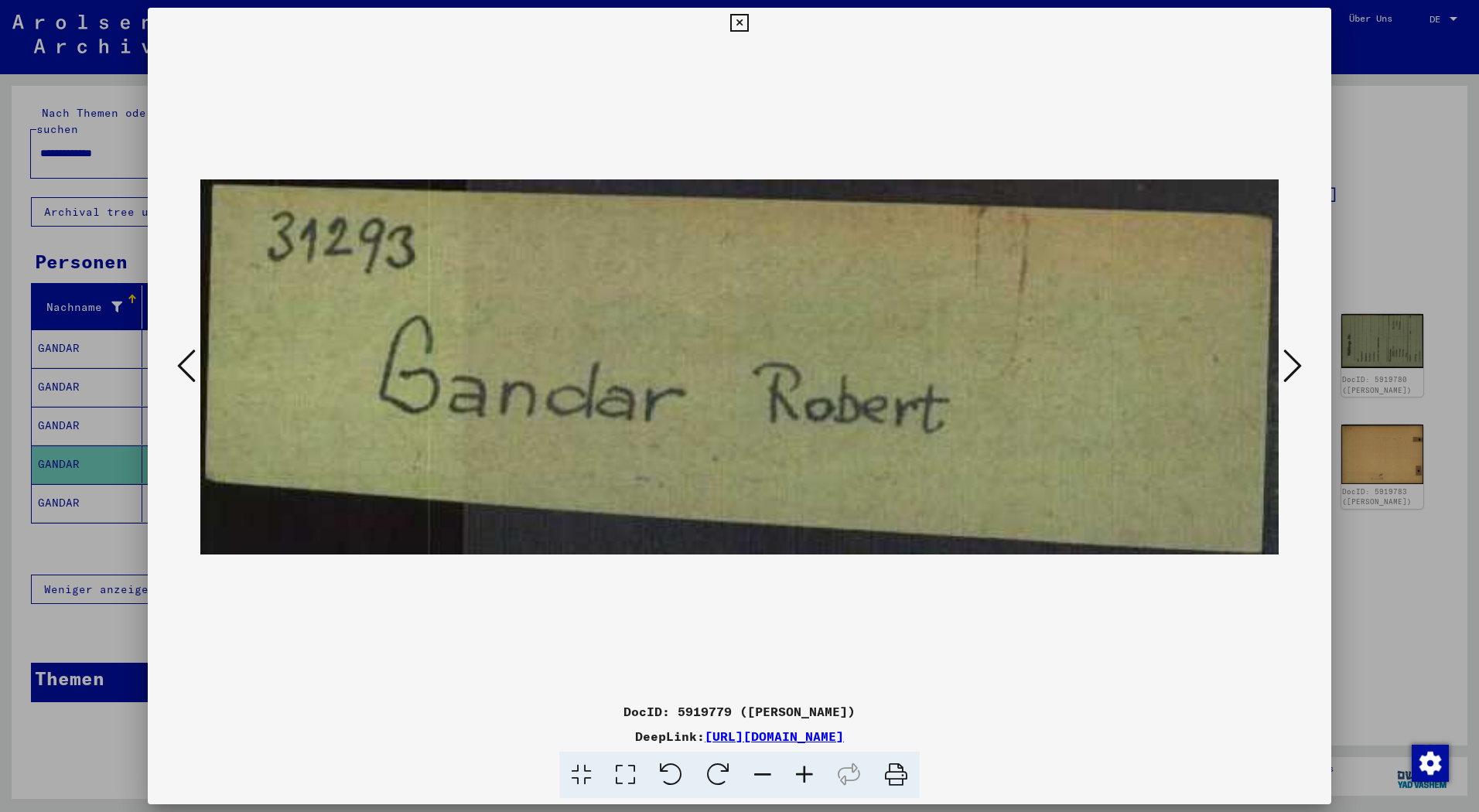
click at [1299, 365] on icon at bounding box center [1292, 365] width 19 height 38
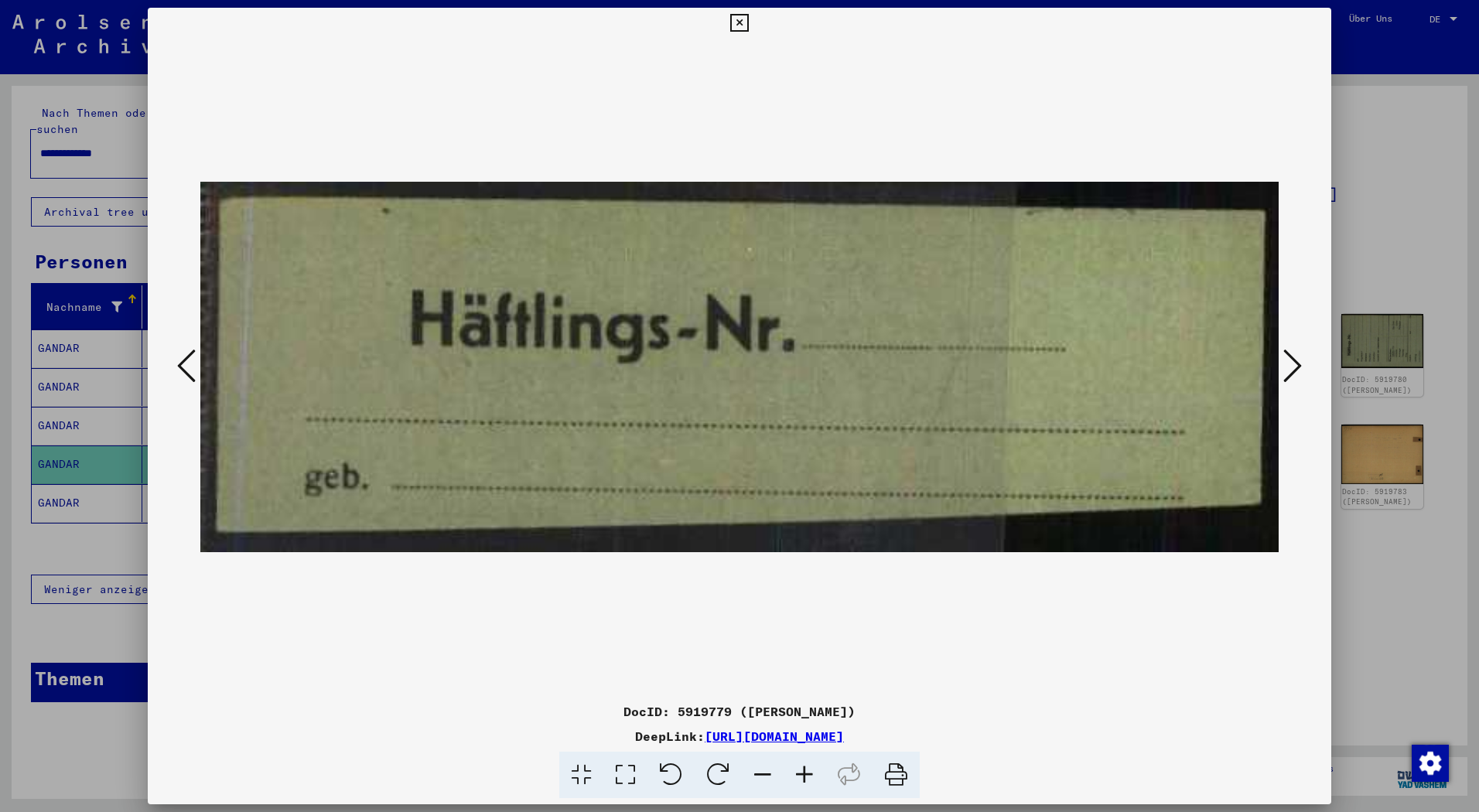
click at [1299, 365] on icon at bounding box center [1292, 365] width 19 height 38
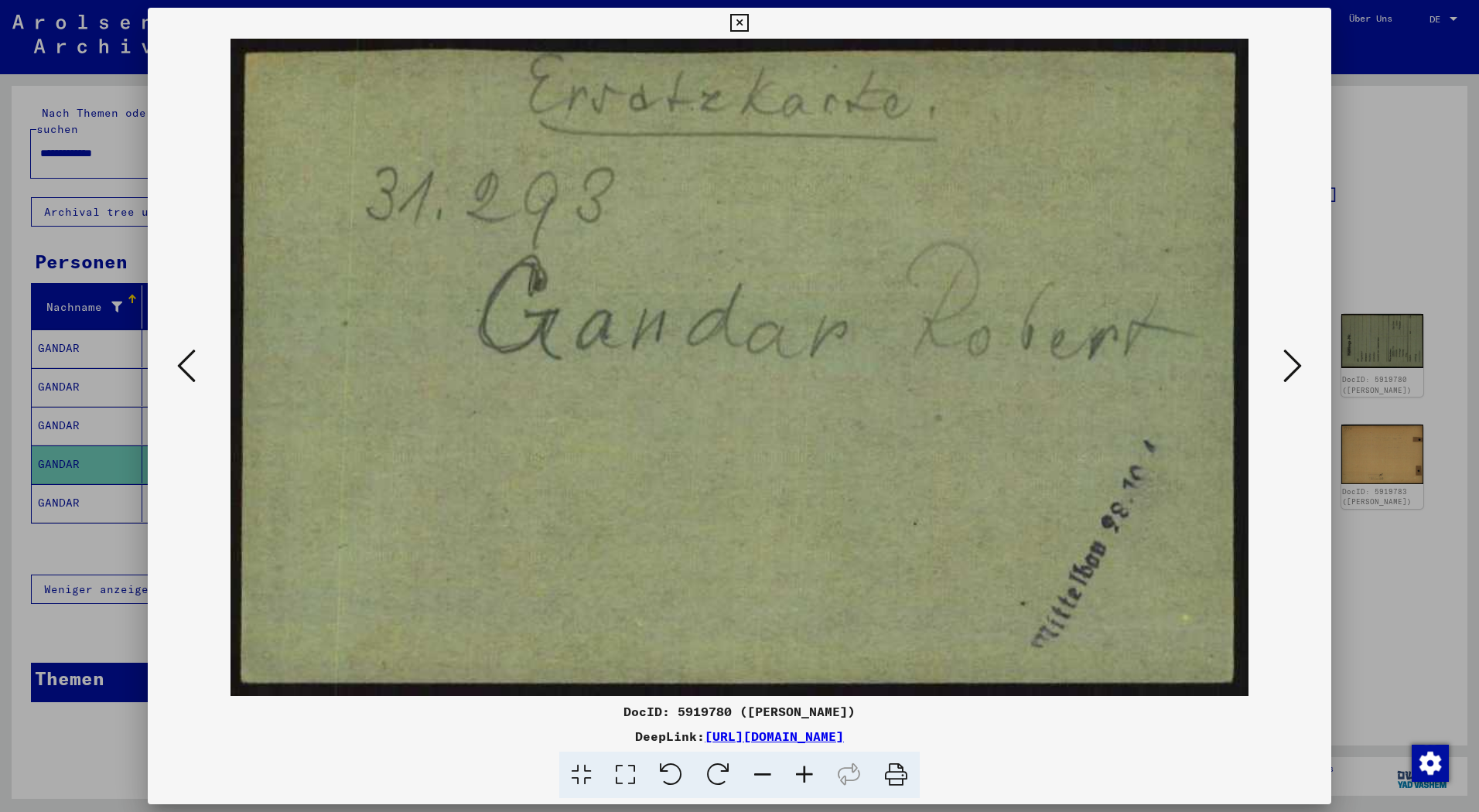
click at [1299, 365] on icon at bounding box center [1292, 365] width 19 height 38
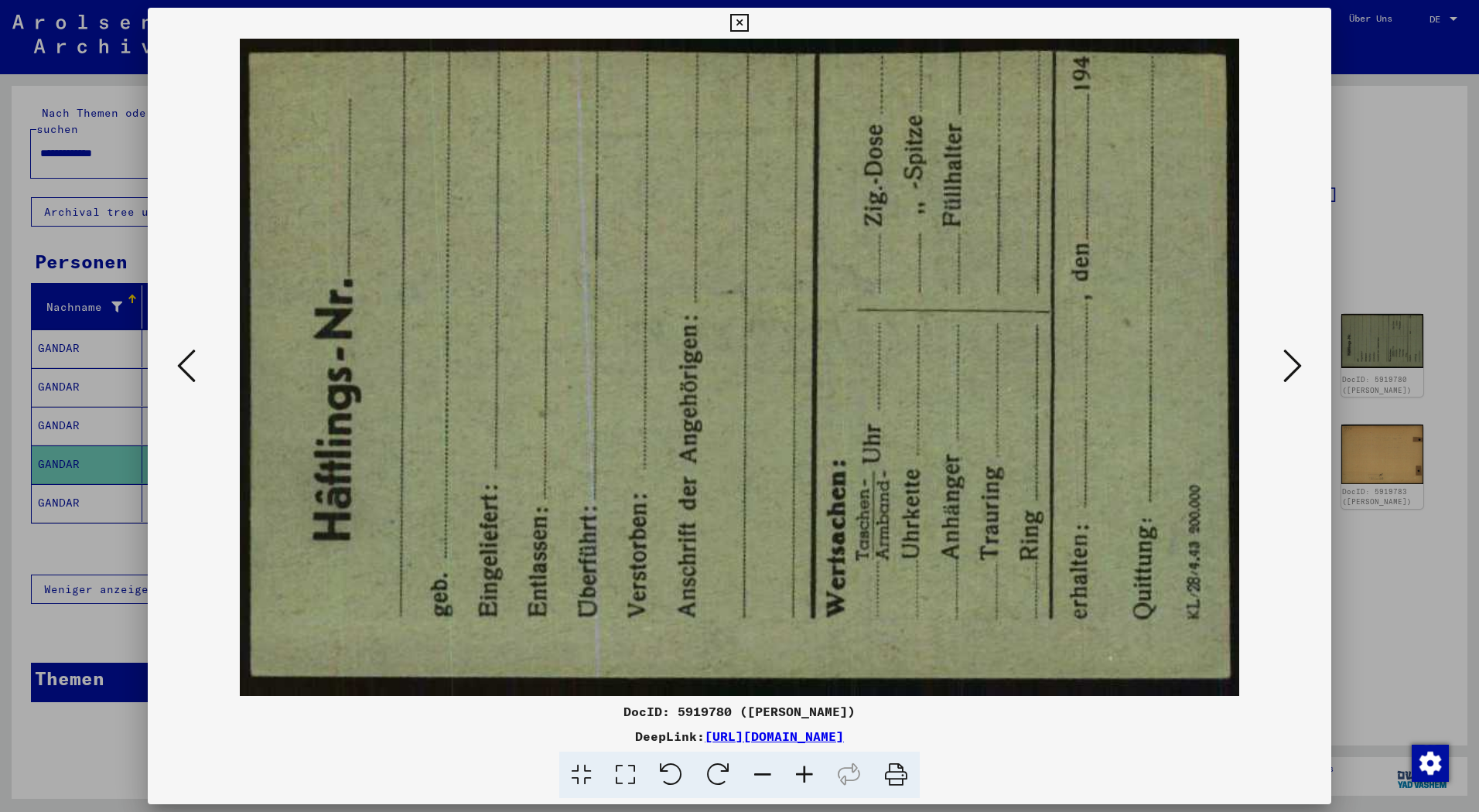
click at [1299, 365] on icon at bounding box center [1292, 365] width 19 height 38
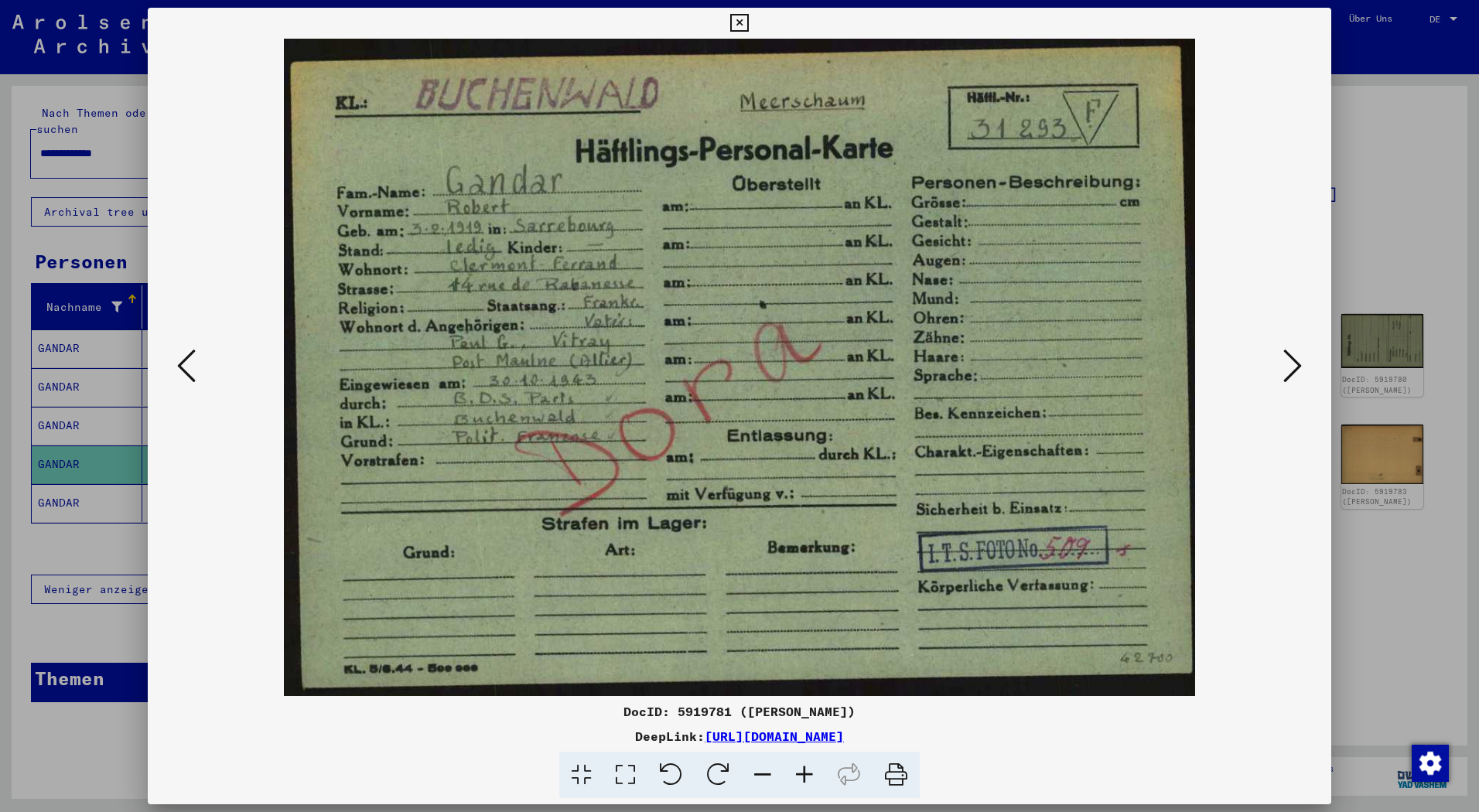
click at [1299, 365] on icon at bounding box center [1292, 365] width 19 height 38
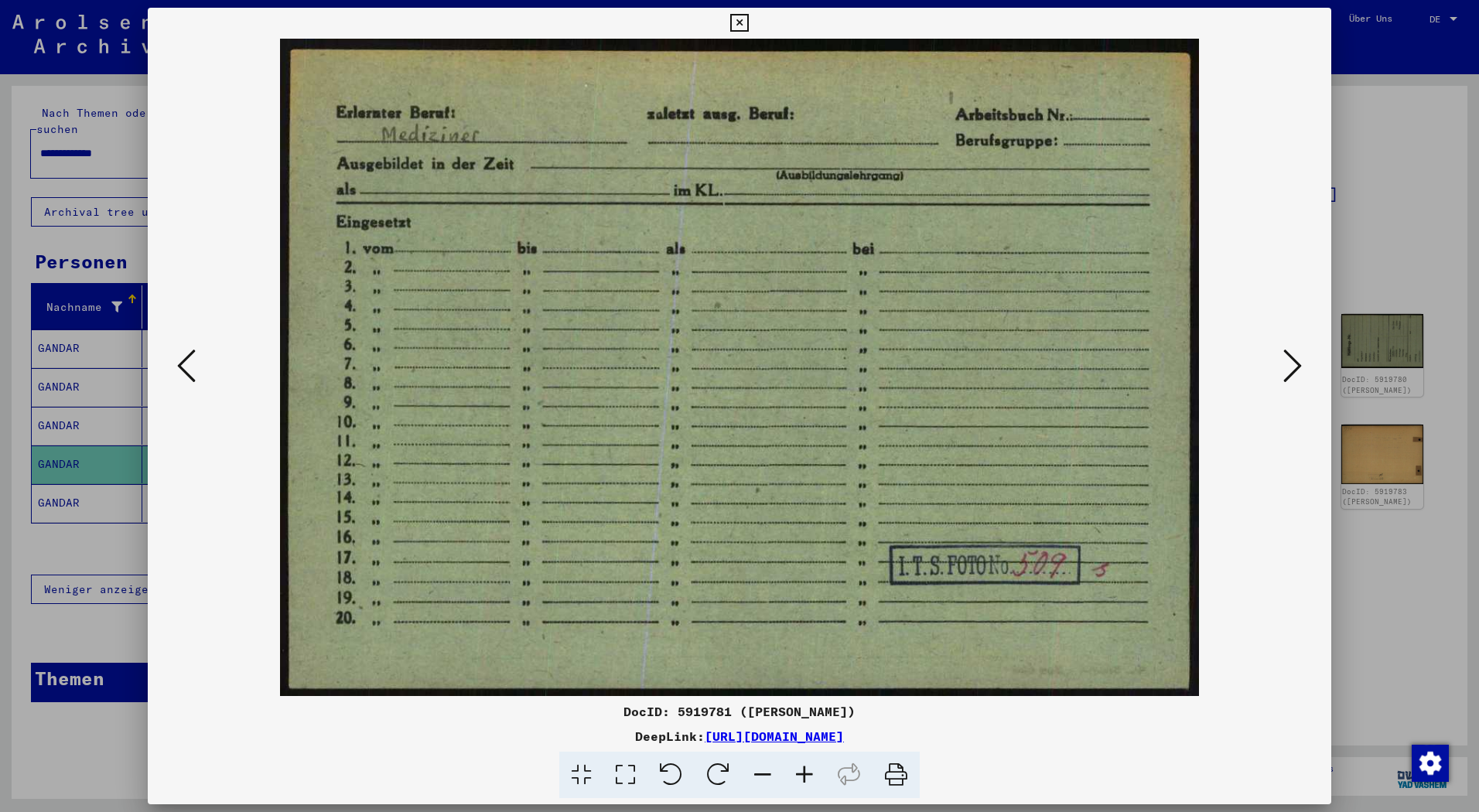
click at [1299, 366] on icon at bounding box center [1292, 365] width 19 height 38
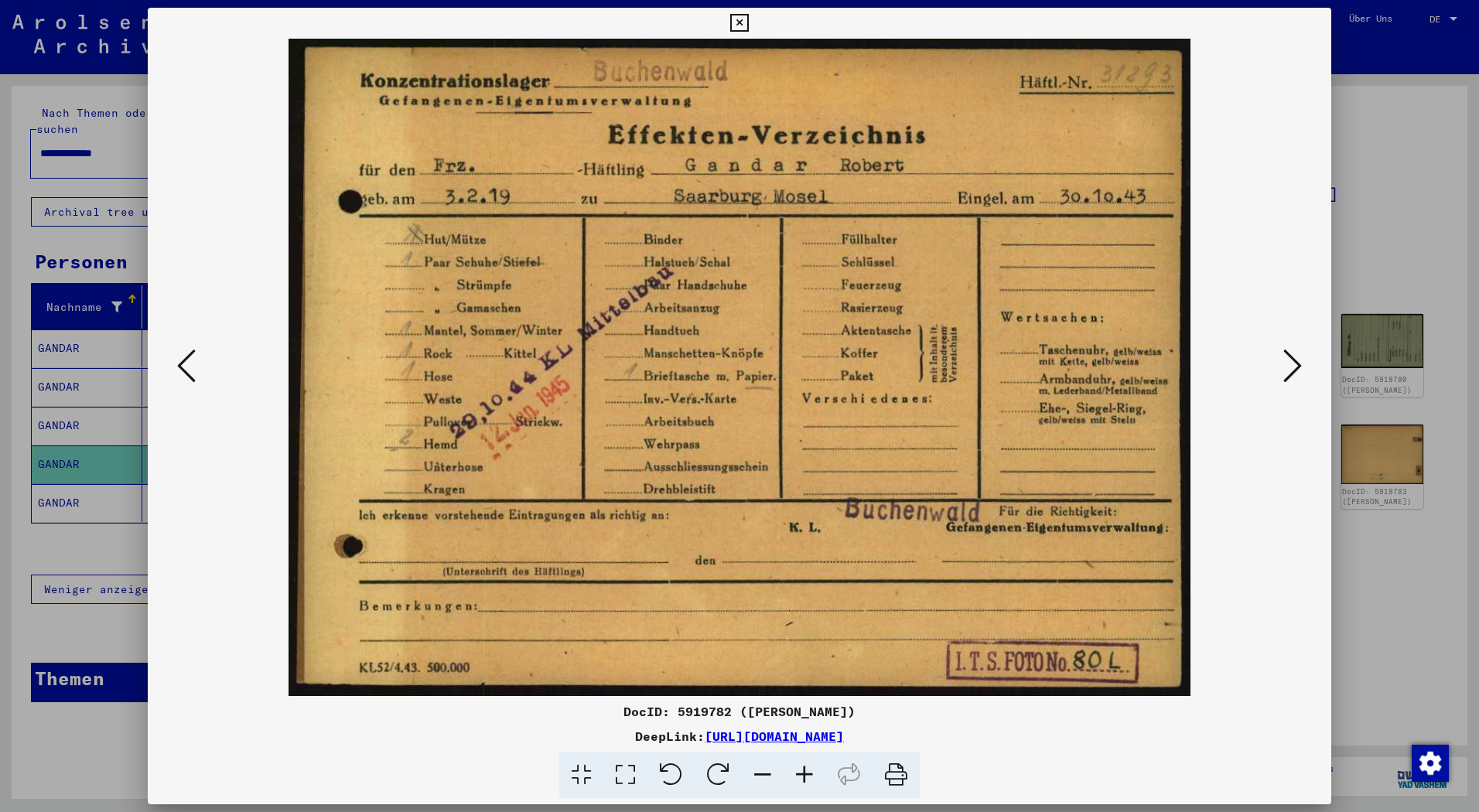
click at [1299, 366] on icon at bounding box center [1292, 365] width 19 height 38
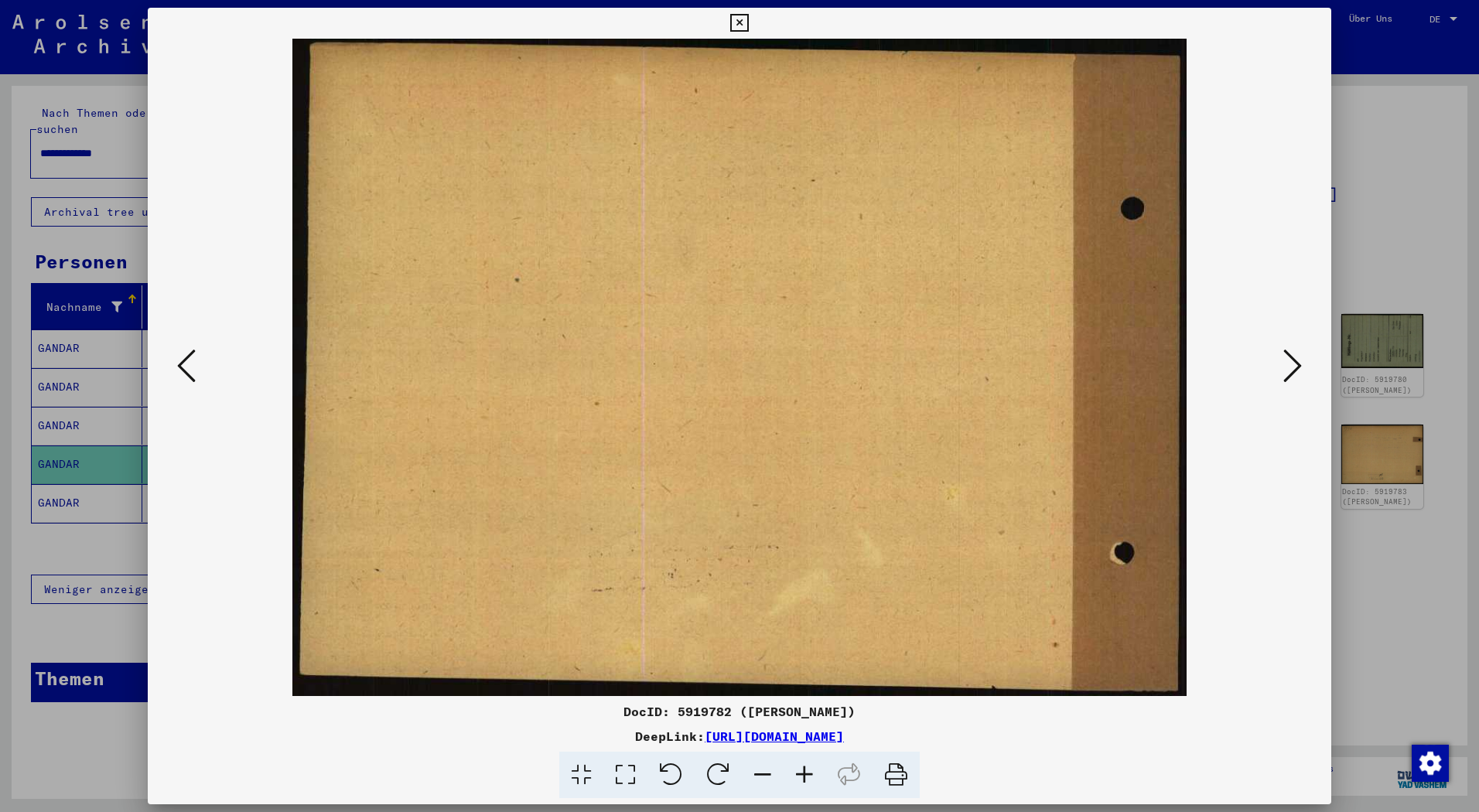
click at [1299, 367] on icon at bounding box center [1292, 365] width 19 height 38
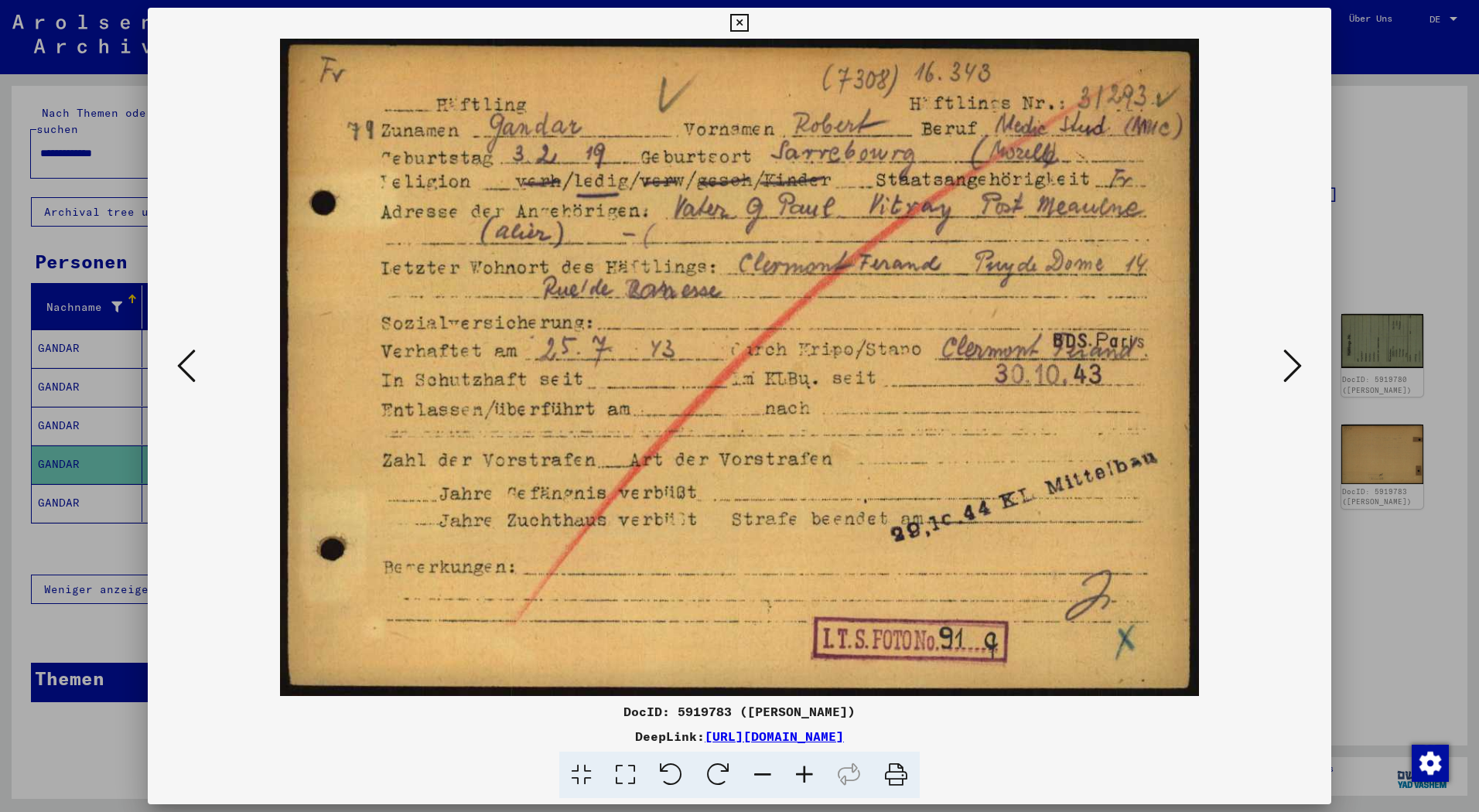
click at [1299, 367] on icon at bounding box center [1292, 365] width 19 height 38
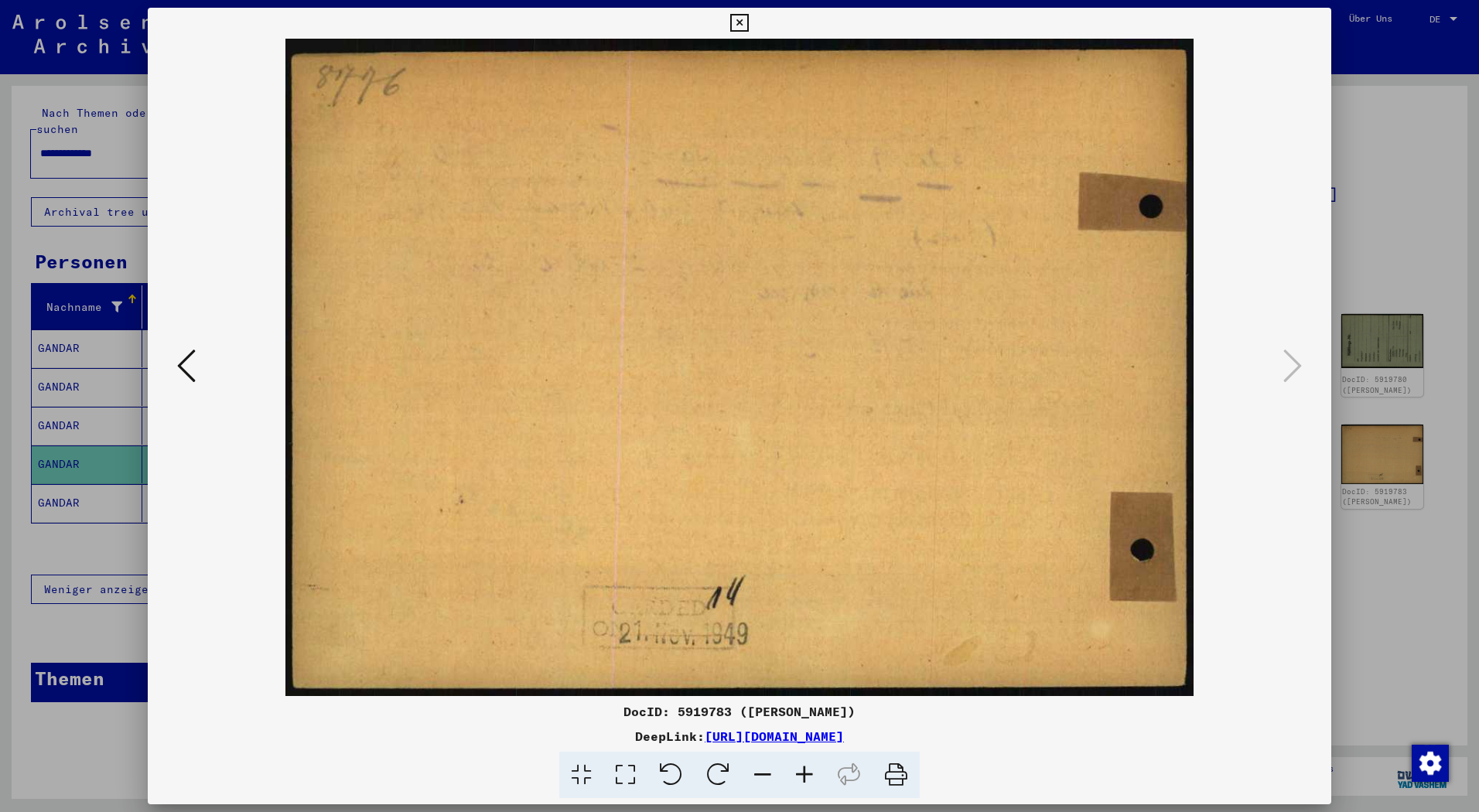
click at [1410, 225] on div at bounding box center [739, 406] width 1479 height 812
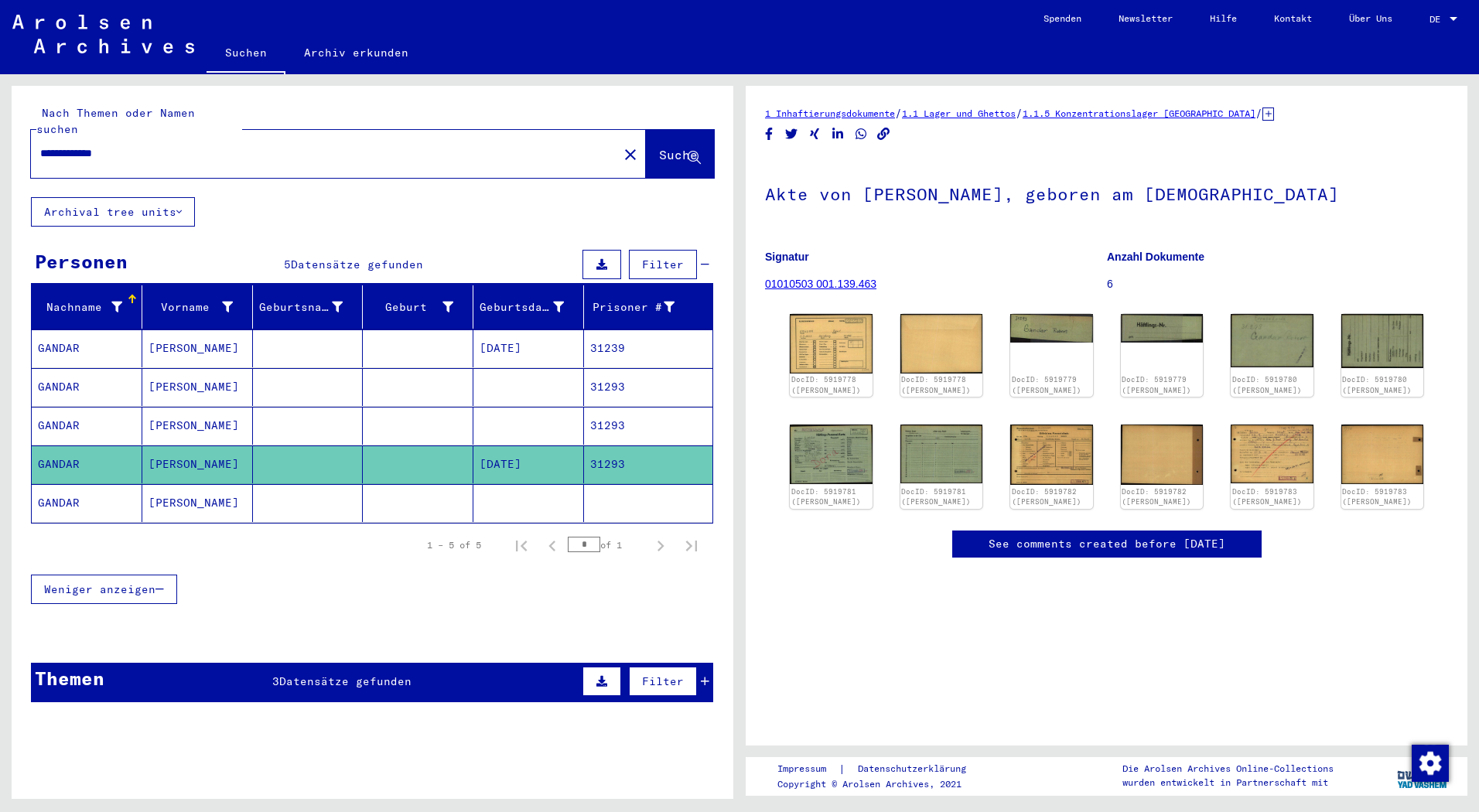
drag, startPoint x: 277, startPoint y: 138, endPoint x: -3, endPoint y: 177, distance: 282.7
click at [0, 177] on html "**********" at bounding box center [739, 406] width 1479 height 812
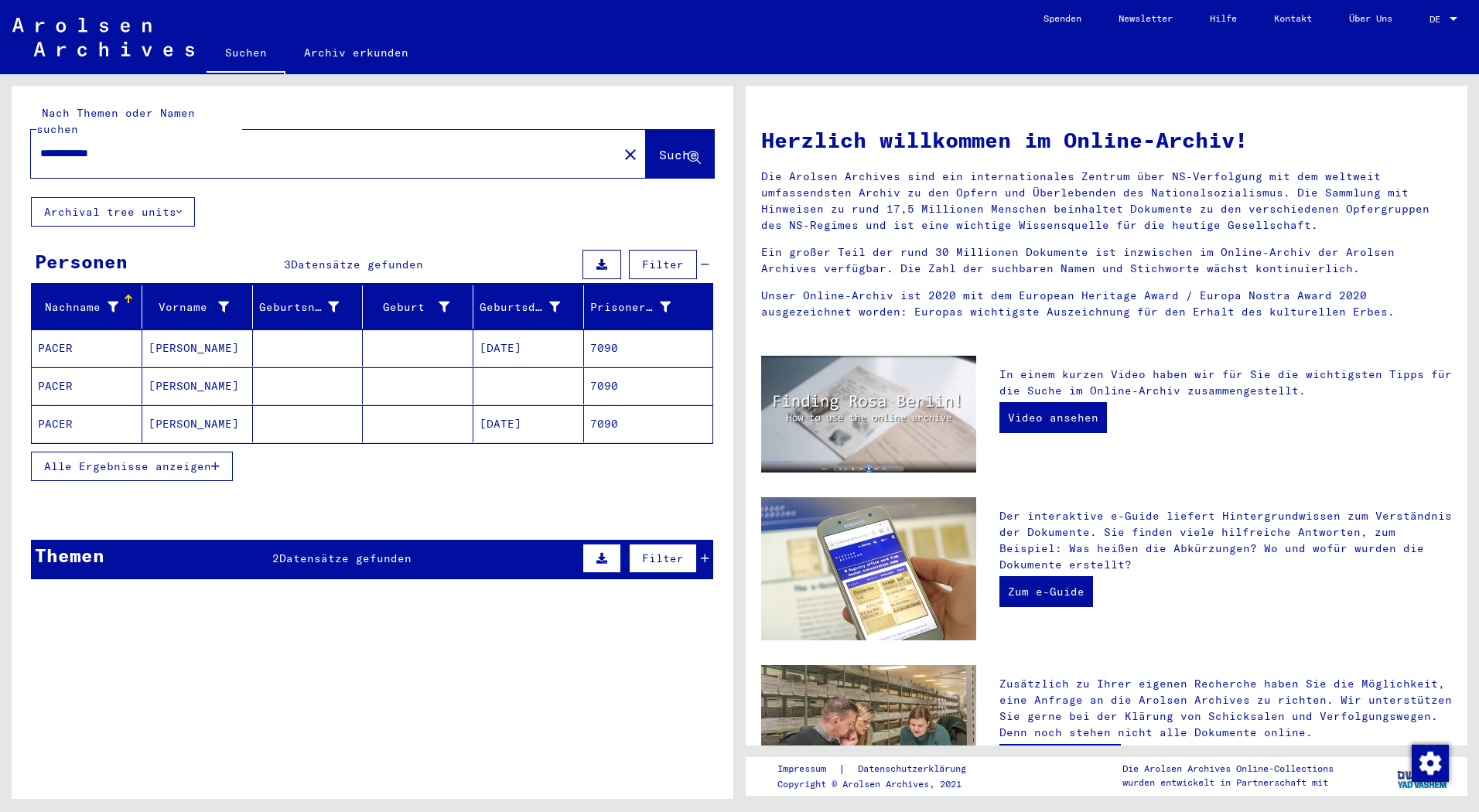
click at [191, 337] on mat-cell "[PERSON_NAME]" at bounding box center [198, 348] width 111 height 38
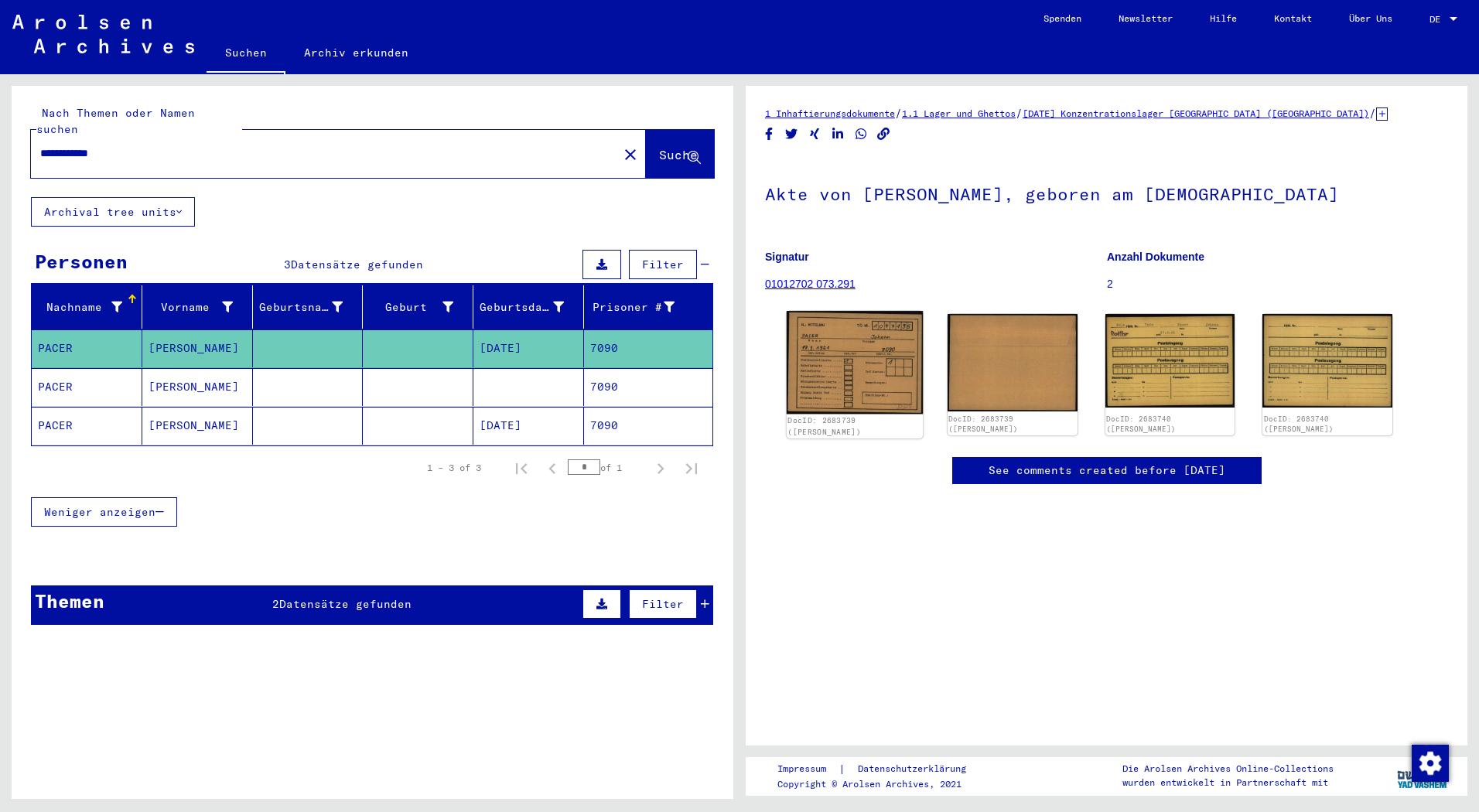
click at [870, 365] on img at bounding box center [855, 363] width 136 height 103
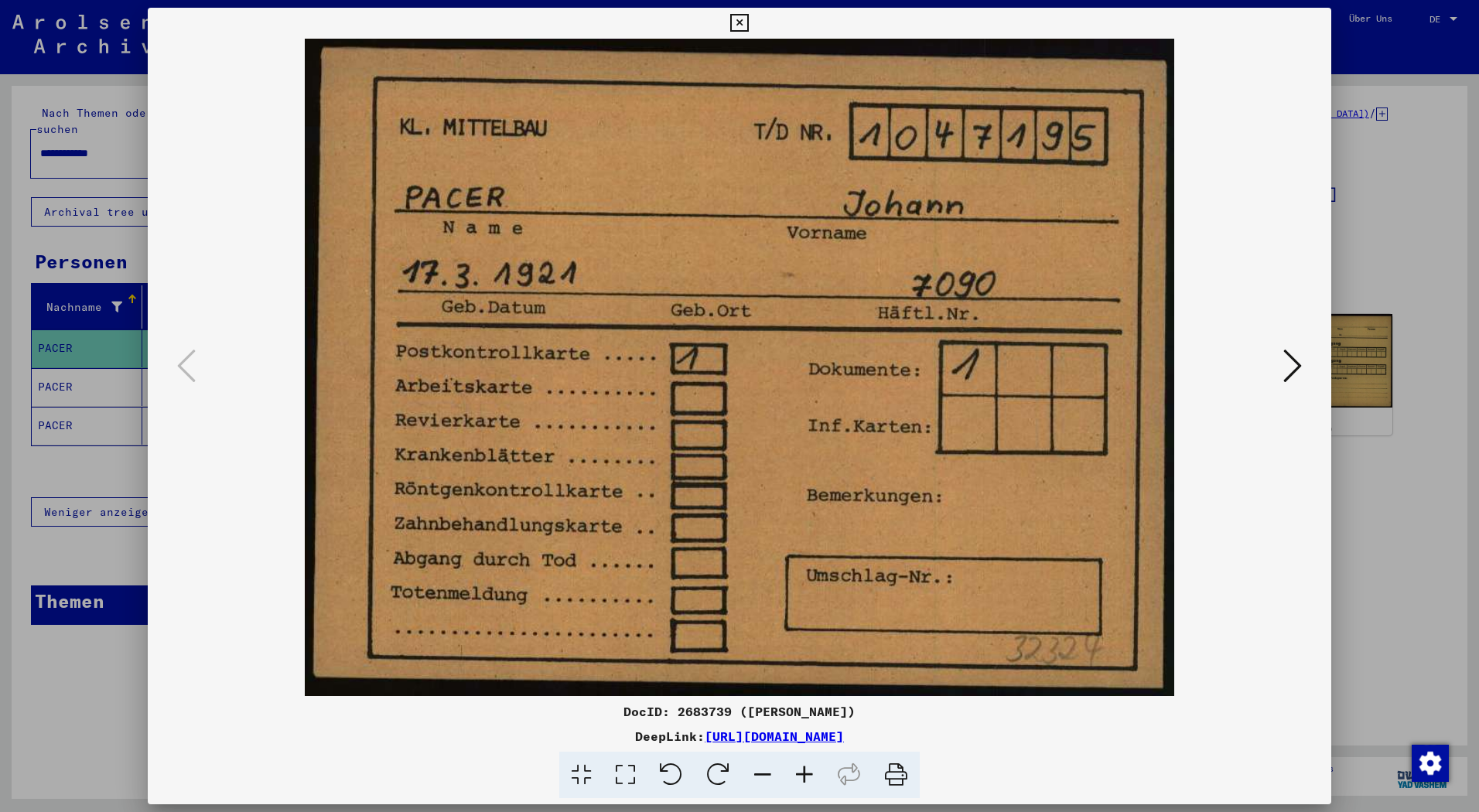
click at [1292, 365] on icon at bounding box center [1292, 365] width 19 height 38
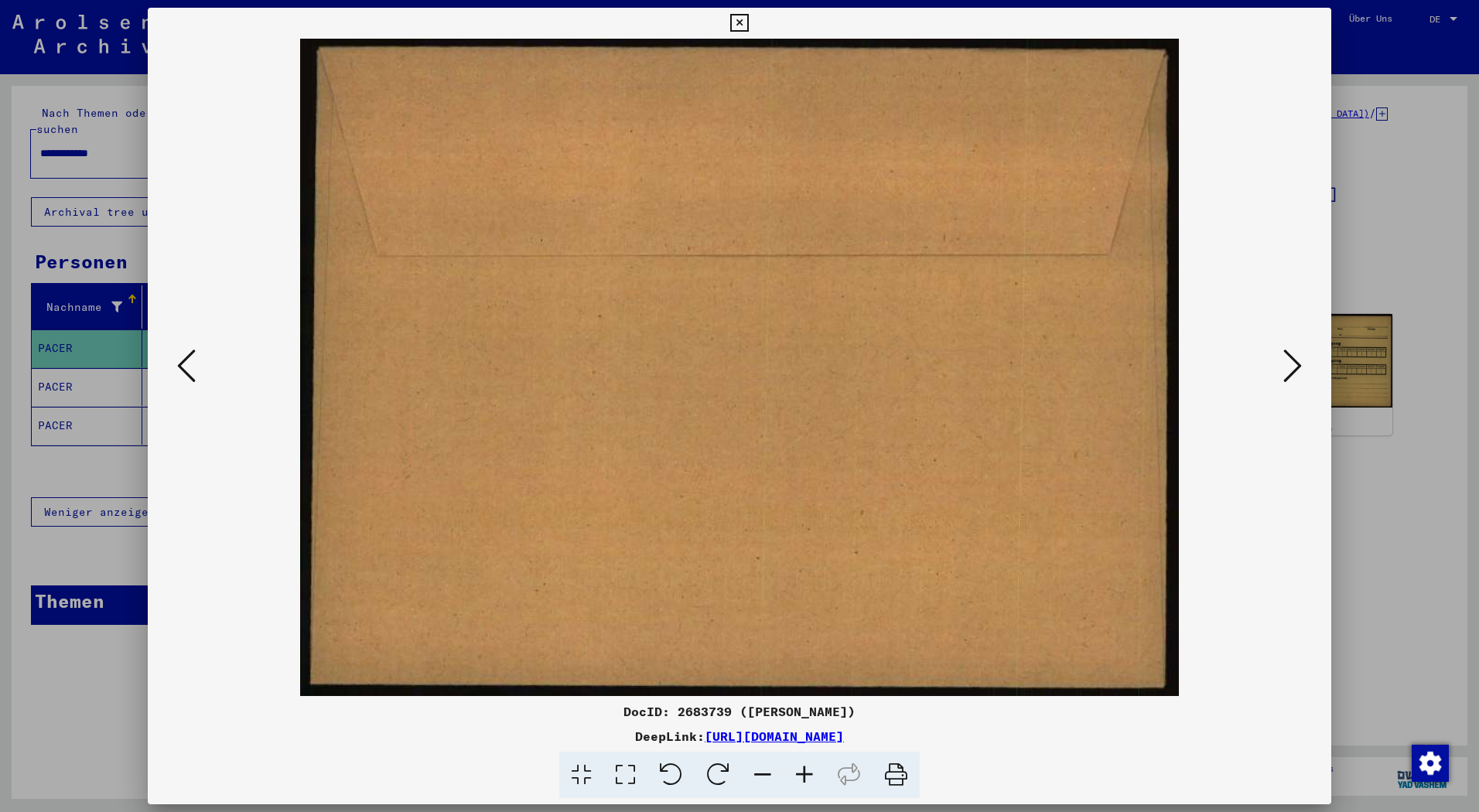
click at [1292, 365] on icon at bounding box center [1292, 365] width 19 height 38
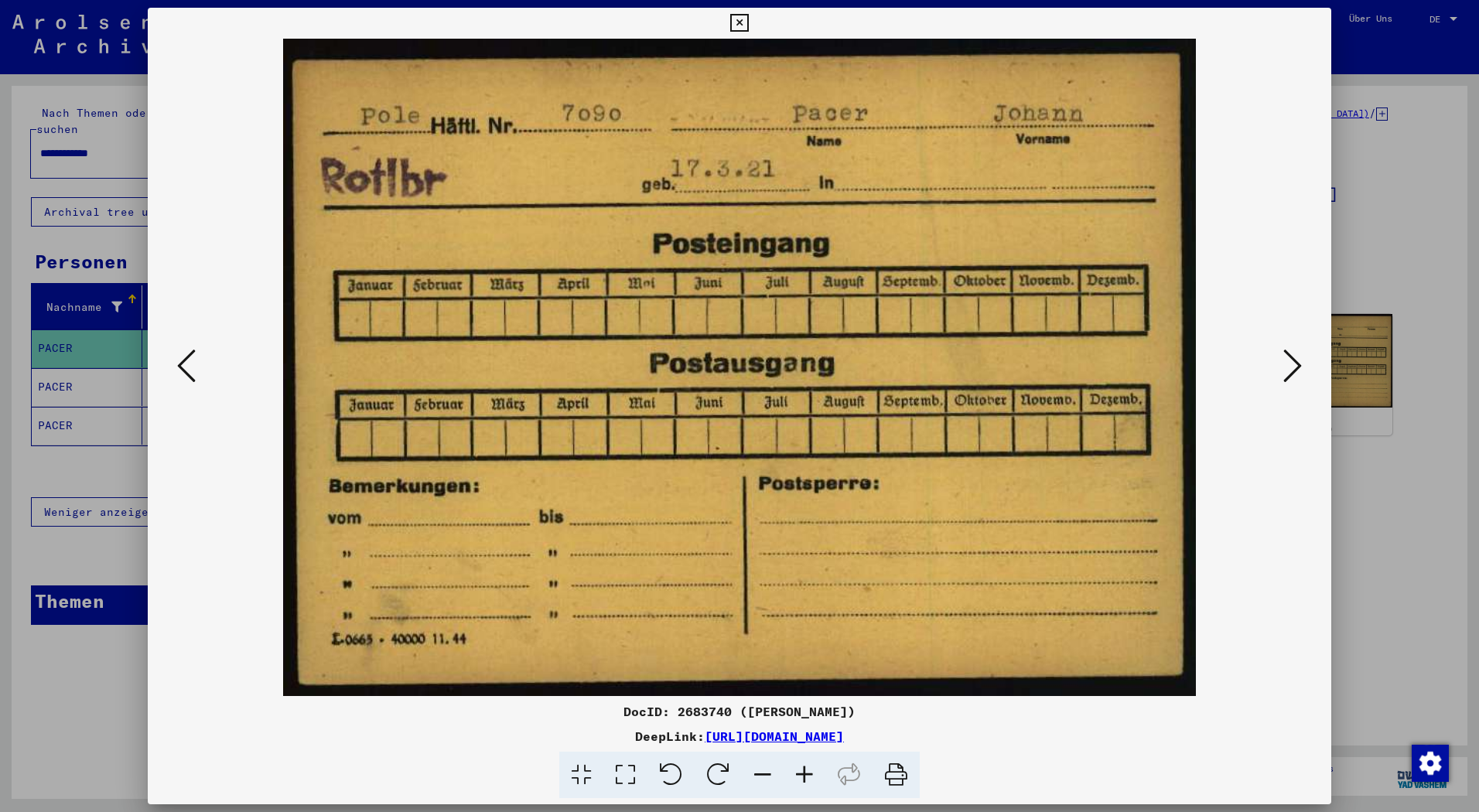
click at [1292, 365] on icon at bounding box center [1292, 365] width 19 height 38
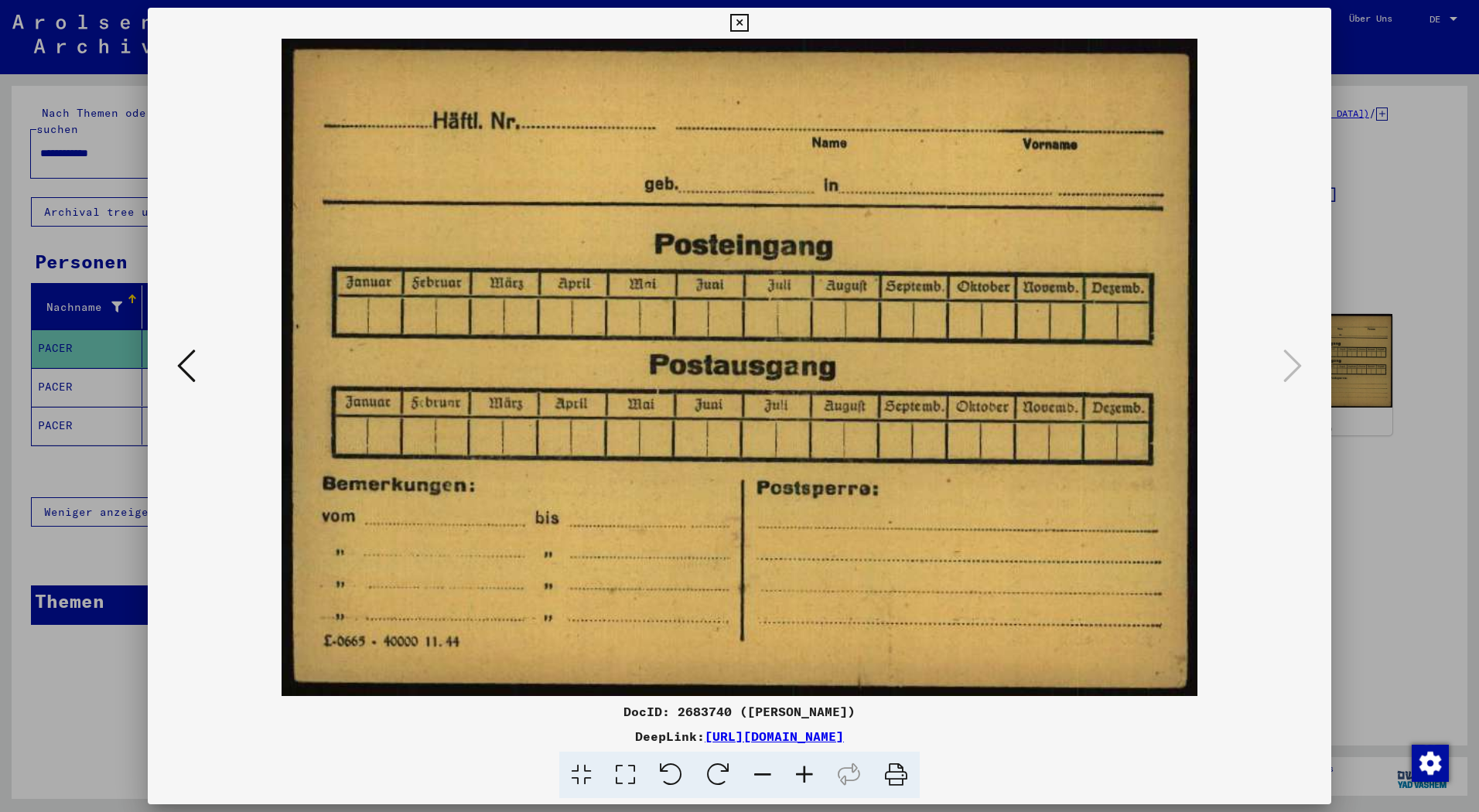
click at [1375, 204] on div at bounding box center [739, 406] width 1479 height 812
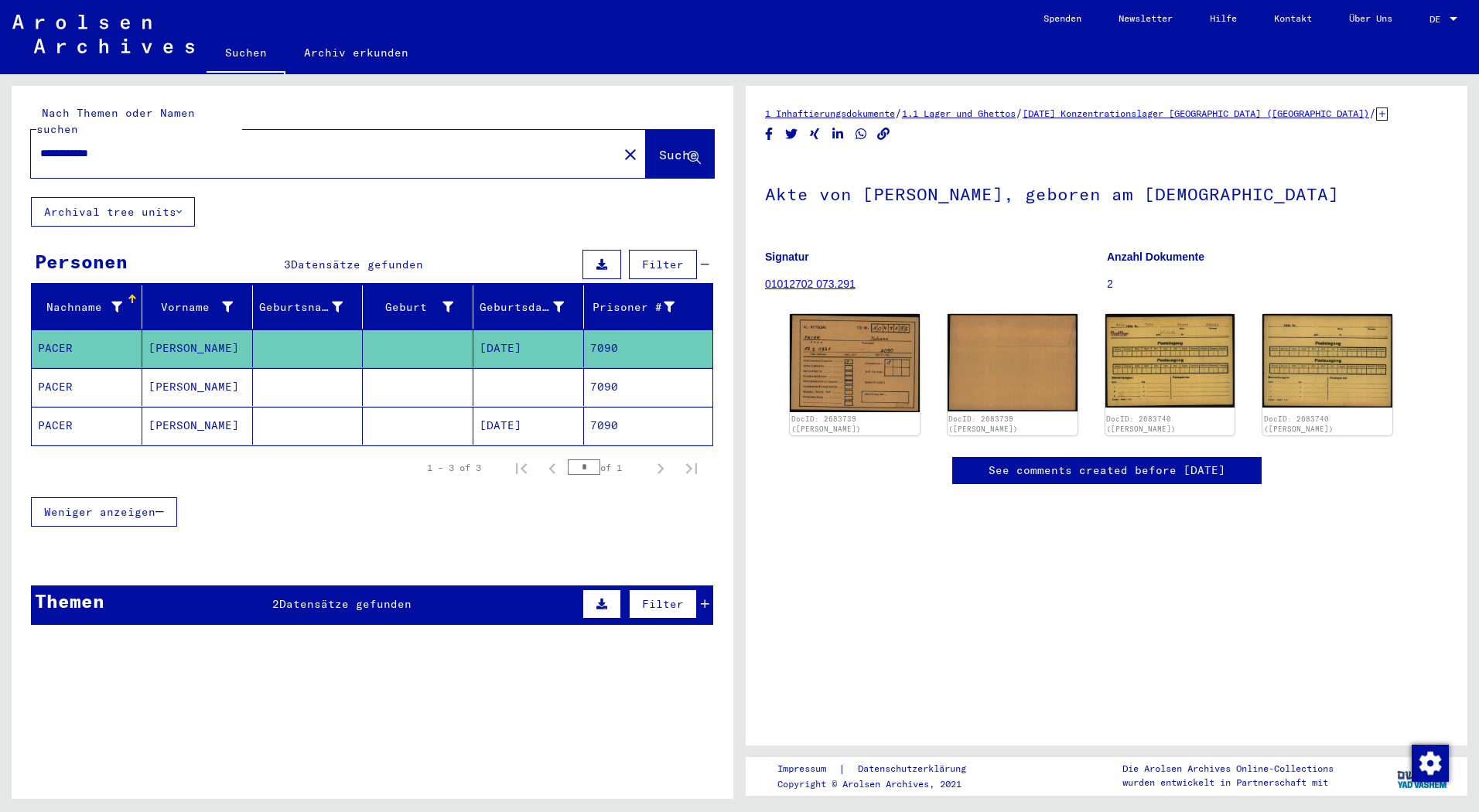
click at [224, 368] on mat-cell "[PERSON_NAME]" at bounding box center [198, 387] width 111 height 38
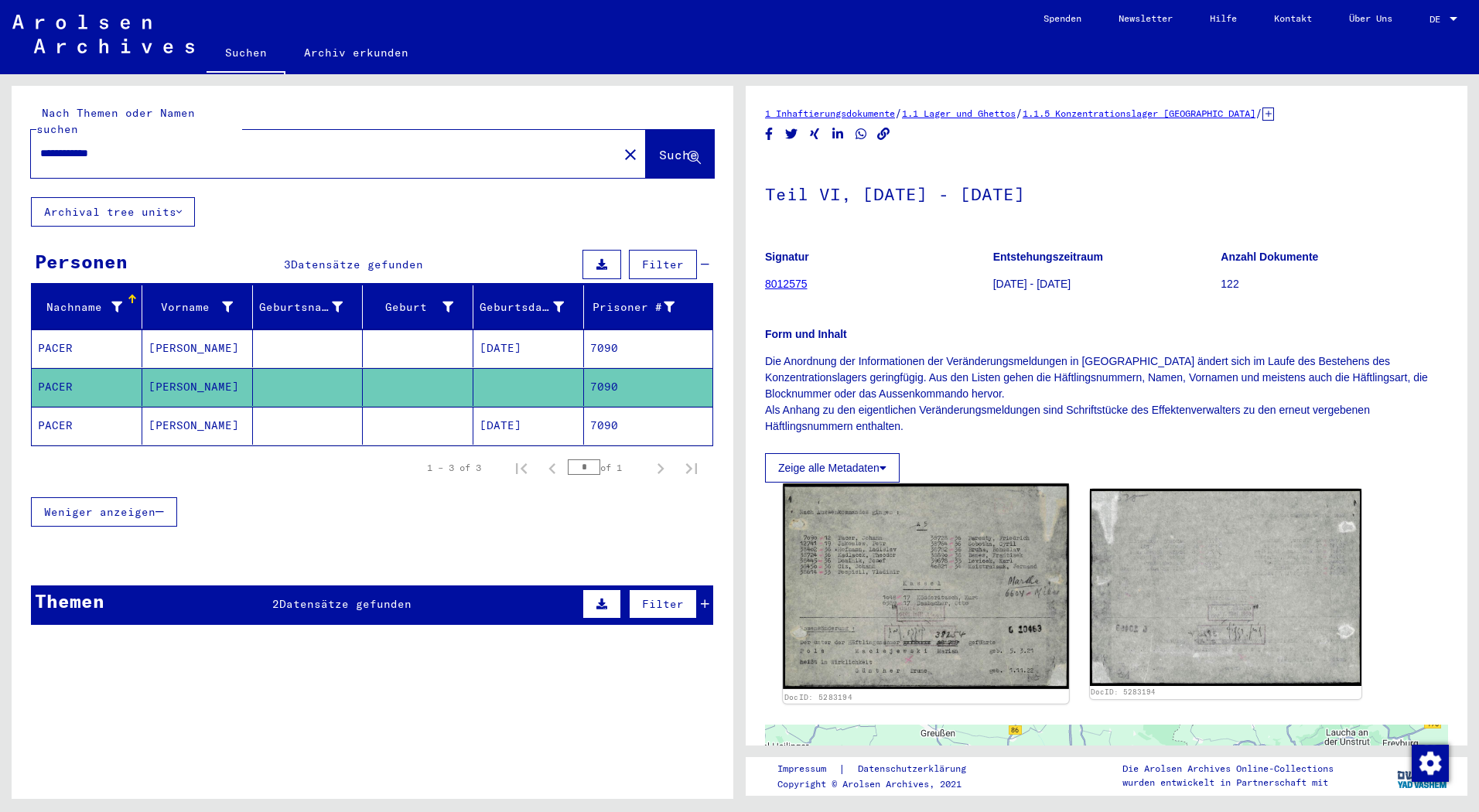
click at [981, 572] on img at bounding box center [925, 586] width 286 height 205
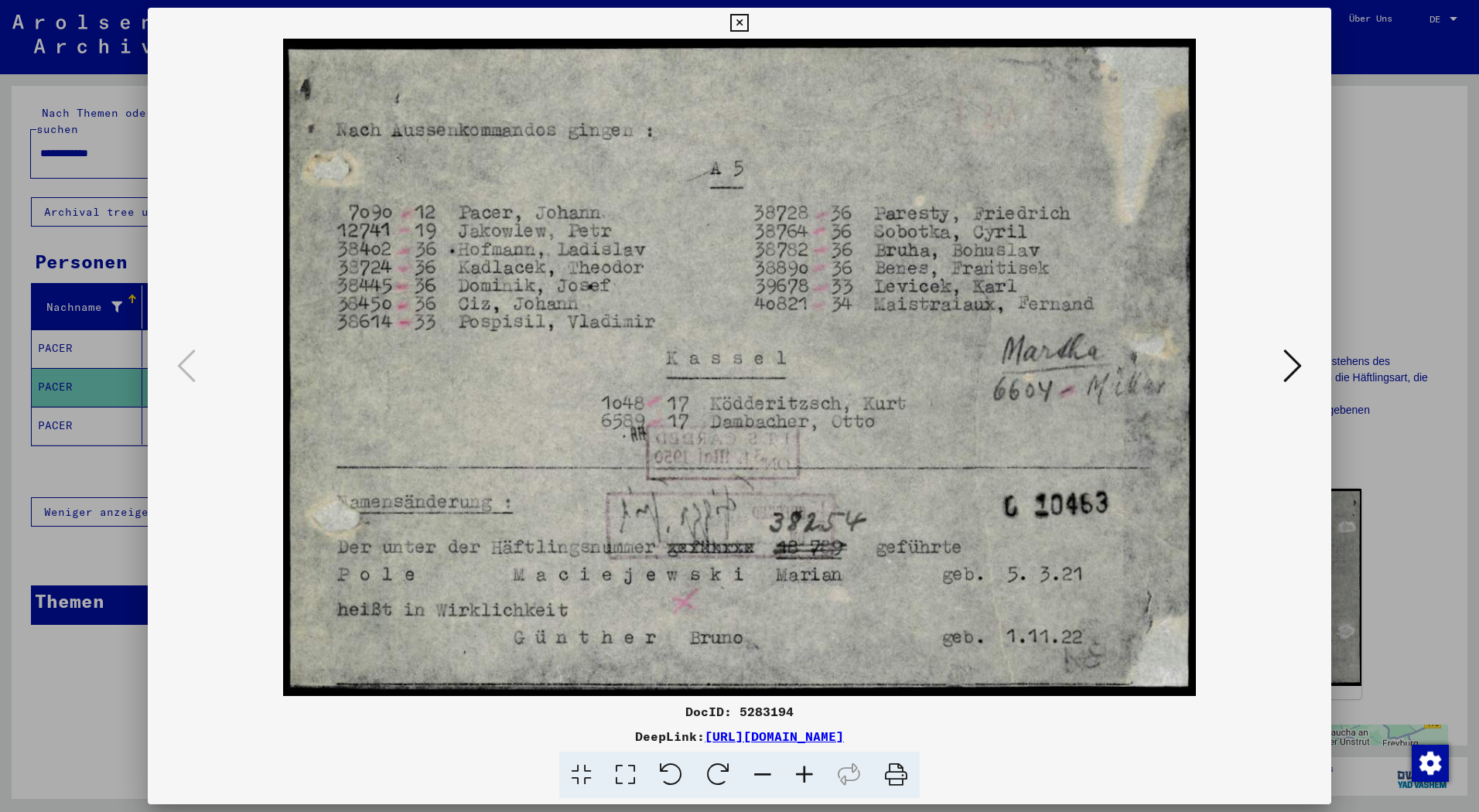
click at [1425, 231] on div at bounding box center [739, 406] width 1479 height 812
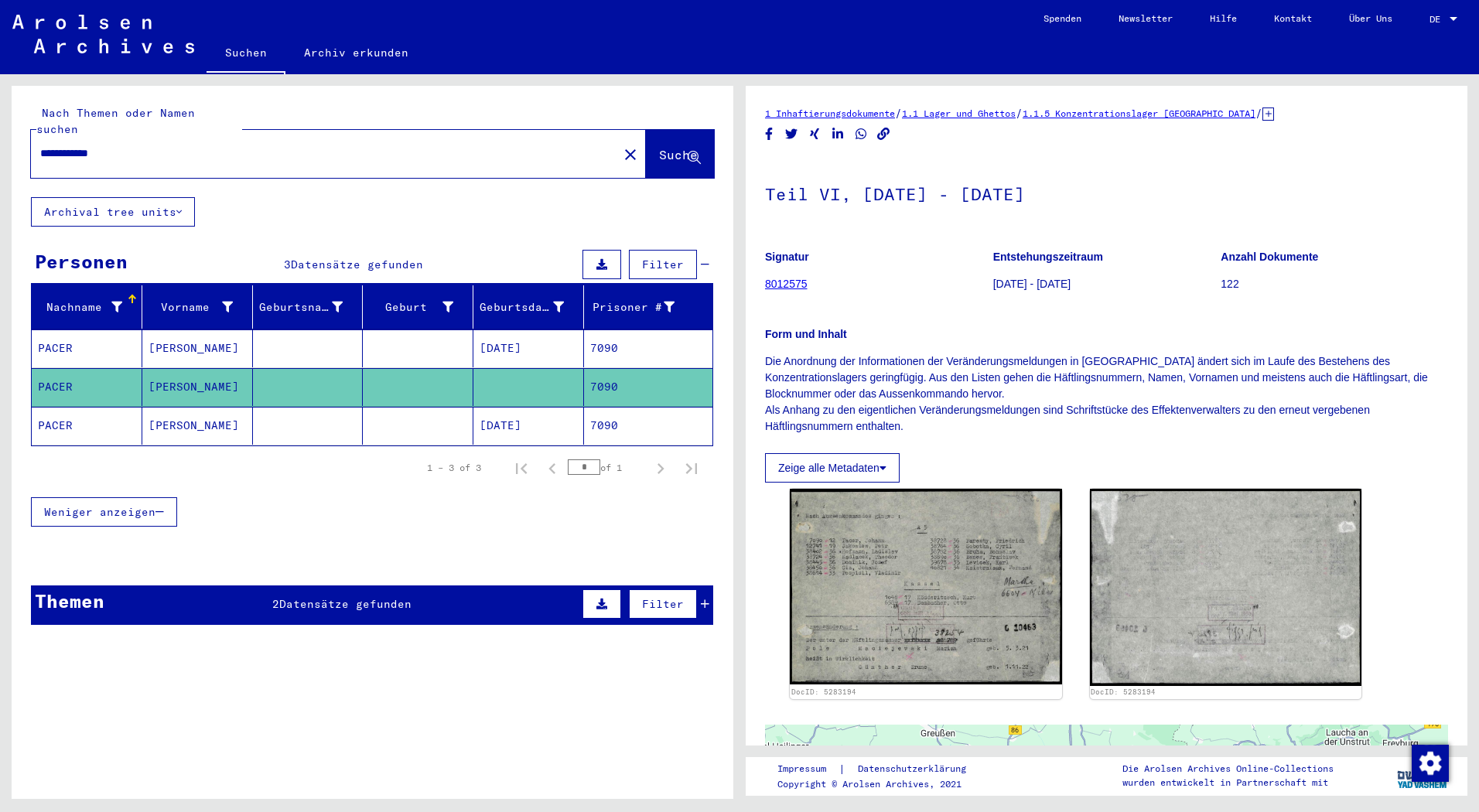
click at [133, 407] on mat-cell "PACER" at bounding box center [87, 426] width 111 height 38
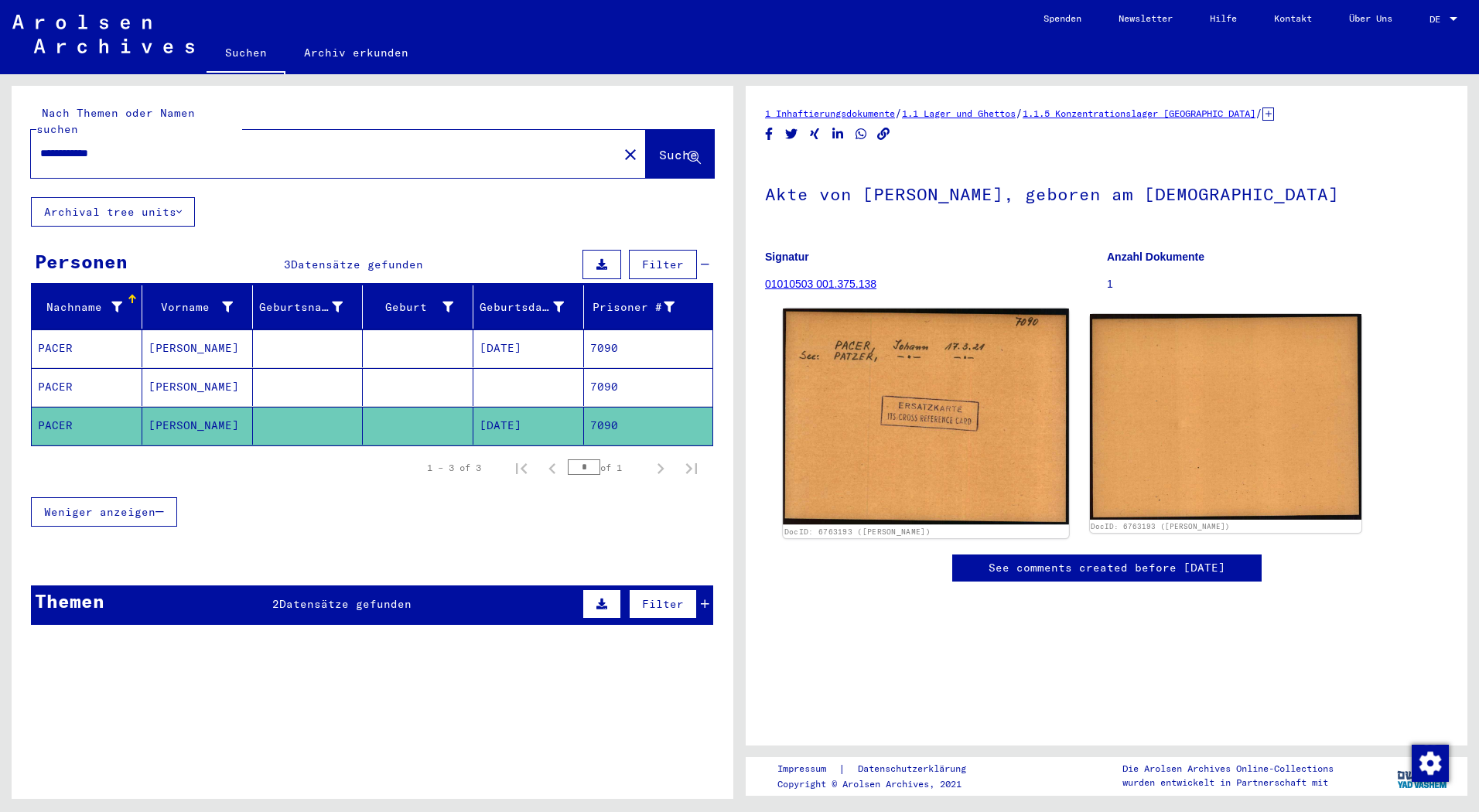
click at [920, 419] on img at bounding box center [925, 416] width 286 height 216
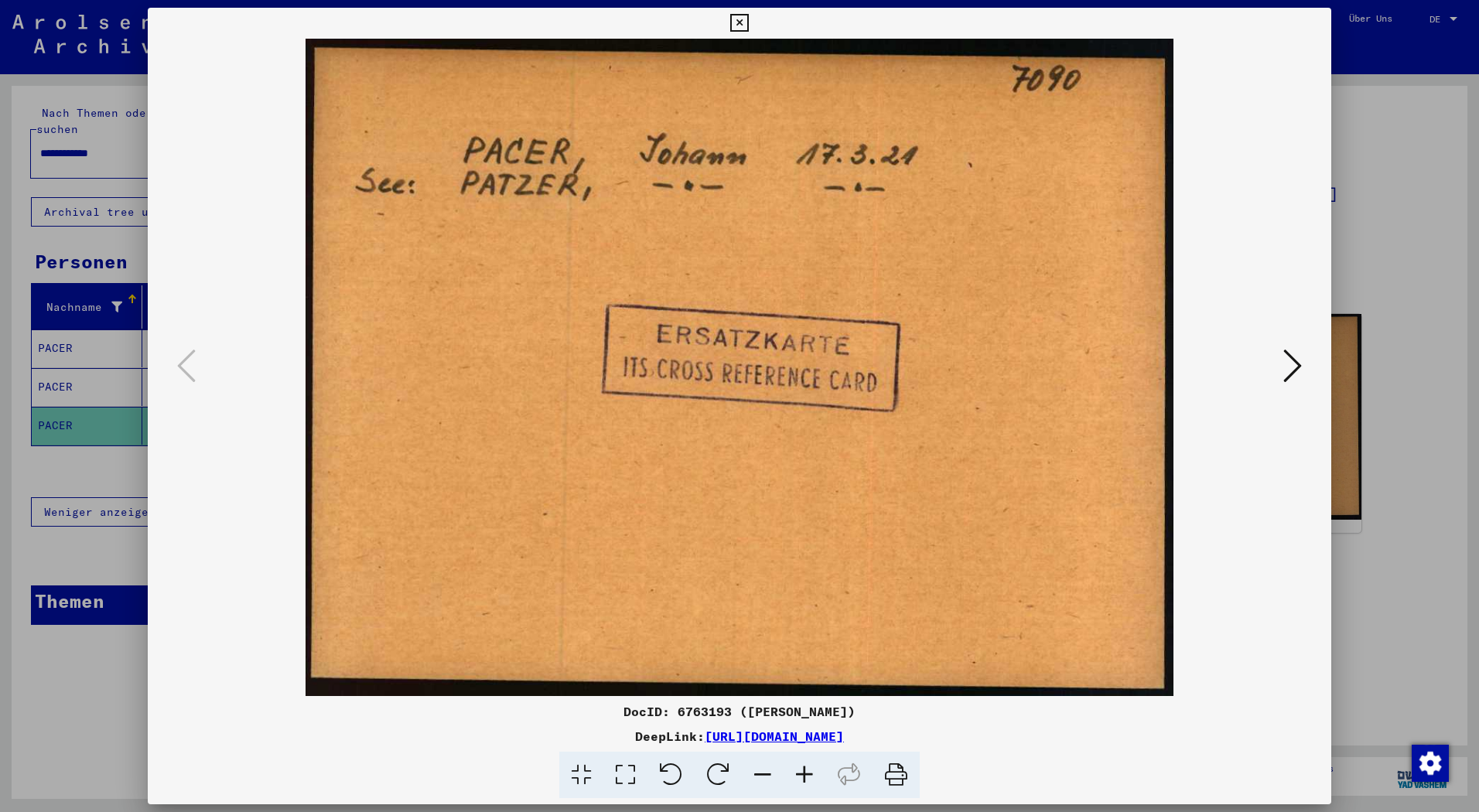
click at [1276, 367] on img at bounding box center [739, 366] width 1078 height 657
click at [1461, 117] on div at bounding box center [739, 406] width 1479 height 812
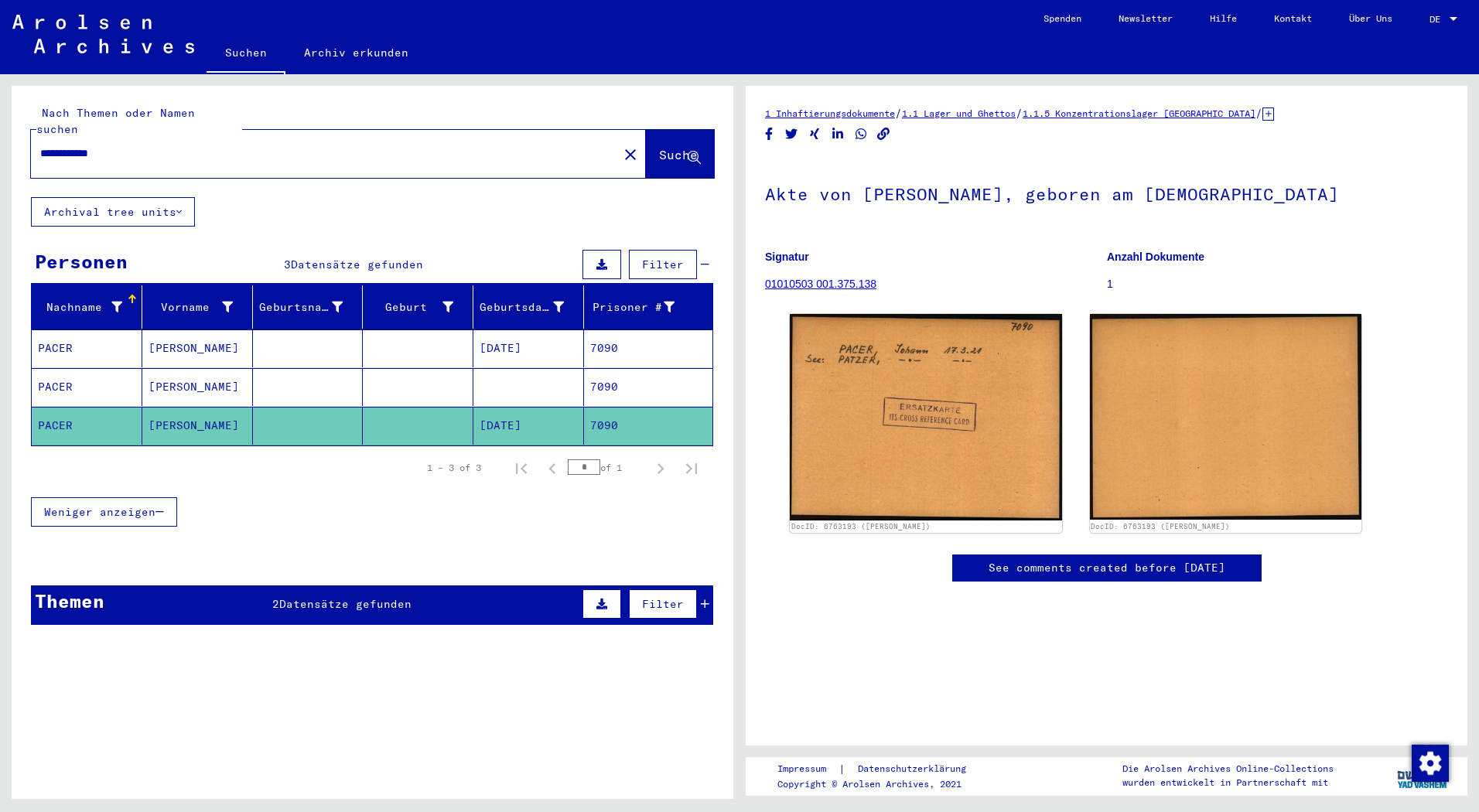
drag, startPoint x: 205, startPoint y: 130, endPoint x: -3, endPoint y: 143, distance: 208.4
click at [0, 143] on html "**********" at bounding box center [739, 406] width 1479 height 812
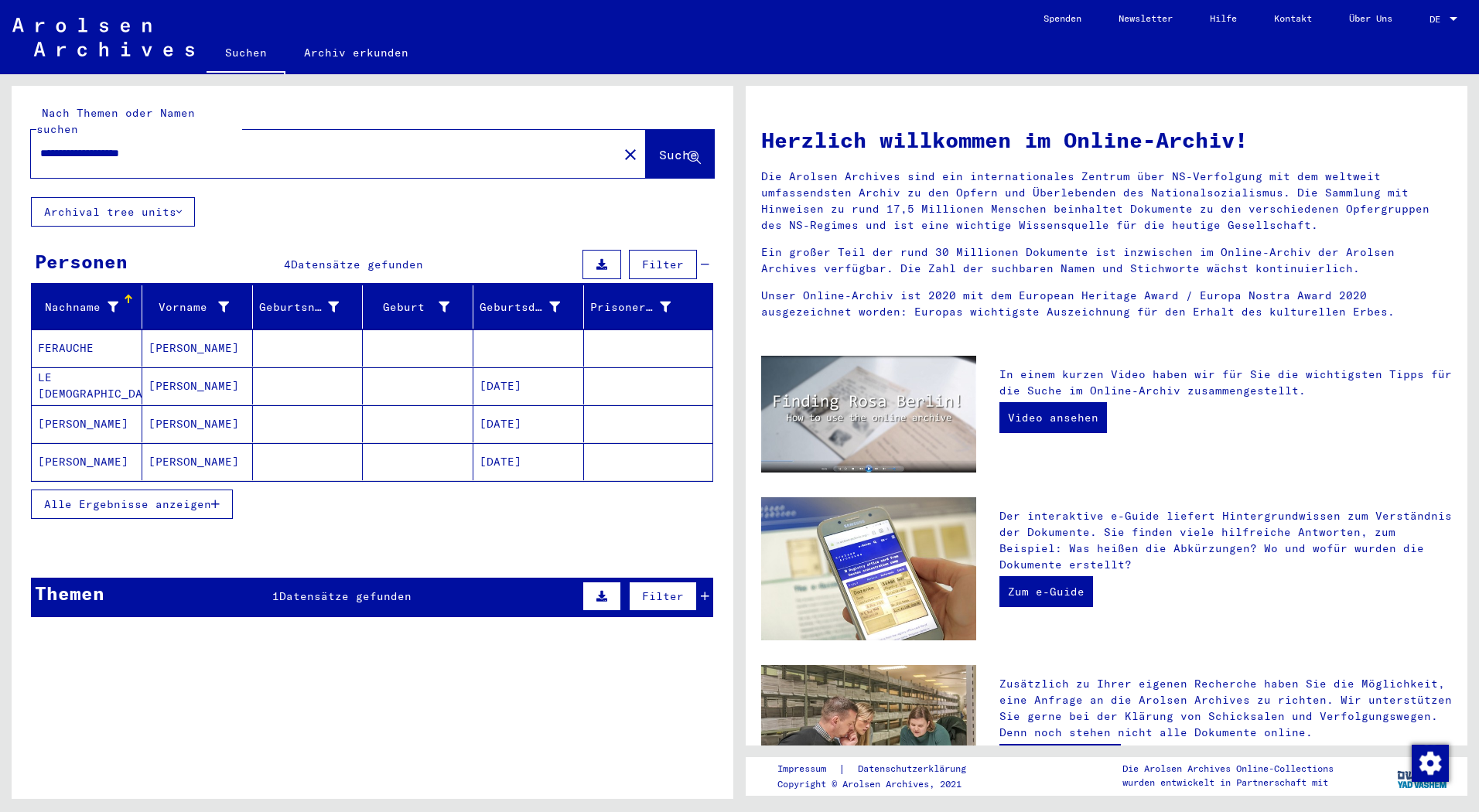
click at [177, 405] on mat-cell "[PERSON_NAME]" at bounding box center [198, 424] width 111 height 38
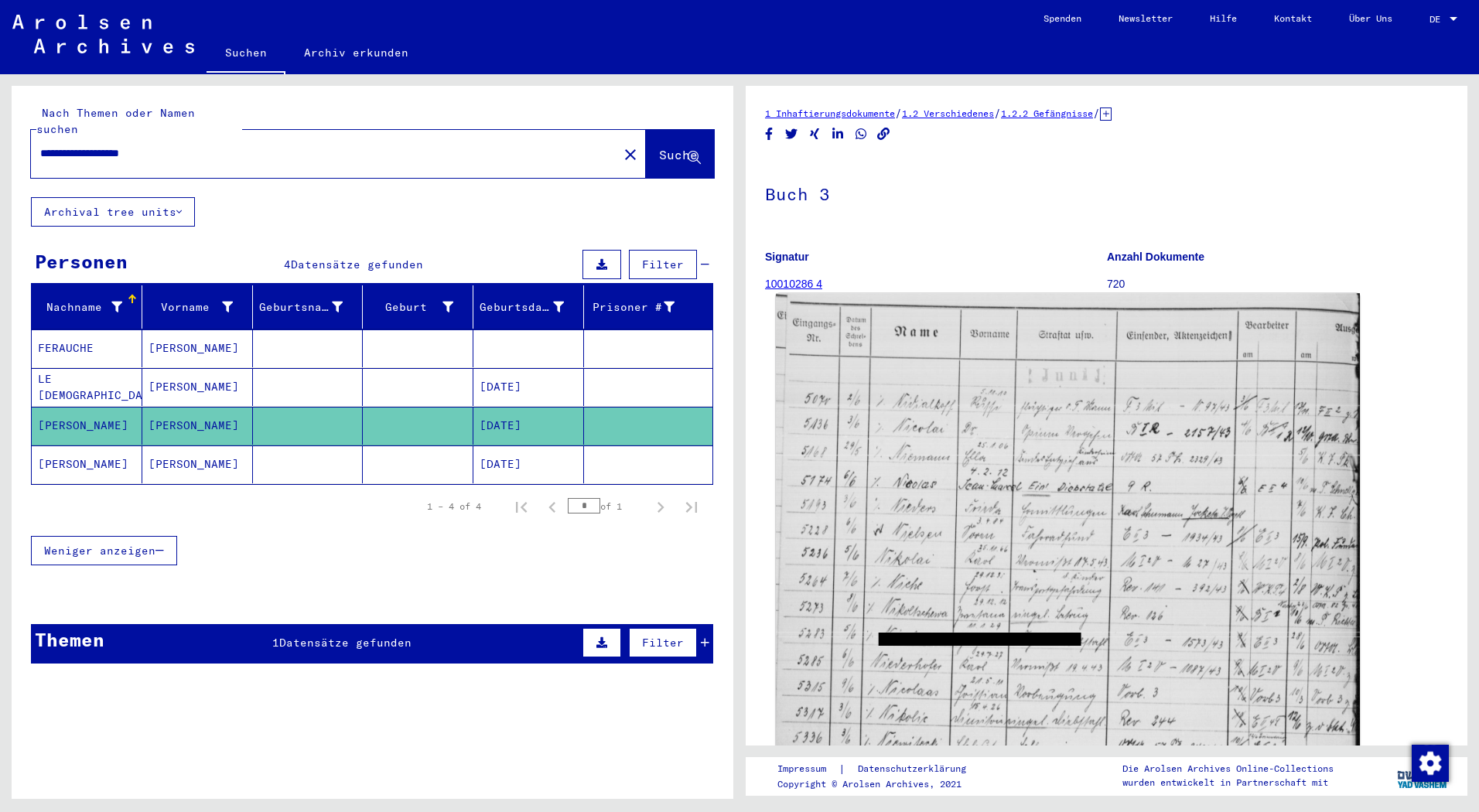
click at [966, 391] on img at bounding box center [1067, 722] width 584 height 857
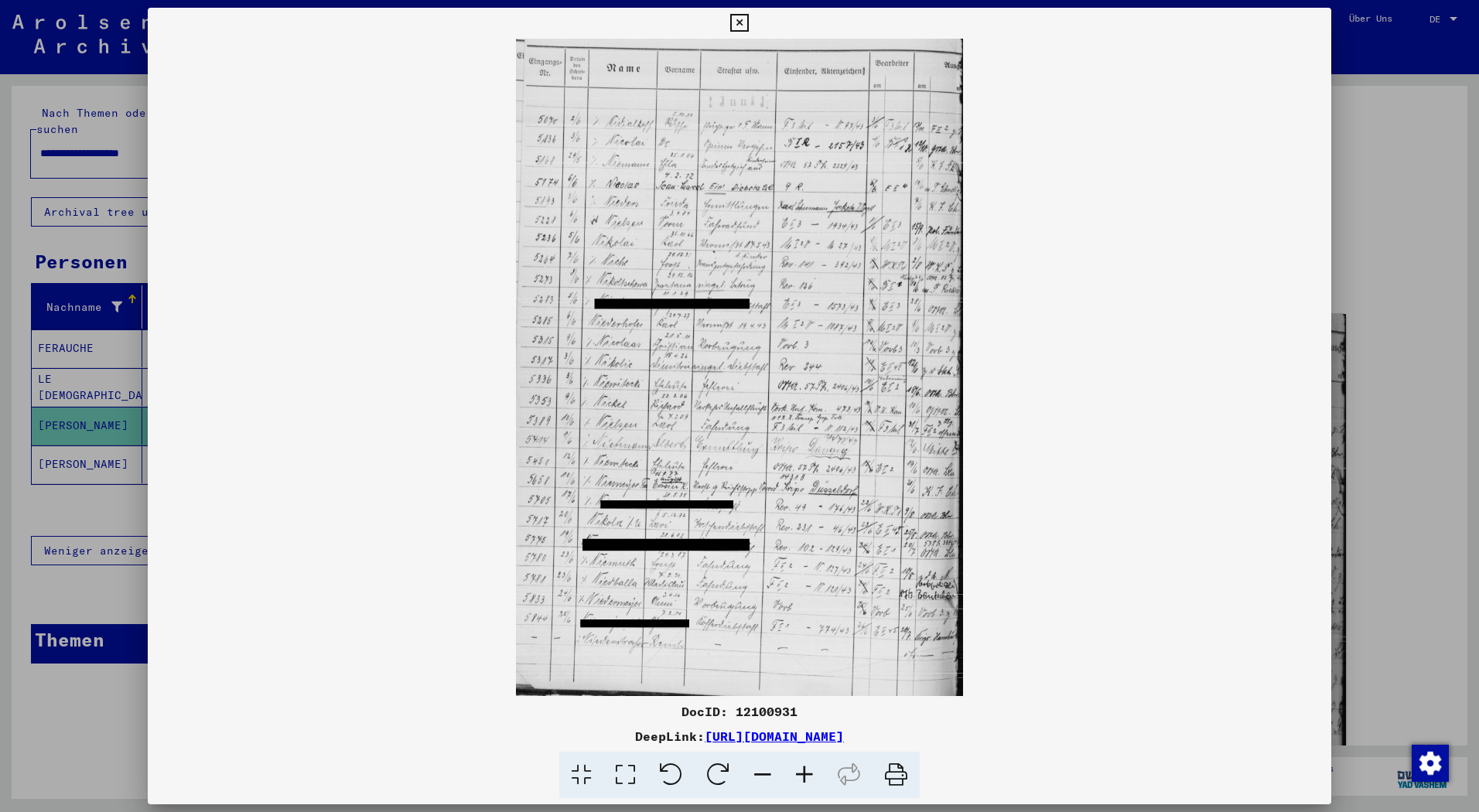
click at [31, 688] on div at bounding box center [739, 406] width 1479 height 812
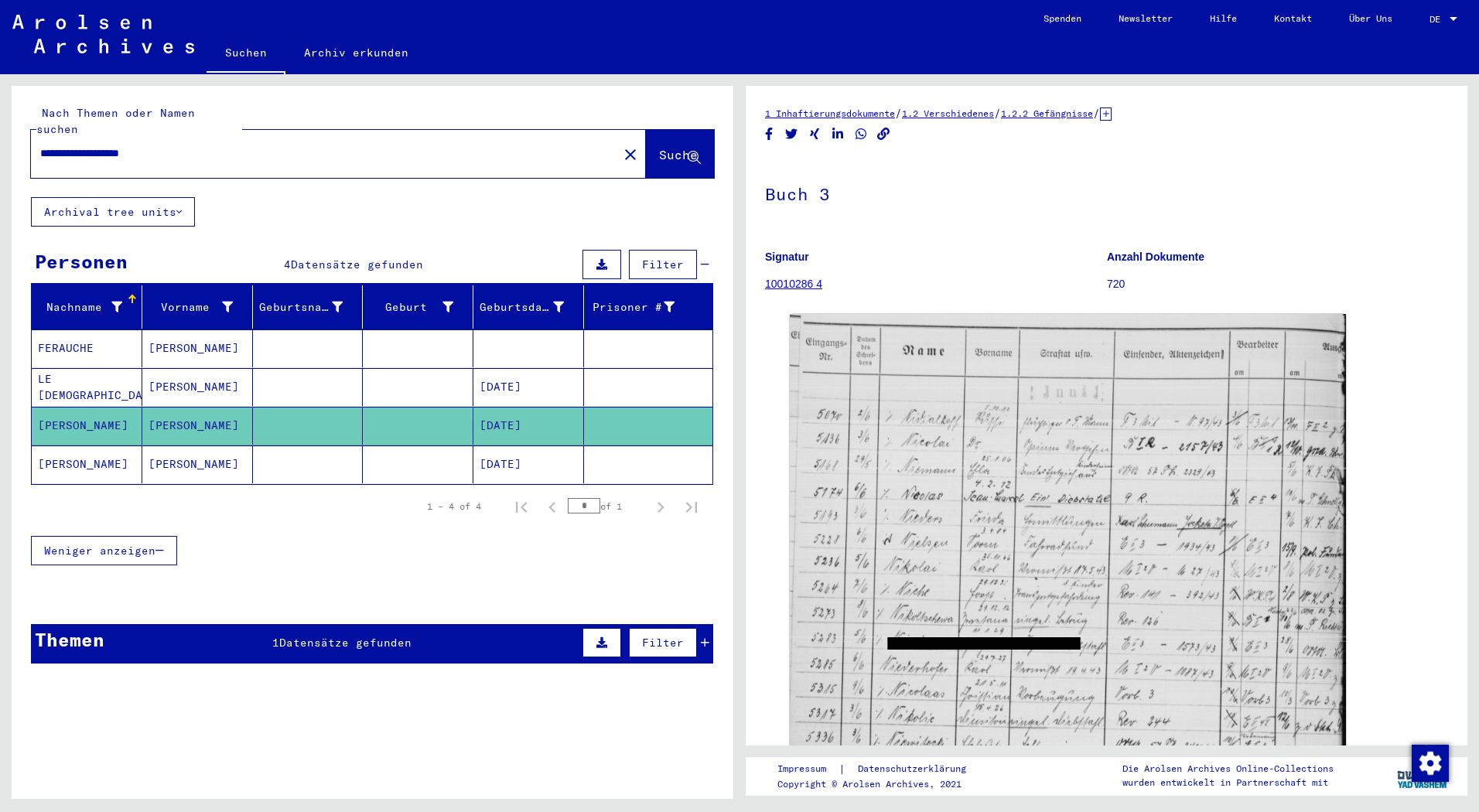
click at [171, 447] on mat-cell "[PERSON_NAME]" at bounding box center [198, 464] width 111 height 38
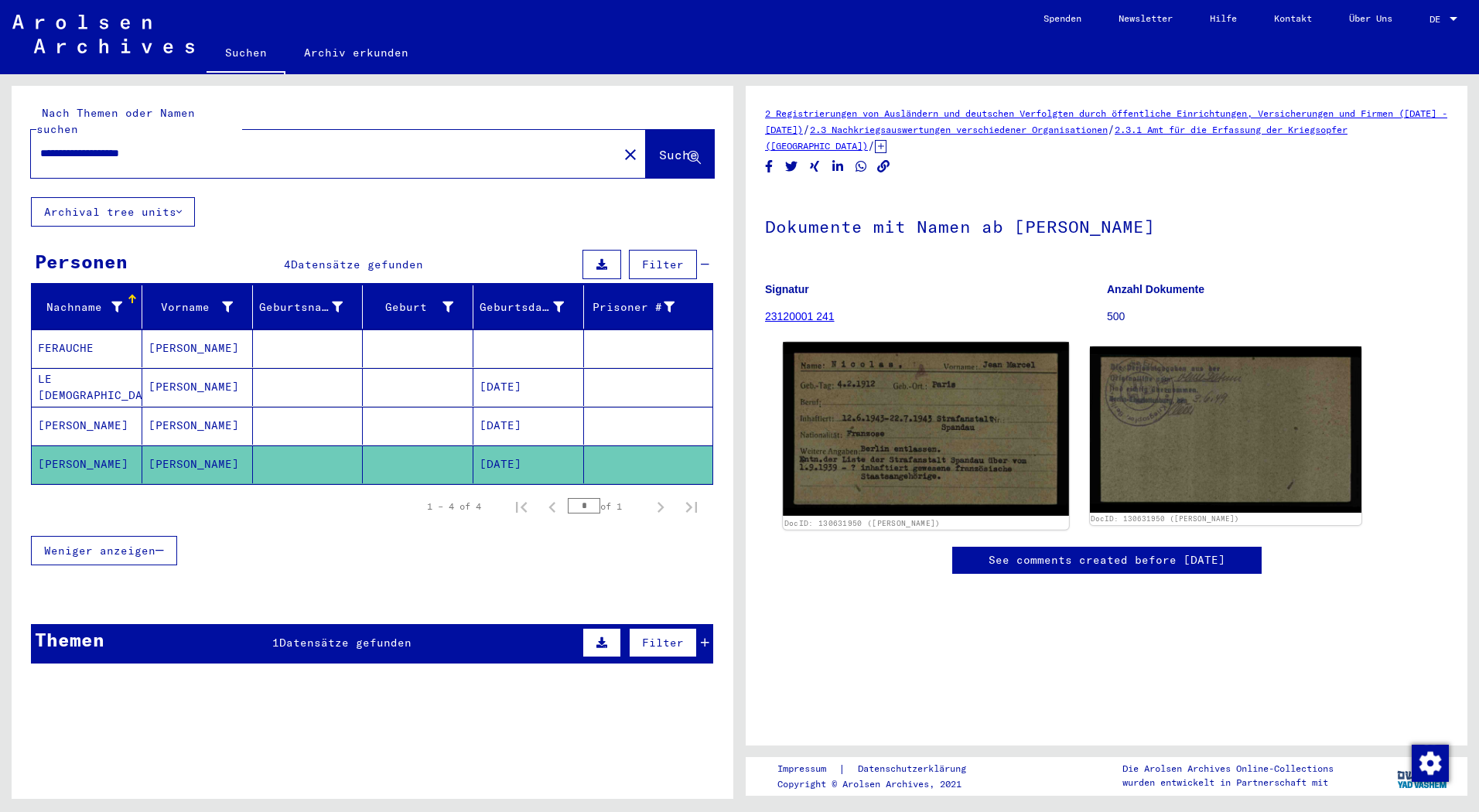
click at [958, 368] on img at bounding box center [925, 428] width 286 height 173
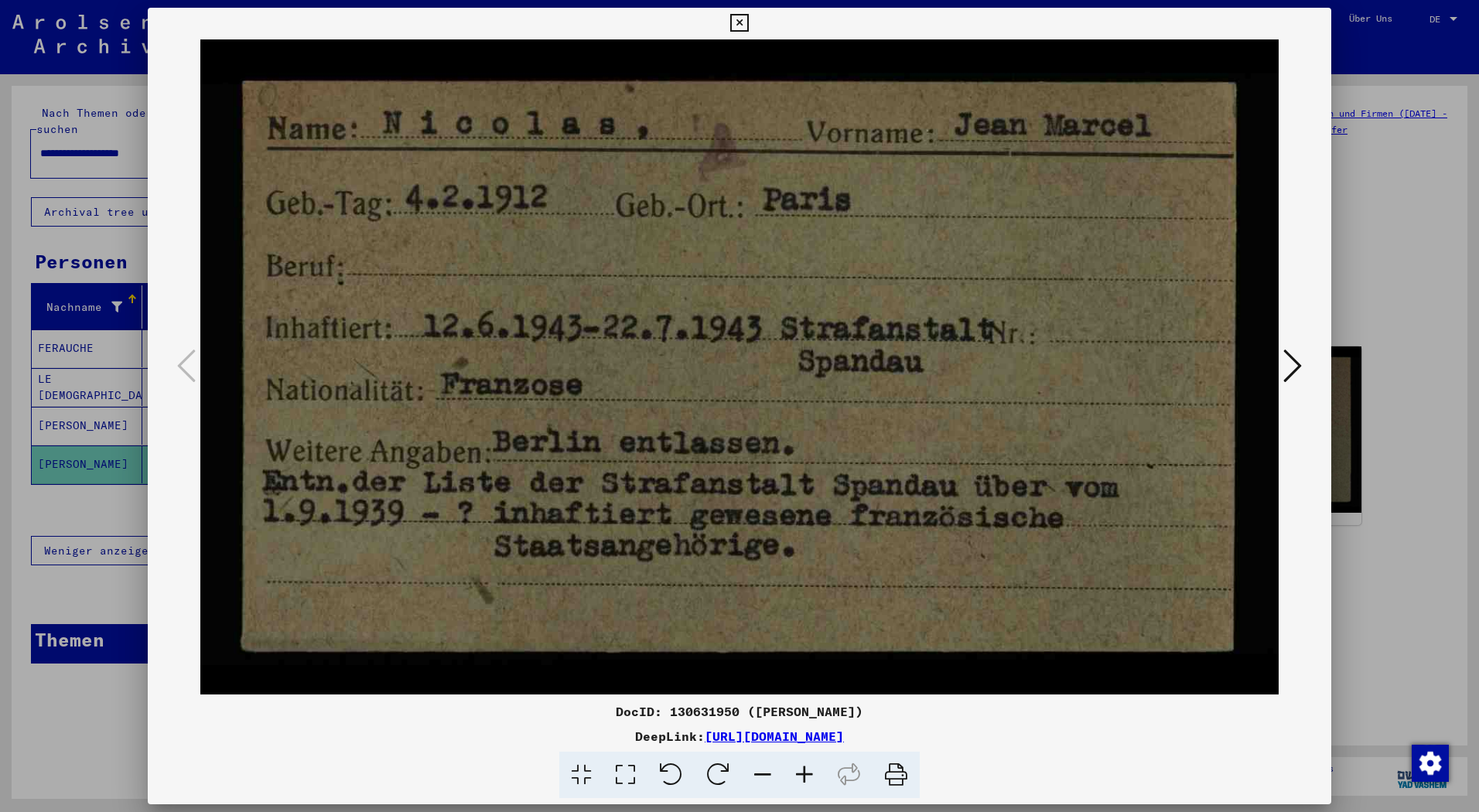
click at [1286, 368] on icon at bounding box center [1292, 365] width 19 height 38
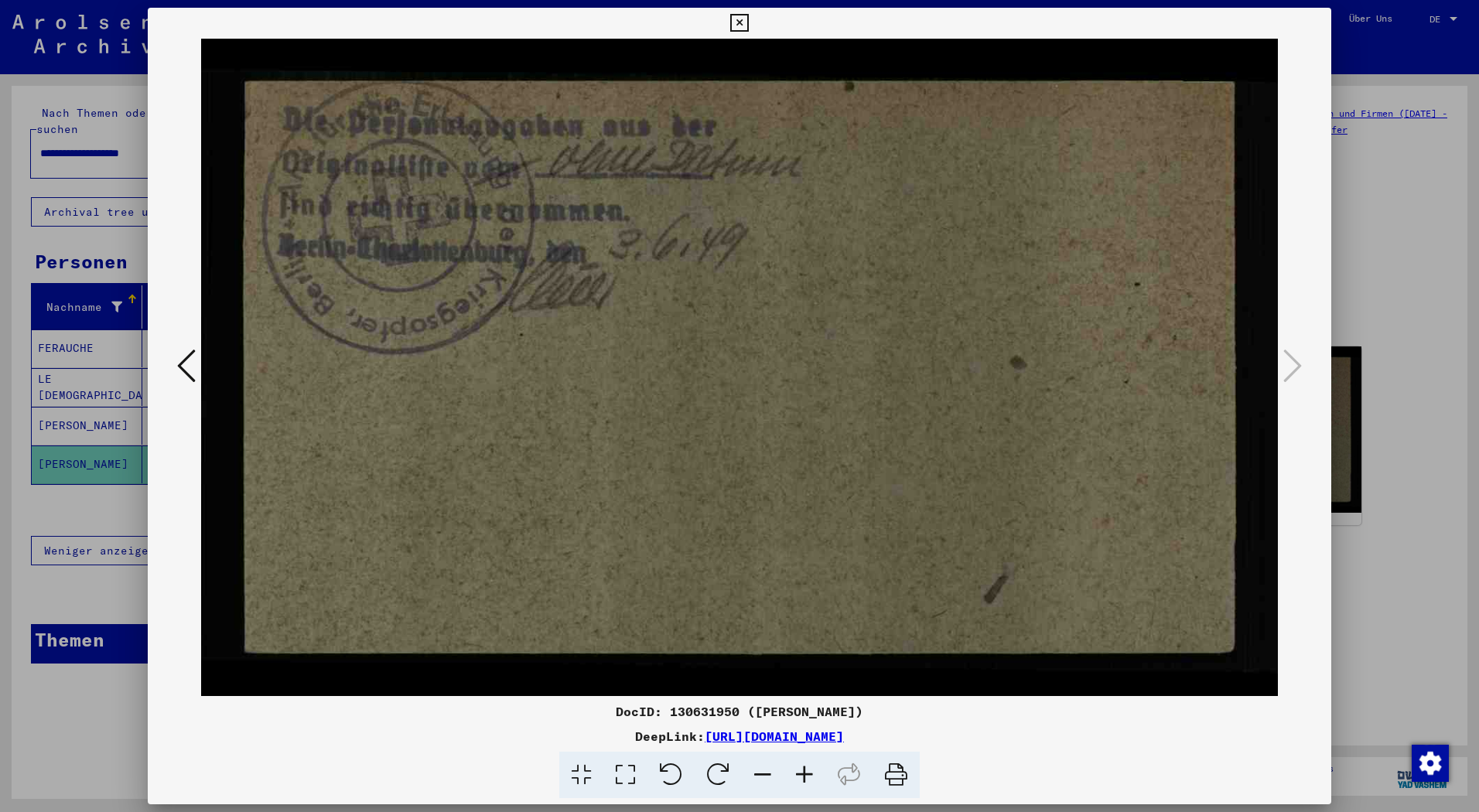
click at [1395, 250] on div at bounding box center [739, 406] width 1479 height 812
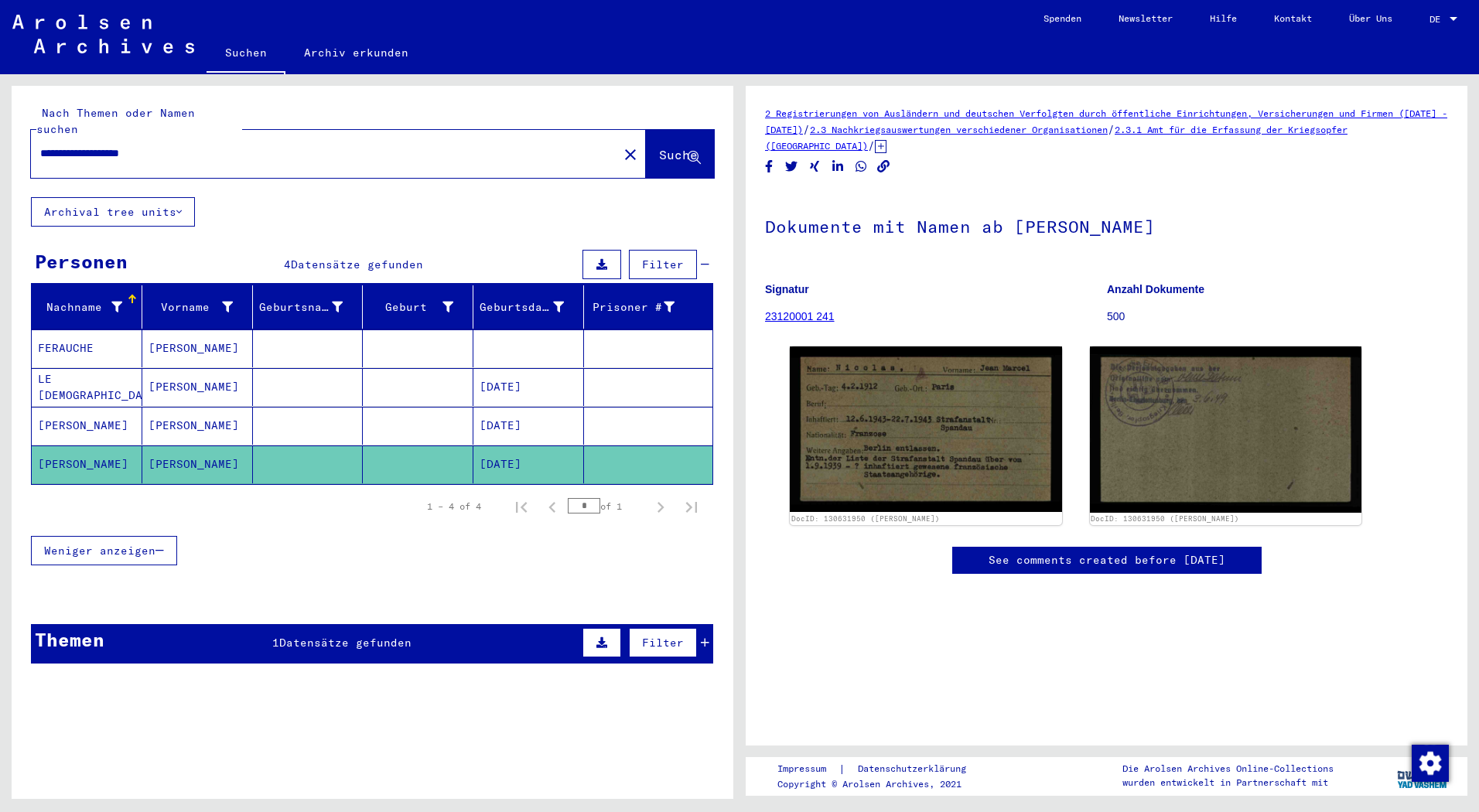
click at [98, 145] on input "**********" at bounding box center [324, 153] width 568 height 16
click at [144, 158] on div "**********" at bounding box center [338, 153] width 615 height 48
click at [145, 145] on input "**********" at bounding box center [324, 153] width 568 height 16
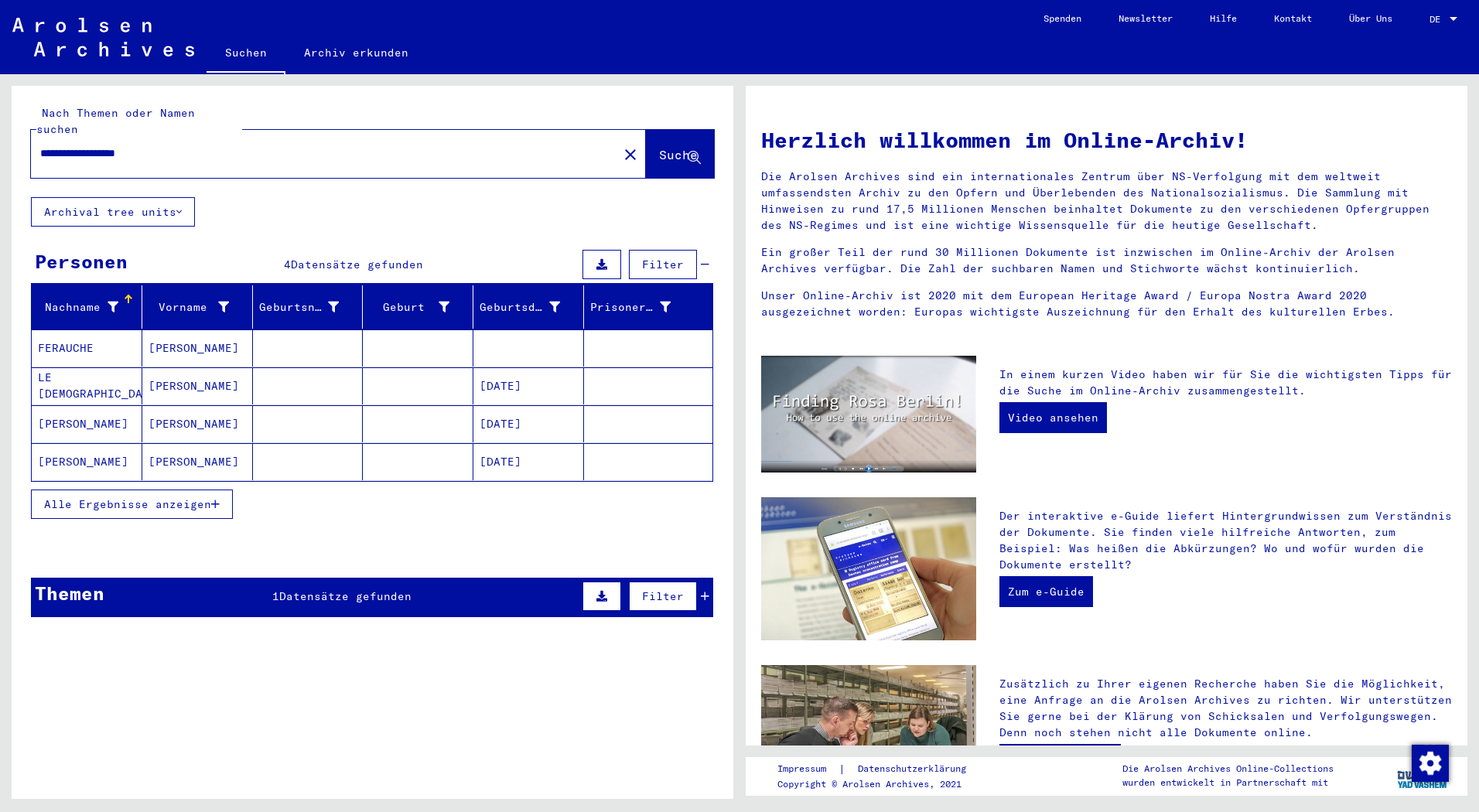
click at [176, 497] on span "Alle Ergebnisse anzeigen" at bounding box center [127, 504] width 167 height 14
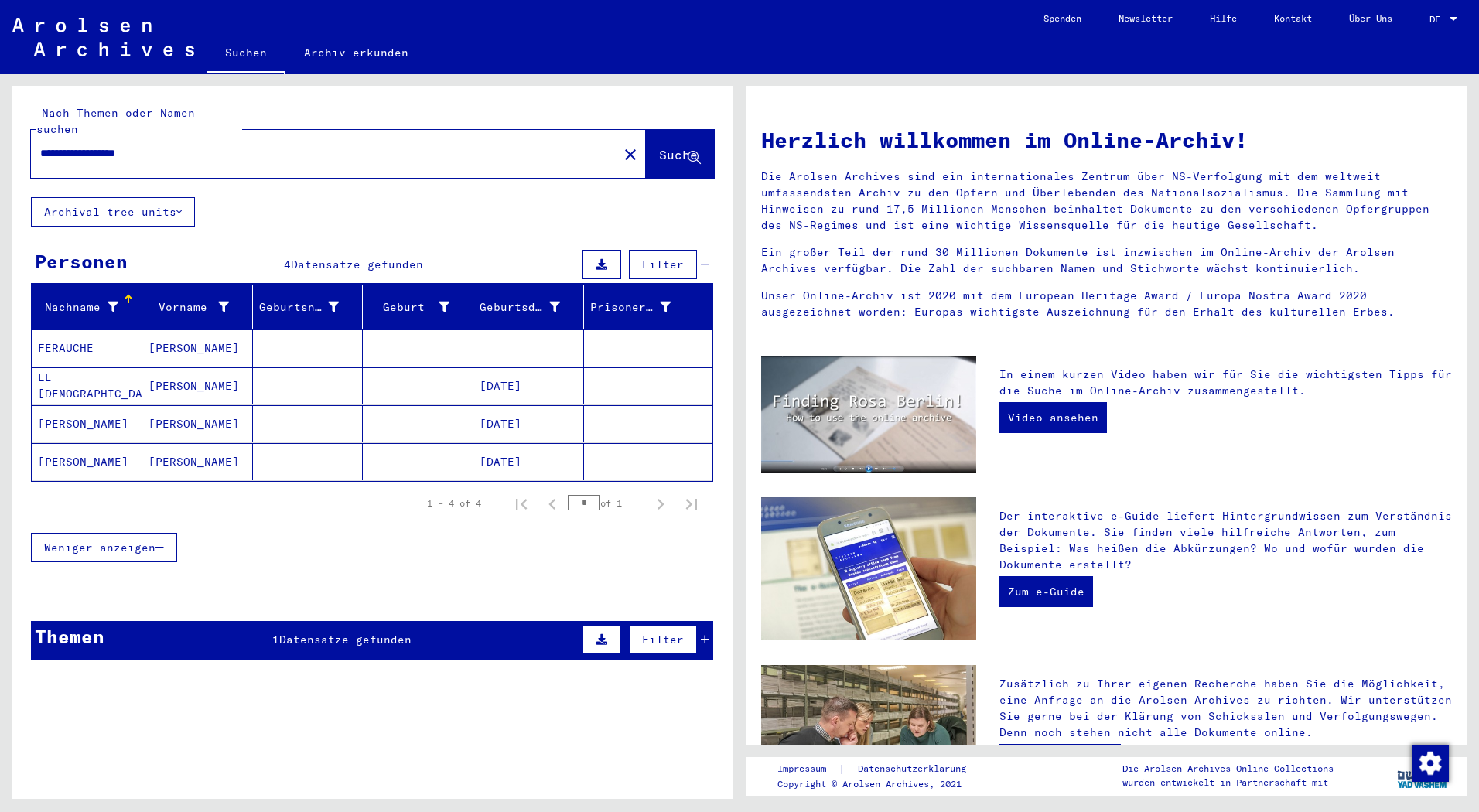
click at [80, 145] on input "**********" at bounding box center [320, 153] width 559 height 16
type input "**********"
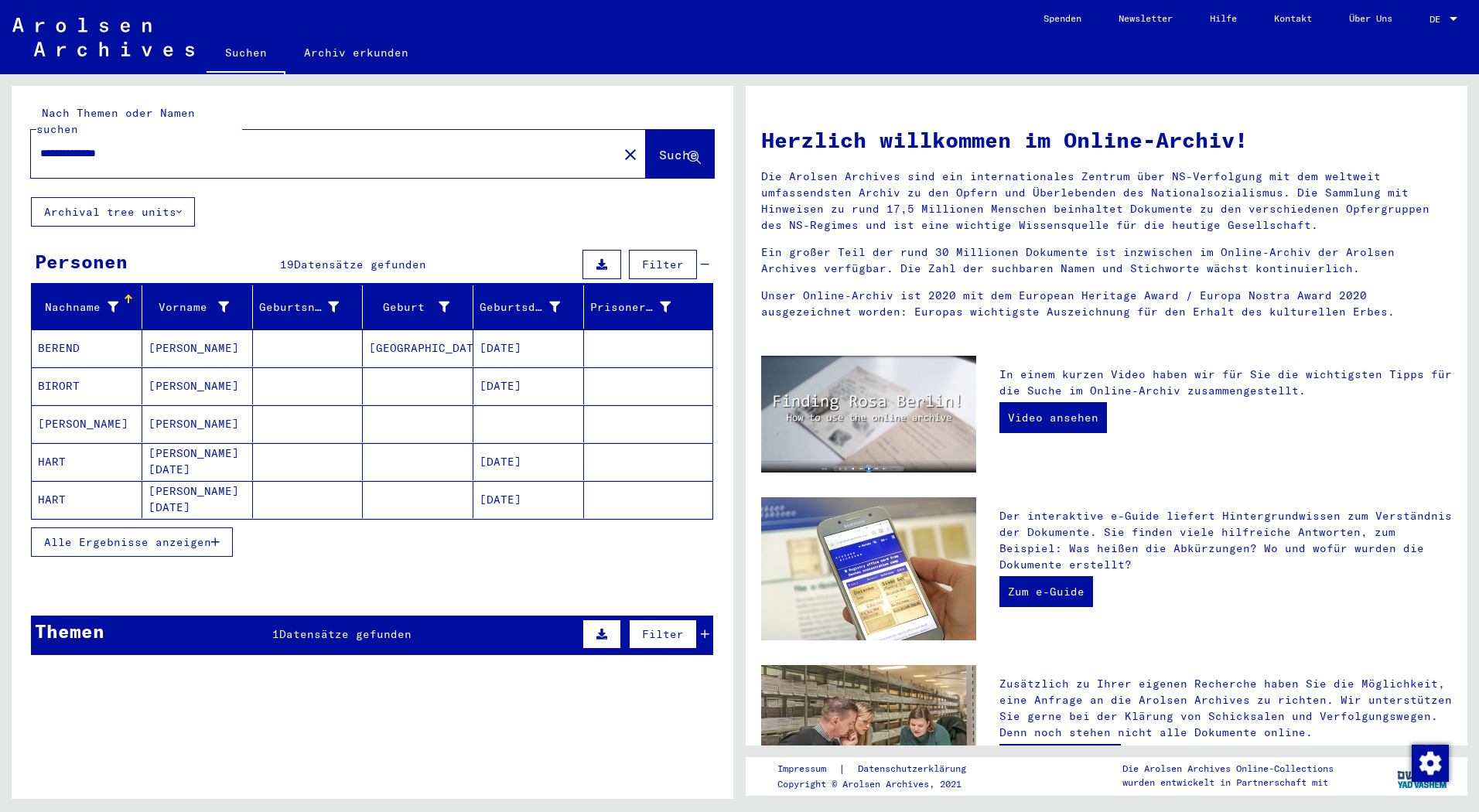
click at [139, 539] on button "Alle Ergebnisse anzeigen" at bounding box center [131, 542] width 202 height 30
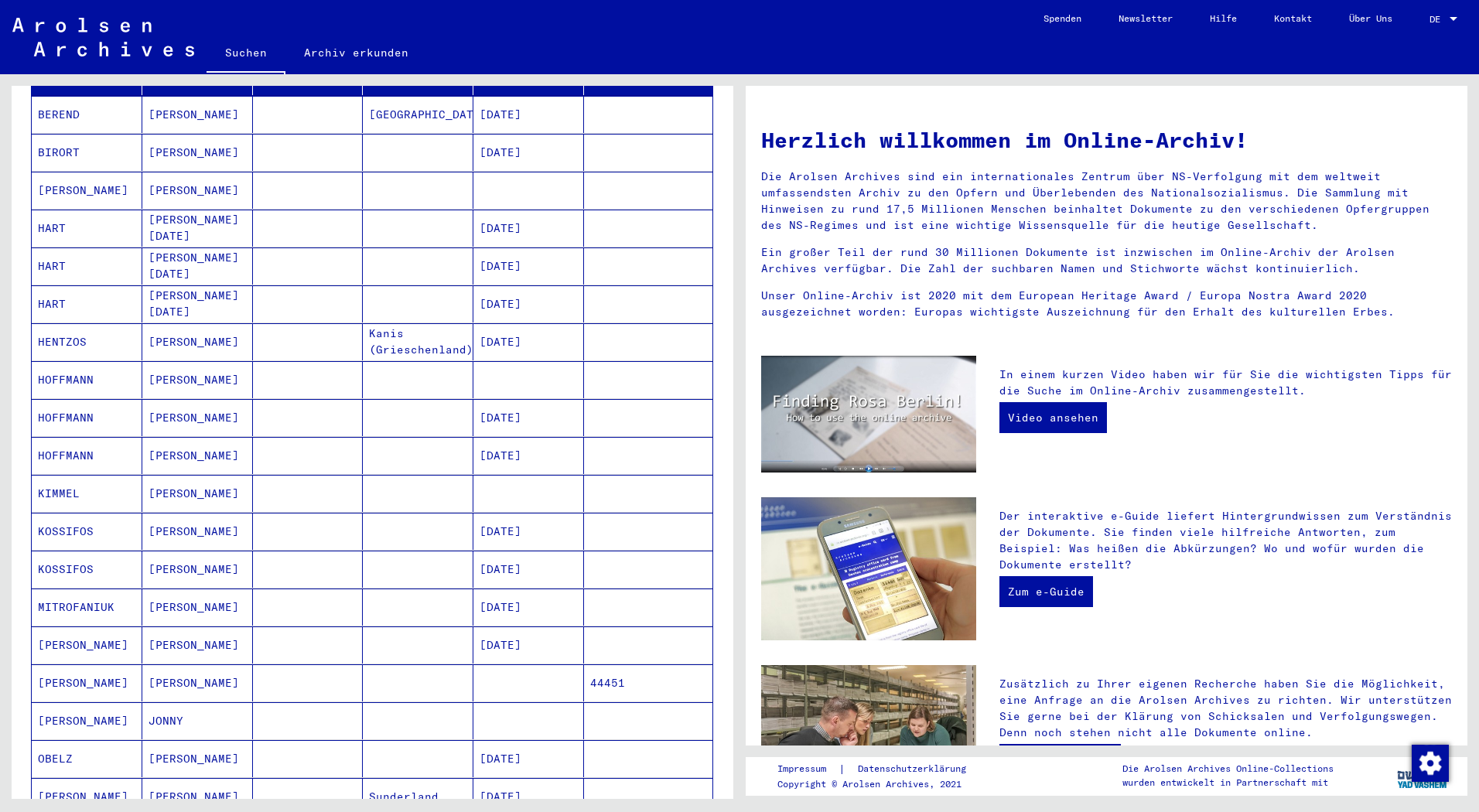
scroll to position [541, 0]
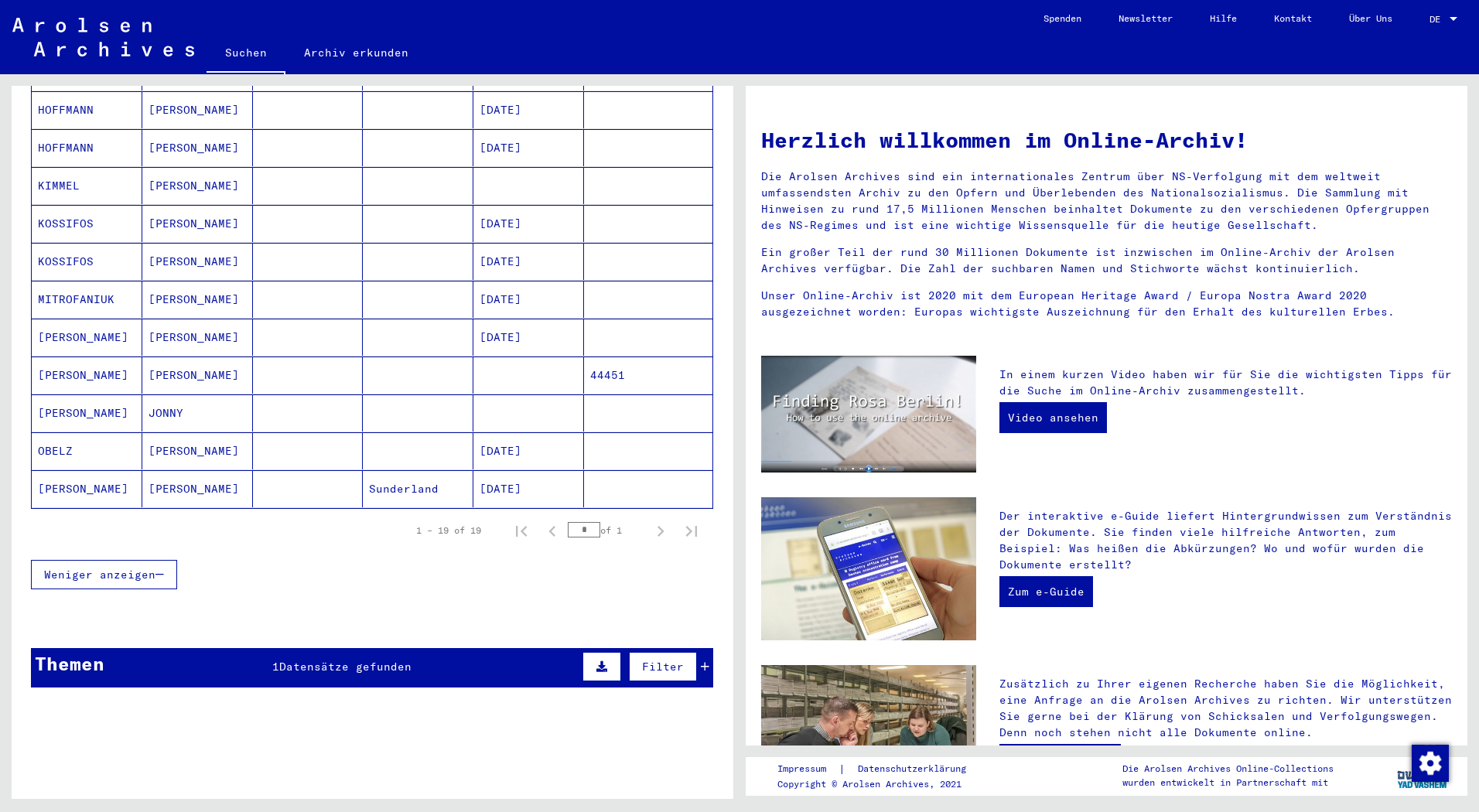
click at [177, 364] on mat-cell "[PERSON_NAME]" at bounding box center [198, 375] width 111 height 38
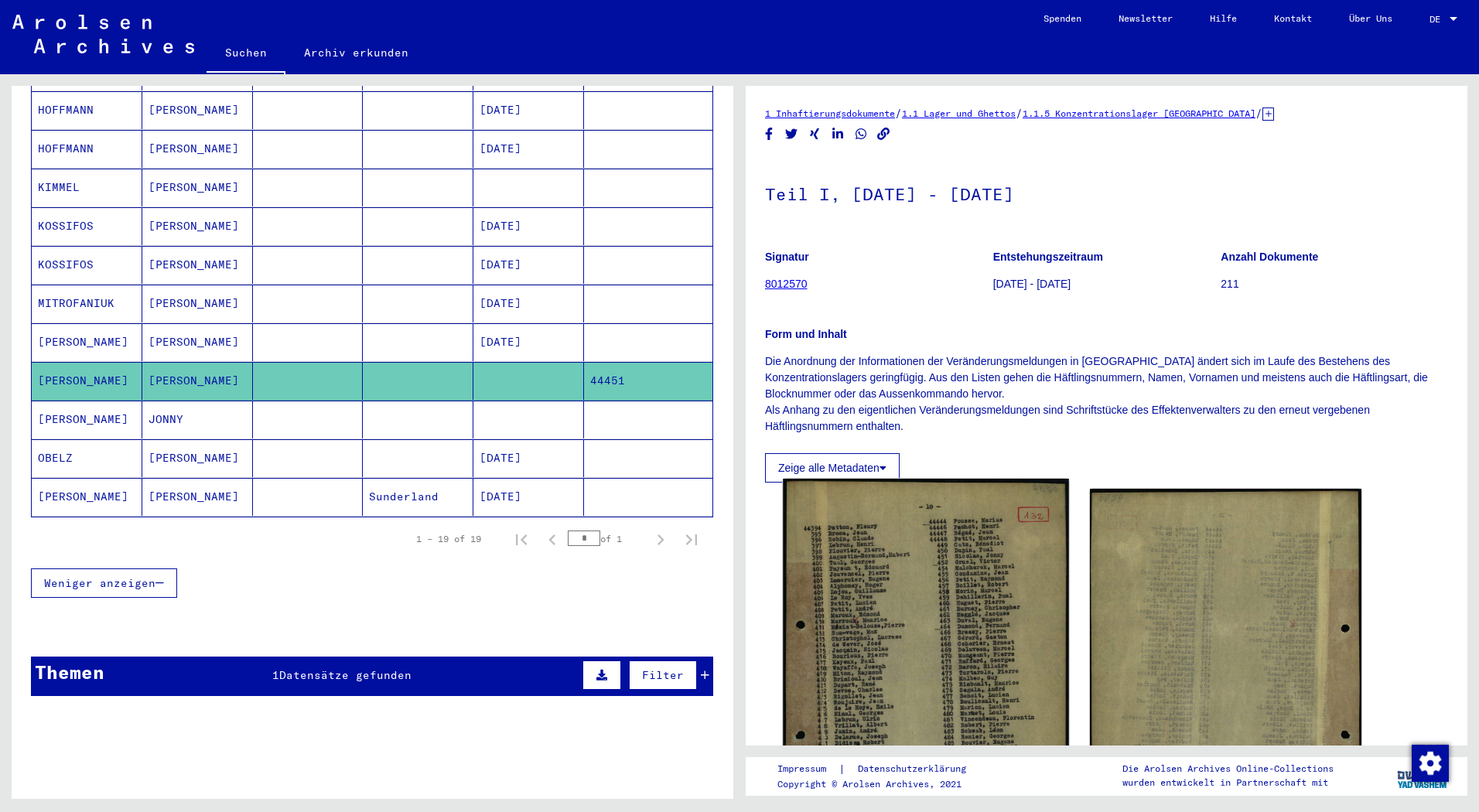
click at [835, 546] on img at bounding box center [925, 681] width 286 height 404
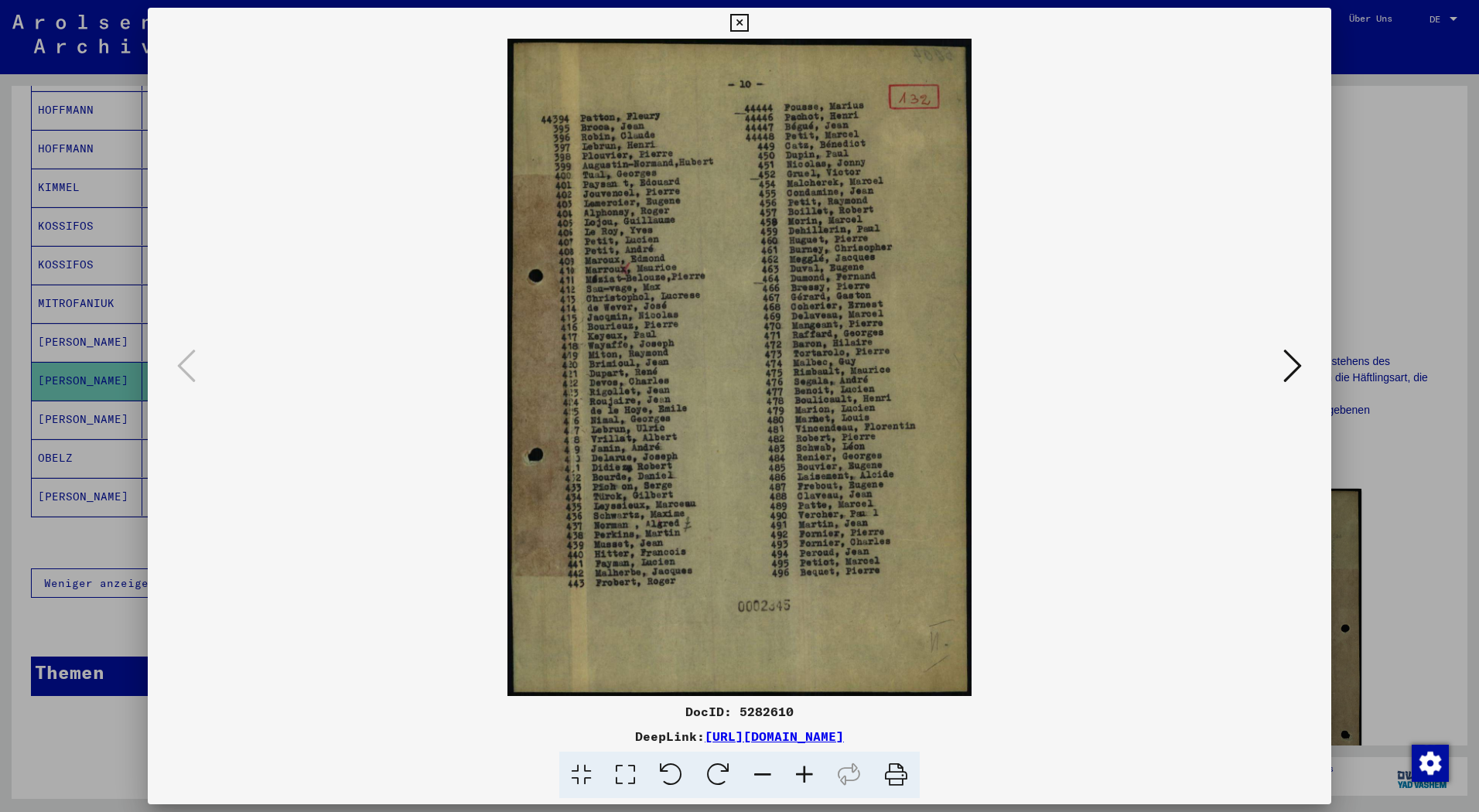
click at [1304, 357] on button at bounding box center [1292, 366] width 28 height 44
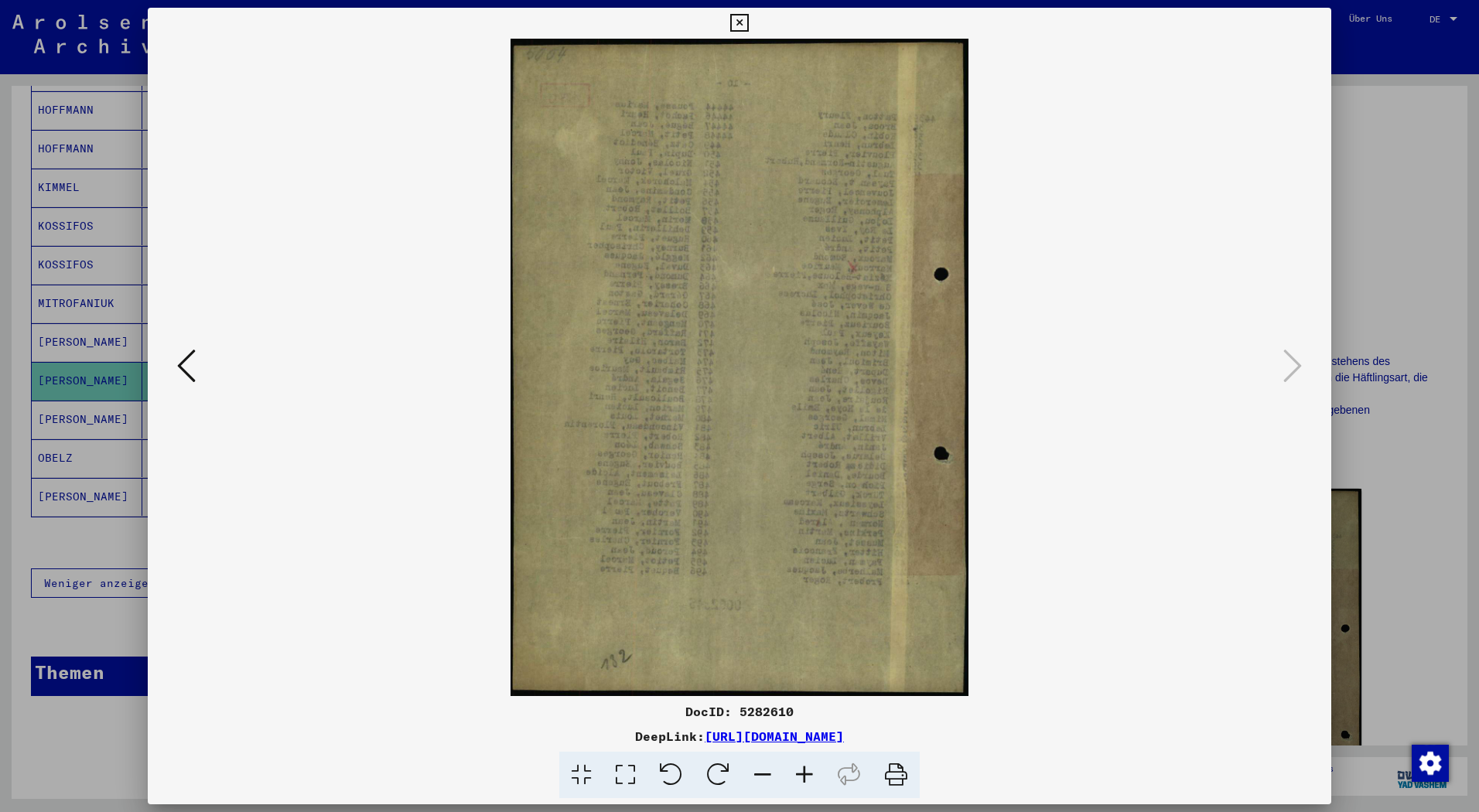
click at [1438, 155] on div at bounding box center [739, 406] width 1479 height 812
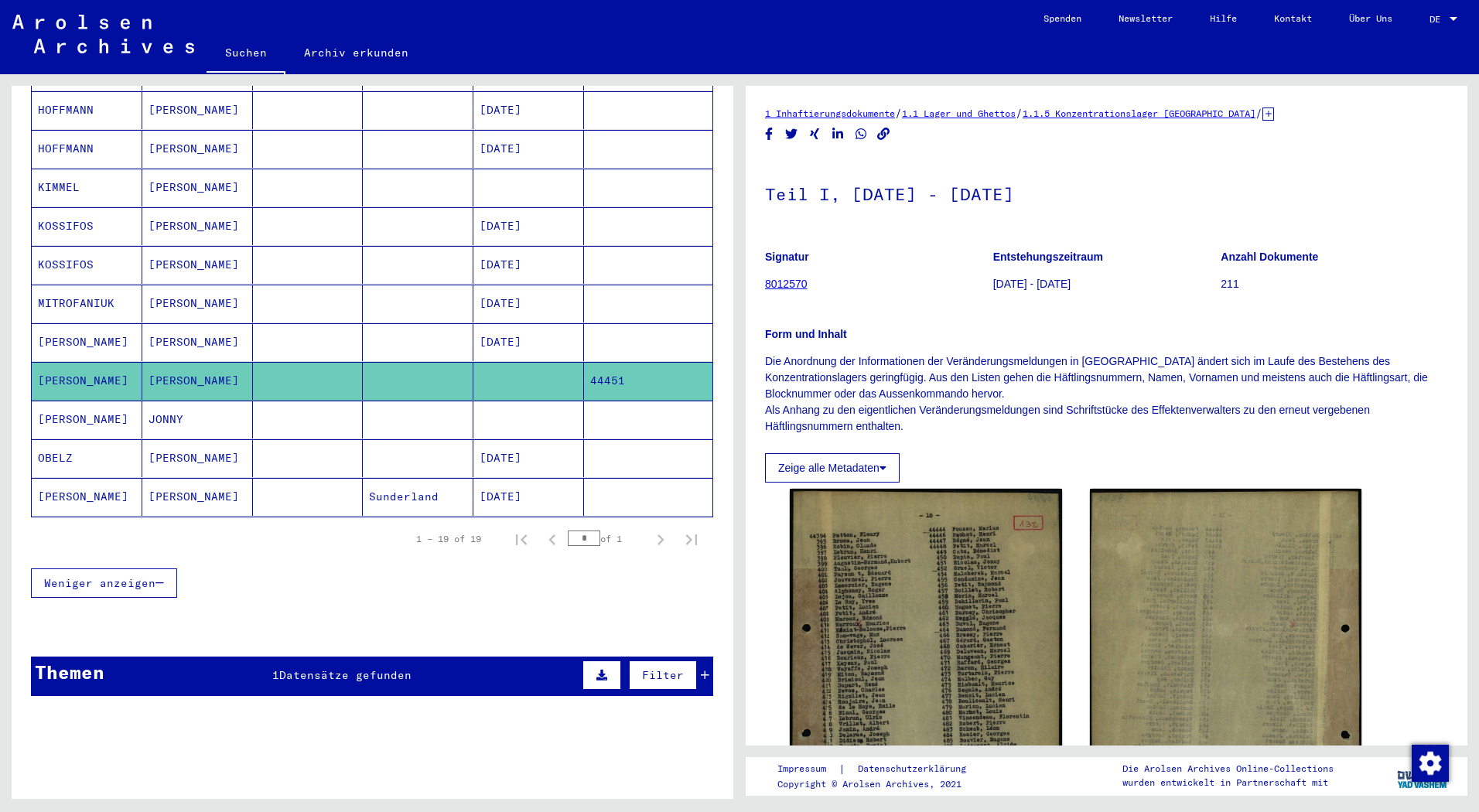
click at [171, 406] on mat-cell "JONNY" at bounding box center [198, 419] width 111 height 38
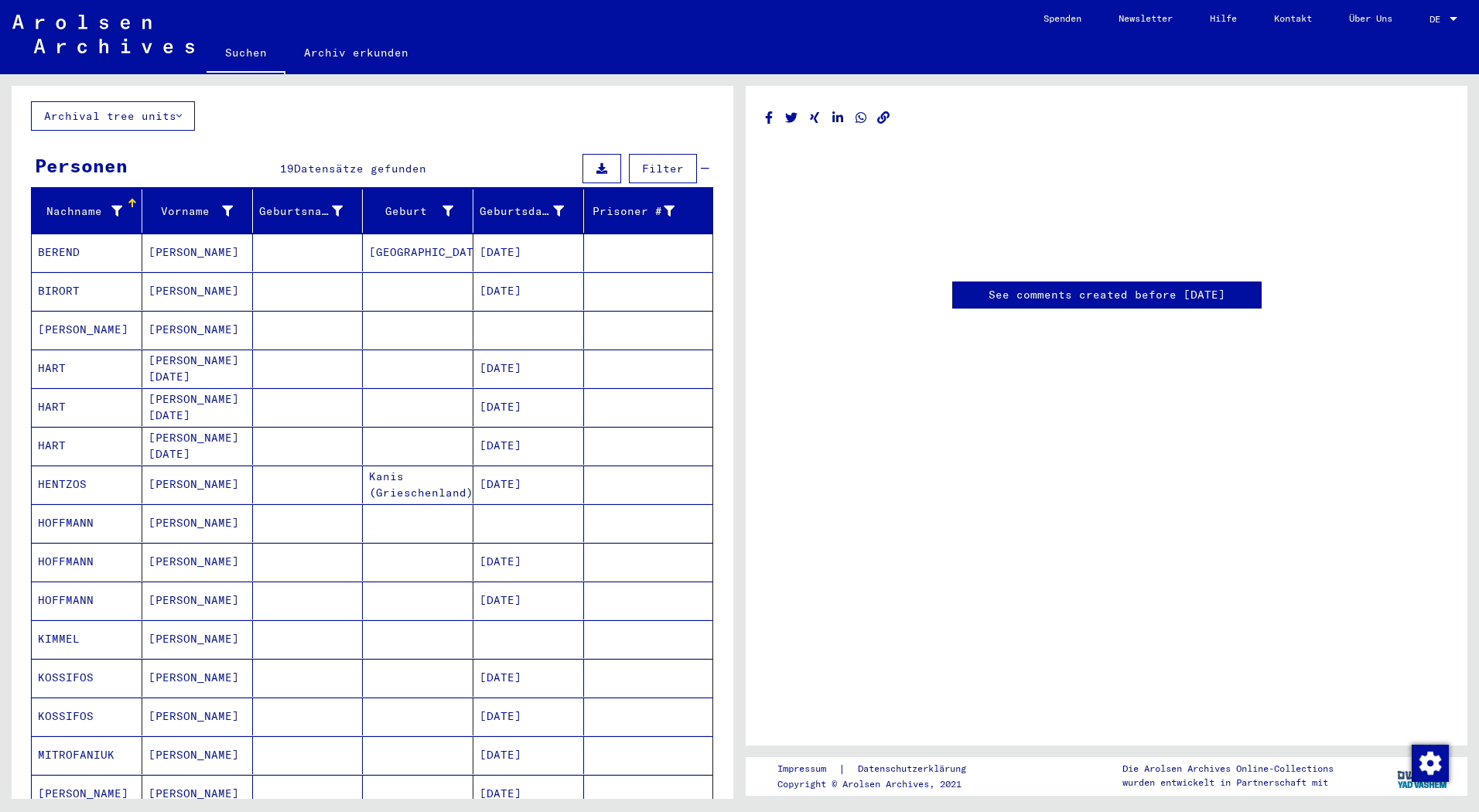
scroll to position [84, 0]
